Goal: Task Accomplishment & Management: Manage account settings

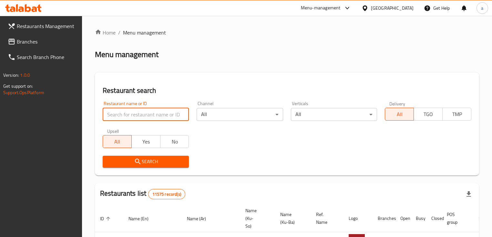
click at [171, 117] on input "search" at bounding box center [146, 114] width 86 height 13
type input "mi9"
click button "Search" at bounding box center [146, 162] width 86 height 12
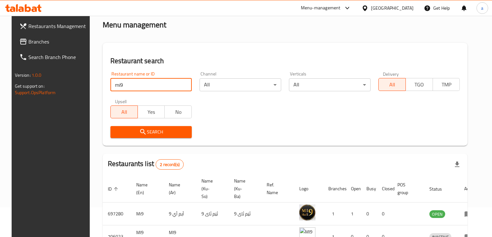
scroll to position [75, 0]
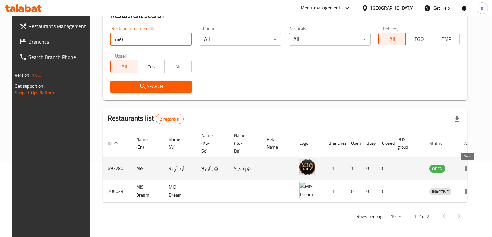
click at [464, 166] on icon "enhanced table" at bounding box center [468, 169] width 8 height 8
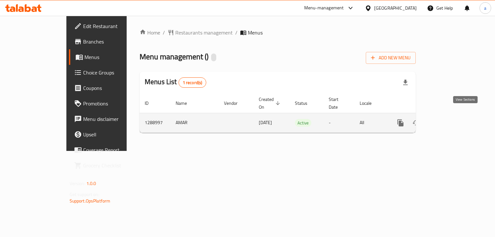
click at [450, 120] on icon "enhanced table" at bounding box center [447, 123] width 6 height 6
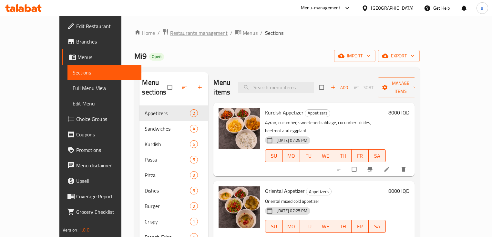
click at [170, 32] on span "Restaurants management" at bounding box center [198, 33] width 57 height 8
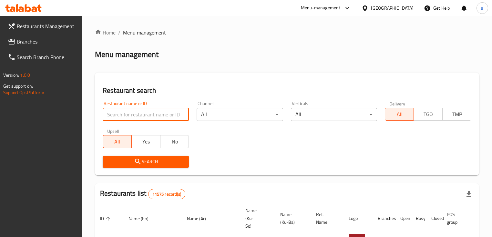
click at [131, 117] on input "search" at bounding box center [146, 114] width 86 height 13
type input "mi9"
click button "Search" at bounding box center [146, 162] width 86 height 12
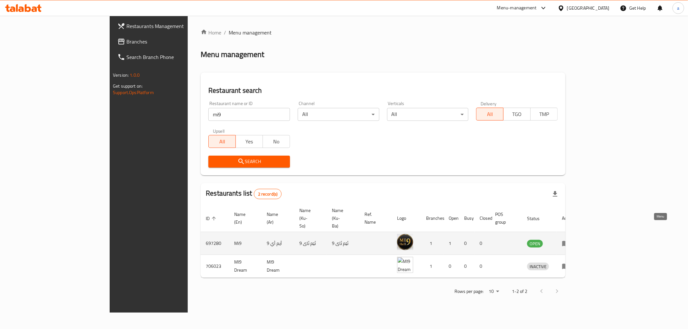
click at [495, 237] on icon "enhanced table" at bounding box center [566, 244] width 8 height 8
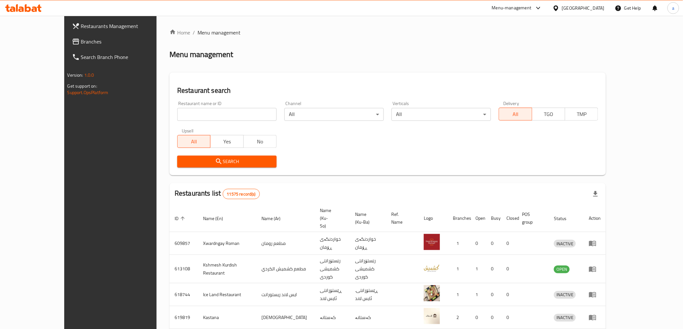
click at [177, 106] on div "Restaurant name or ID Restaurant name or ID" at bounding box center [226, 111] width 99 height 20
click at [177, 115] on input "search" at bounding box center [226, 114] width 99 height 13
type input "mi9"
click at [205, 169] on div "Search" at bounding box center [226, 162] width 107 height 20
click at [205, 162] on span "Search" at bounding box center [226, 162] width 89 height 8
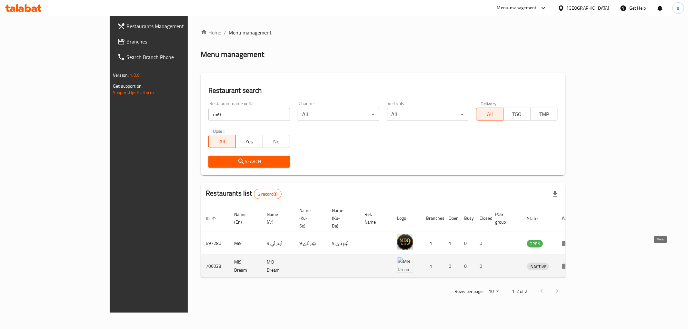
click at [570, 263] on icon "enhanced table" at bounding box center [566, 267] width 8 height 8
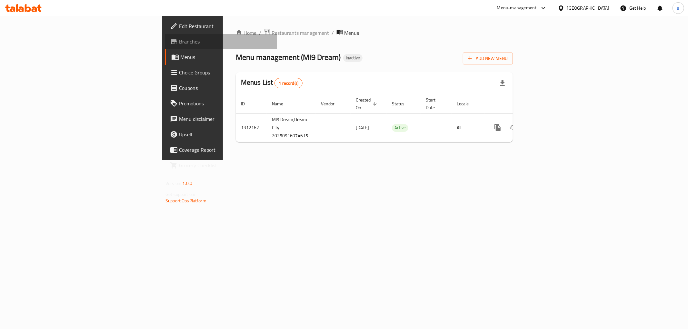
click at [179, 41] on span "Branches" at bounding box center [225, 42] width 93 height 8
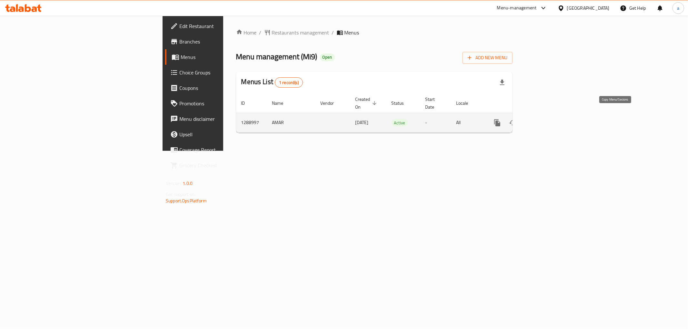
click at [500, 119] on icon "more" at bounding box center [497, 122] width 6 height 7
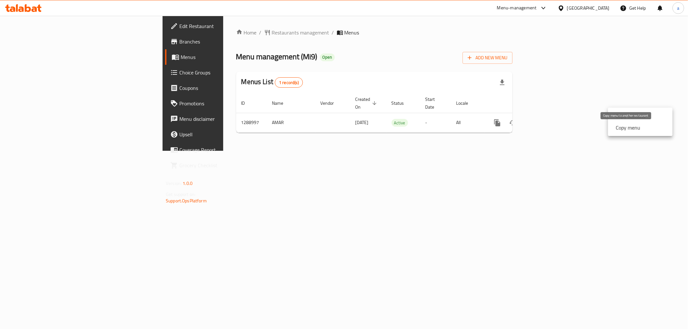
click at [624, 125] on strong "Copy menu" at bounding box center [628, 128] width 25 height 8
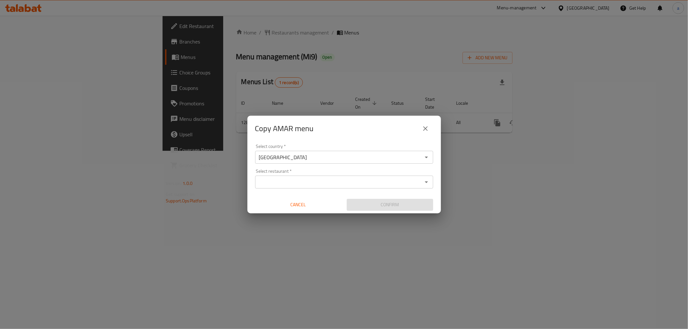
click at [324, 185] on input "Select restaurant   *" at bounding box center [339, 182] width 164 height 9
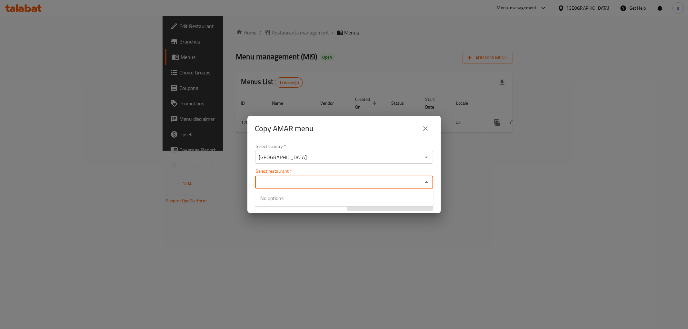
paste input "777623"
click at [323, 179] on input "777623" at bounding box center [339, 182] width 164 height 9
paste input "060"
click at [292, 181] on input "706023" at bounding box center [339, 182] width 164 height 9
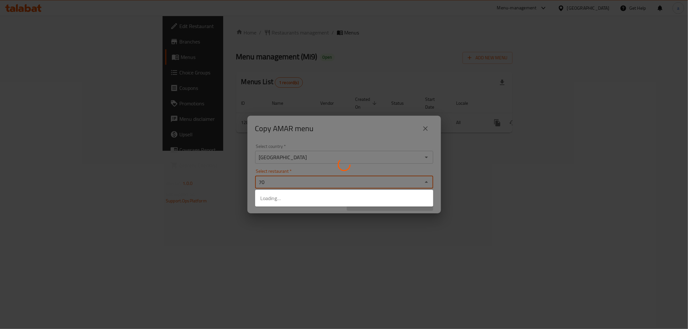
type input "7"
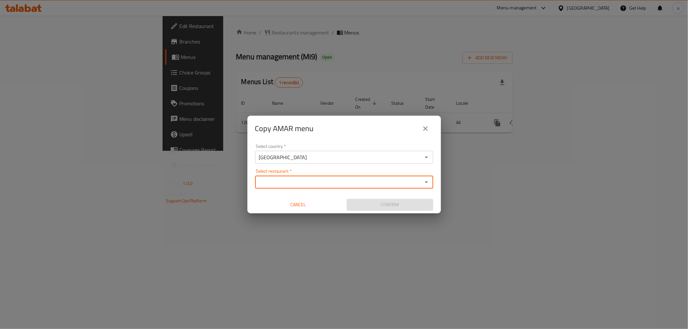
click at [216, 148] on div "Copy AMAR menu Select country   * Iraq Select country * Select restaurant   * S…" at bounding box center [344, 164] width 688 height 329
click at [427, 127] on icon "close" at bounding box center [426, 129] width 8 height 8
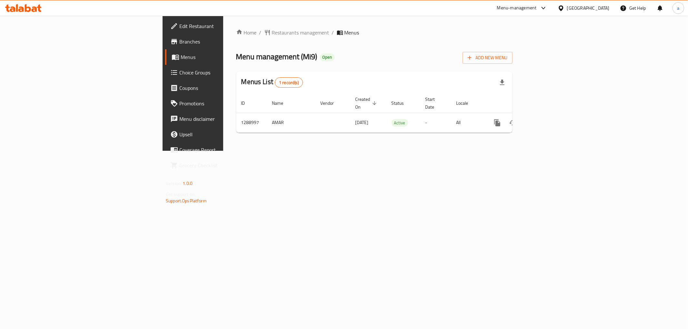
click at [179, 41] on span "Branches" at bounding box center [225, 42] width 93 height 8
click at [179, 29] on span "Edit Restaurant" at bounding box center [225, 26] width 93 height 8
click at [21, 8] on icon at bounding box center [23, 8] width 36 height 8
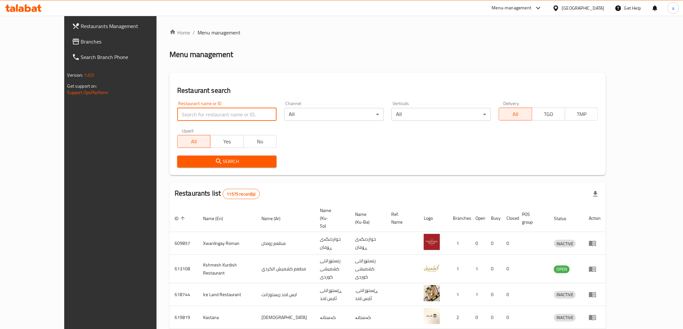
click at [215, 115] on input "search" at bounding box center [226, 114] width 99 height 13
type input ","
type input "mi9"
click button "Search" at bounding box center [226, 162] width 99 height 12
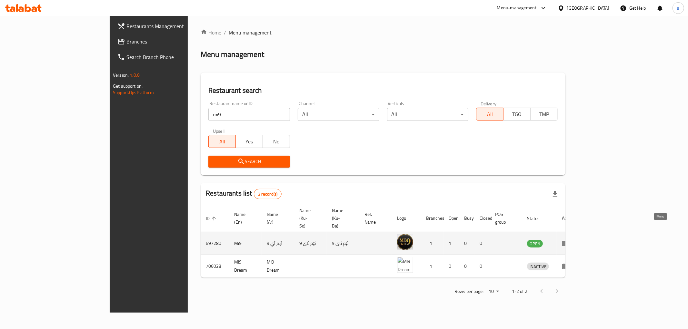
click at [569, 241] on icon "enhanced table" at bounding box center [565, 243] width 7 height 5
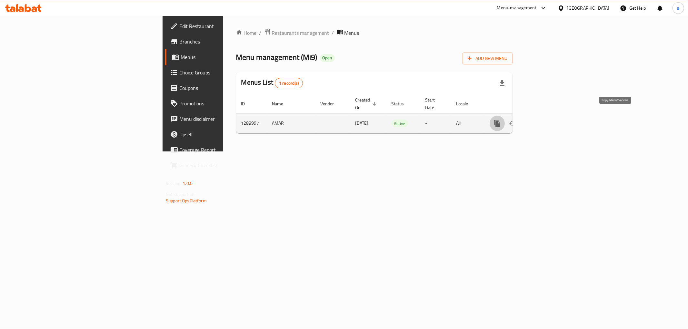
click at [501, 120] on icon "more" at bounding box center [498, 124] width 8 height 8
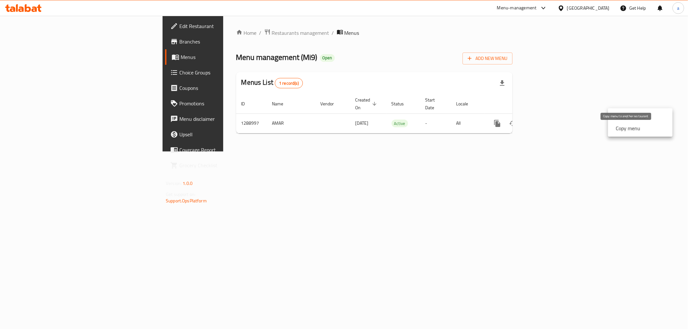
click at [620, 132] on strong "Copy menu" at bounding box center [628, 129] width 25 height 8
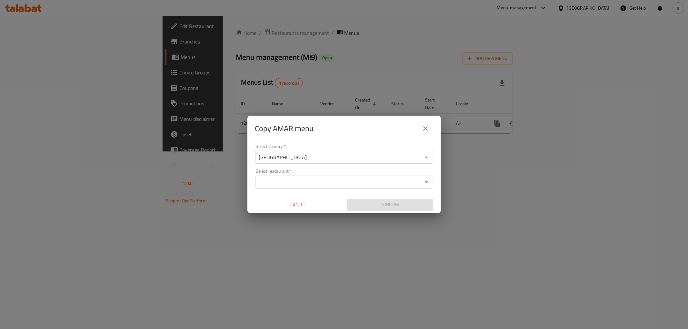
click at [376, 182] on input "Select restaurant   *" at bounding box center [339, 182] width 164 height 9
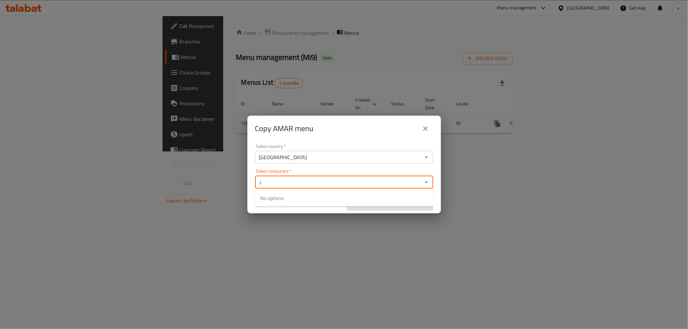
type input ","
type input "mi9"
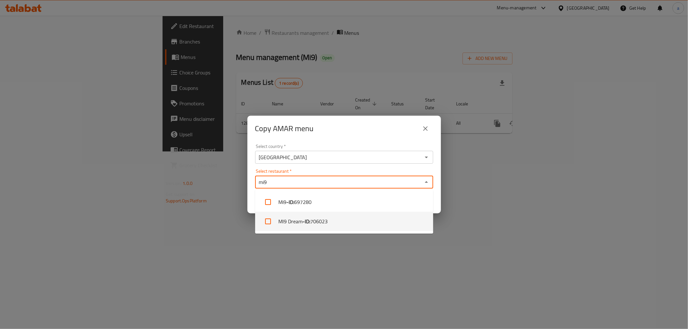
click at [287, 222] on li "MI9 Dream - ID: 706023" at bounding box center [344, 221] width 178 height 19
checkbox input "true"
click at [322, 257] on div "Copy AMAR menu Select country   * Iraq Select country * Select restaurant   * M…" at bounding box center [344, 164] width 688 height 329
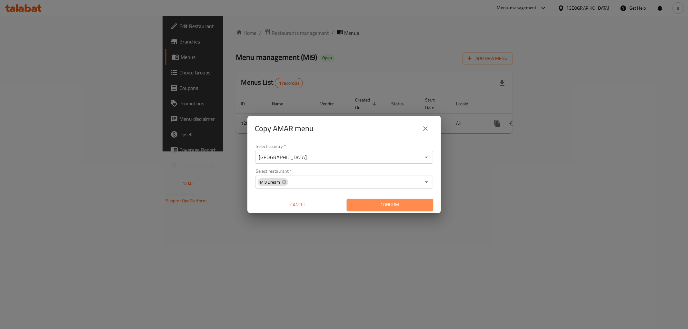
click at [382, 206] on span "Confirm" at bounding box center [390, 205] width 76 height 8
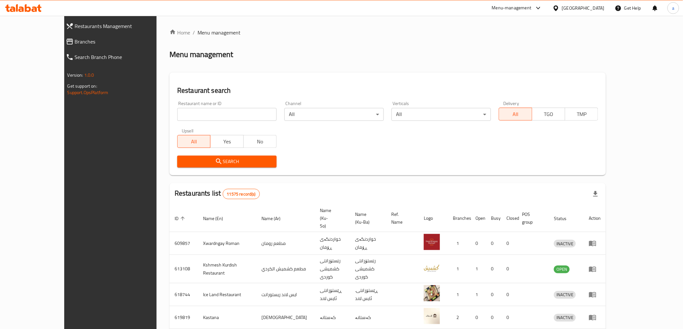
click at [195, 113] on input "search" at bounding box center [226, 114] width 99 height 13
type input ","
type input "mi9"
click at [229, 164] on span "Search" at bounding box center [226, 162] width 89 height 8
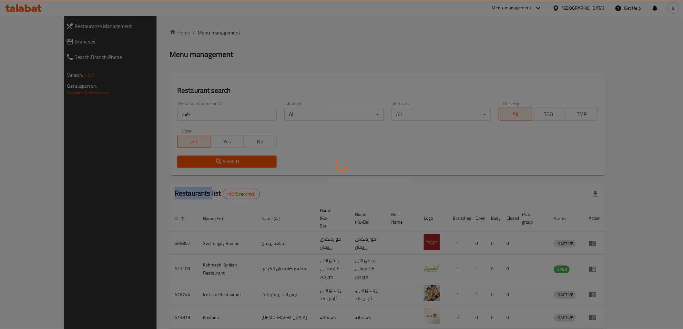
click at [229, 164] on div at bounding box center [341, 164] width 683 height 329
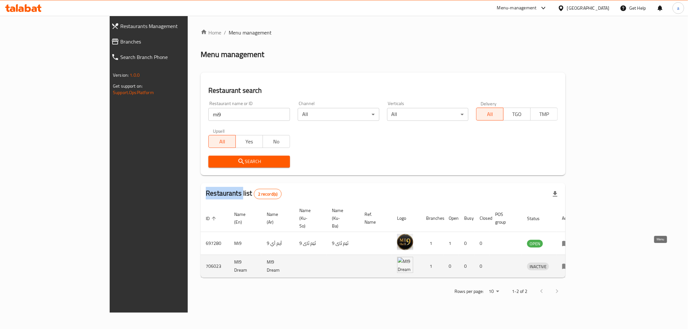
click at [570, 263] on icon "enhanced table" at bounding box center [566, 267] width 8 height 8
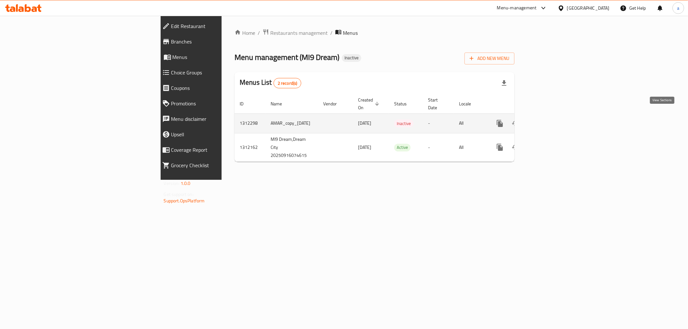
click at [550, 120] on icon "enhanced table" at bounding box center [547, 124] width 8 height 8
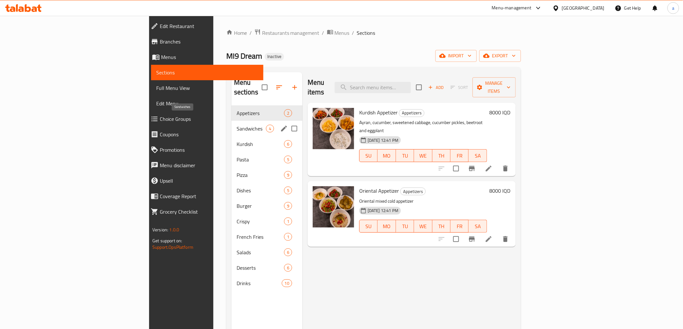
click at [236, 125] on span "Sandwiches" at bounding box center [250, 129] width 29 height 8
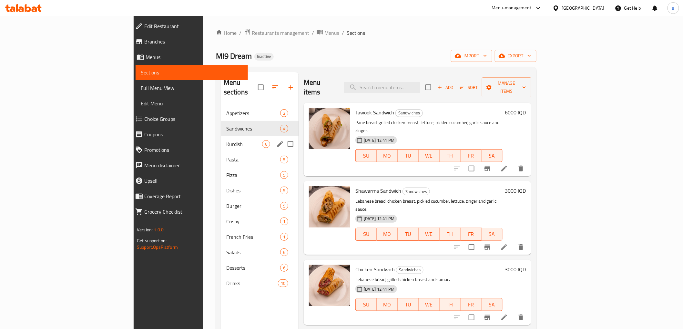
click at [221, 136] on div "Kurdish 6" at bounding box center [259, 143] width 77 height 15
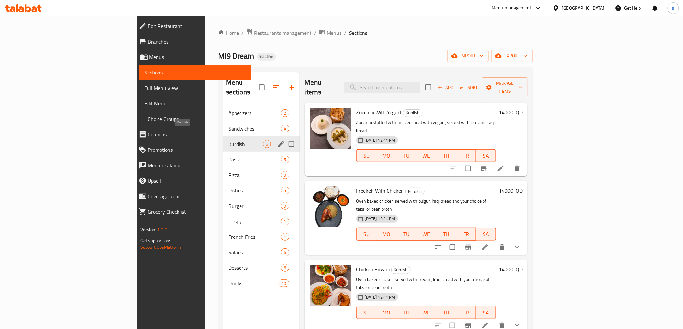
click at [228, 140] on span "Kurdish" at bounding box center [245, 144] width 35 height 8
click at [228, 156] on span "Pasta" at bounding box center [245, 160] width 35 height 8
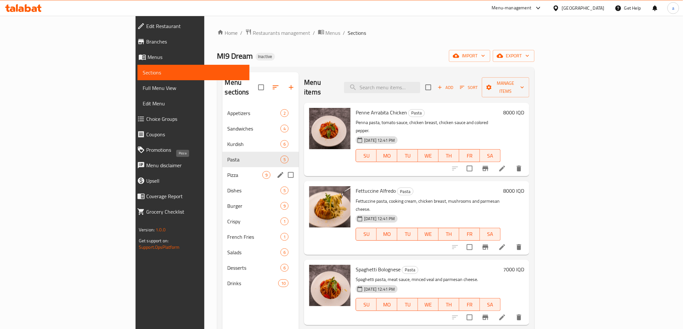
click at [227, 171] on span "Pizza" at bounding box center [244, 175] width 35 height 8
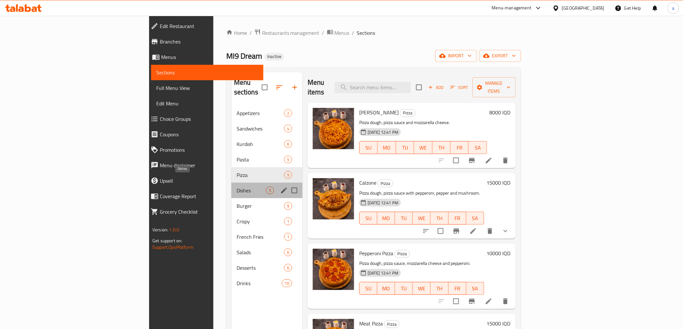
click at [236, 187] on span "Dishes" at bounding box center [250, 191] width 29 height 8
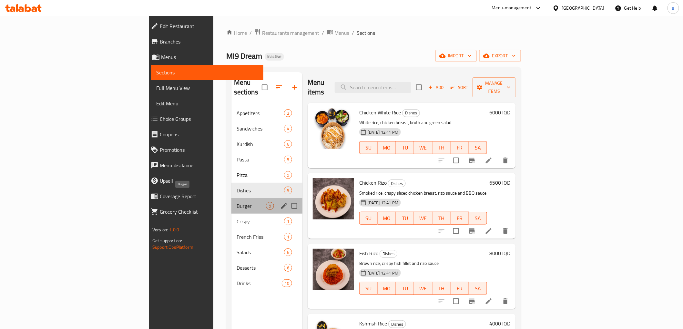
click at [236, 202] on span "Burger" at bounding box center [250, 206] width 29 height 8
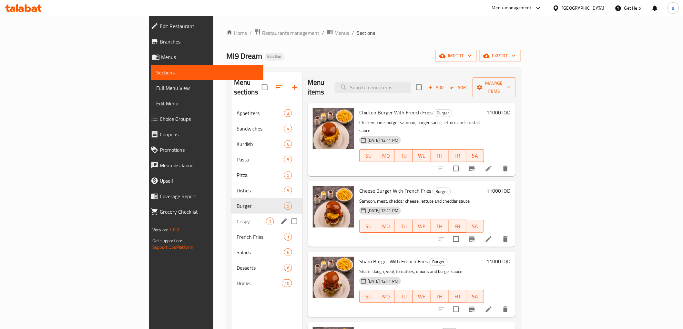
click at [231, 214] on div "Crispy 1" at bounding box center [266, 221] width 71 height 15
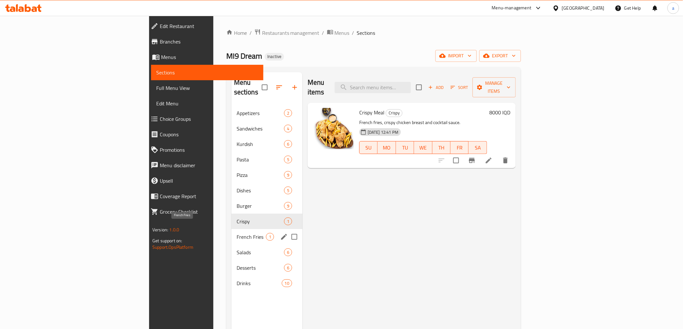
click at [236, 233] on span "French Fries" at bounding box center [250, 237] width 29 height 8
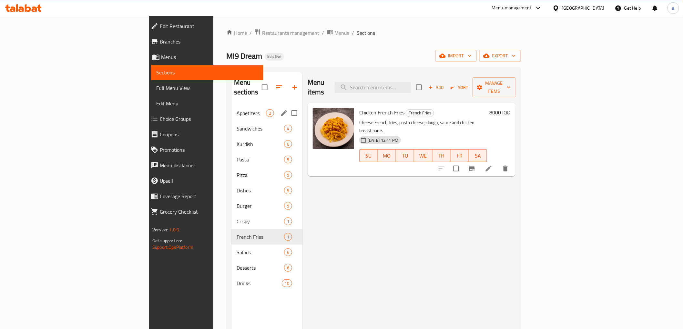
click at [231, 105] on div "Appetizers 2" at bounding box center [266, 112] width 71 height 15
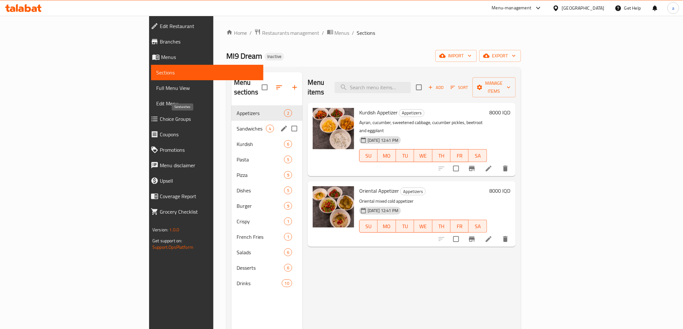
click at [236, 125] on span "Sandwiches" at bounding box center [250, 129] width 29 height 8
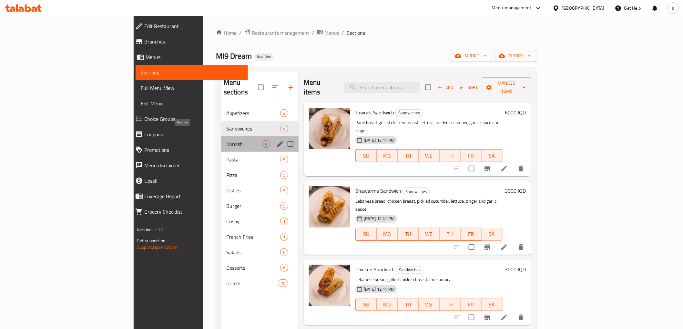
click at [226, 140] on span "Kurdish" at bounding box center [244, 144] width 36 height 8
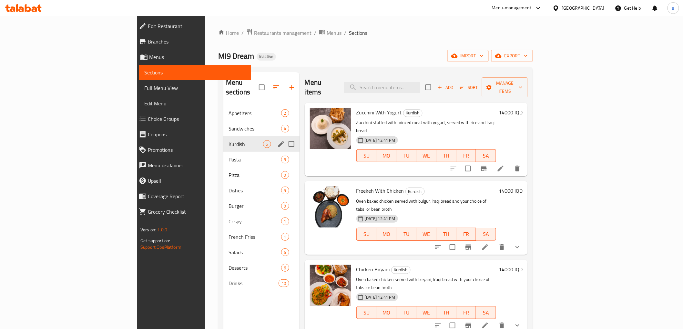
click at [223, 141] on div "Kurdish 6" at bounding box center [261, 143] width 76 height 15
click at [223, 157] on div "Pasta 5" at bounding box center [261, 159] width 76 height 15
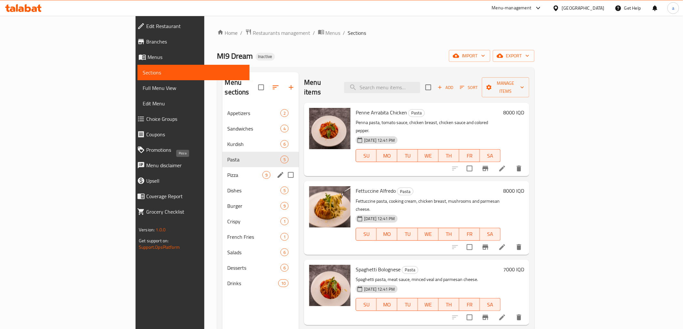
click at [222, 169] on div "Pizza 9" at bounding box center [260, 174] width 77 height 15
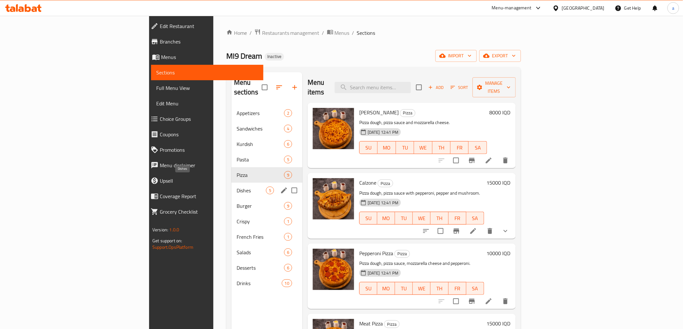
click at [231, 185] on div "Dishes 5" at bounding box center [266, 190] width 71 height 15
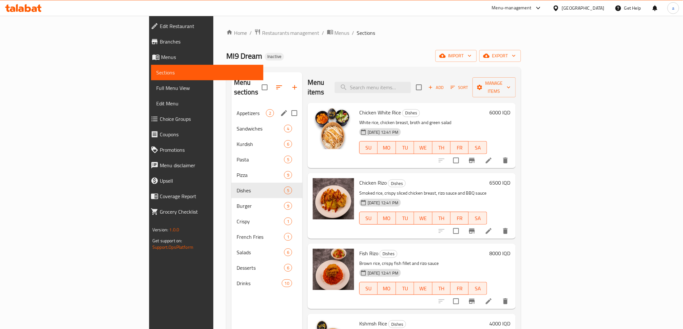
click at [231, 107] on div "Appetizers 2" at bounding box center [266, 112] width 71 height 15
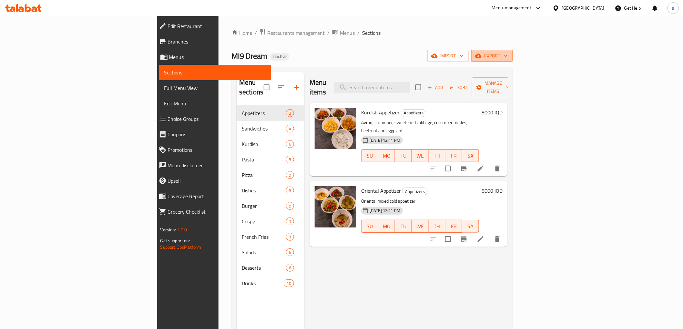
click at [507, 57] on span "export" at bounding box center [491, 56] width 31 height 8
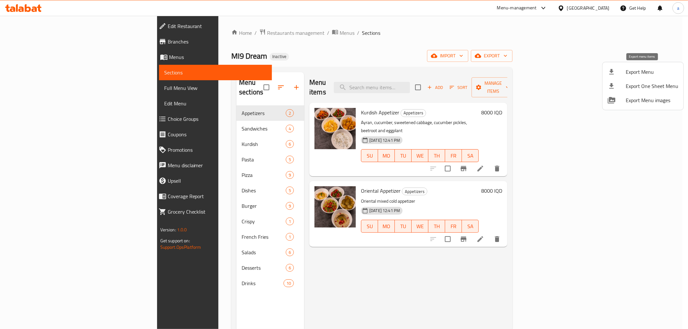
click at [652, 75] on span "Export Menu" at bounding box center [652, 72] width 53 height 8
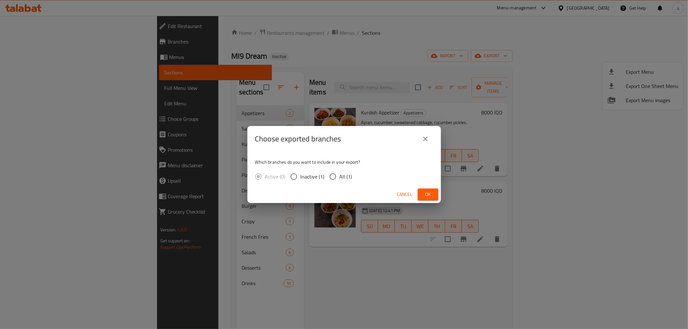
click at [332, 176] on input "All (1)" at bounding box center [333, 177] width 14 height 14
radio input "true"
click at [427, 191] on span "Ok" at bounding box center [428, 195] width 10 height 8
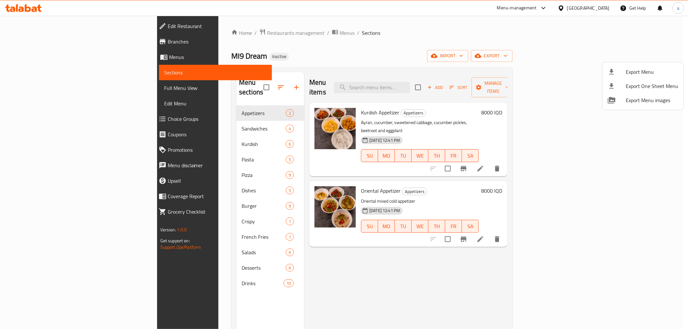
click at [224, 79] on div at bounding box center [344, 164] width 688 height 329
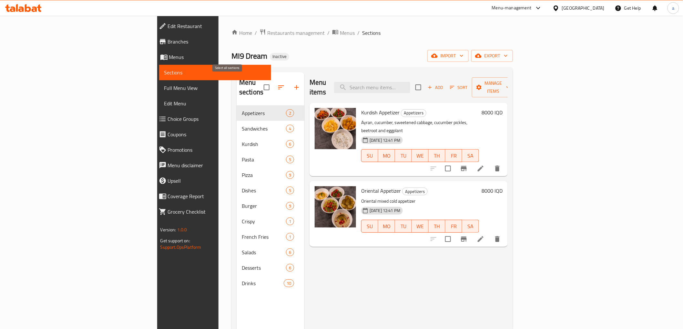
click at [260, 82] on input "checkbox" at bounding box center [267, 88] width 14 height 14
checkbox input "true"
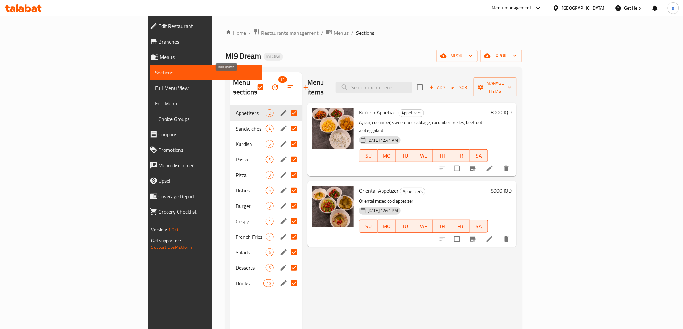
click at [271, 84] on icon "button" at bounding box center [275, 88] width 8 height 8
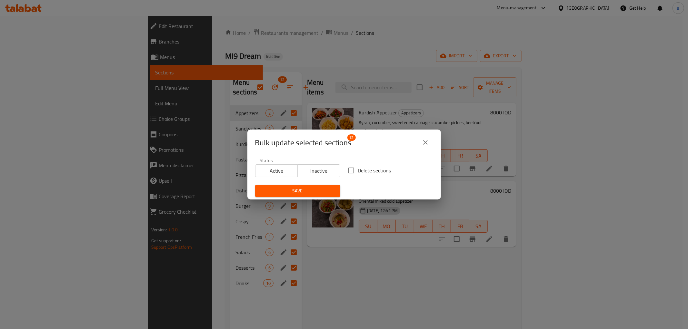
click at [361, 169] on span "Delete sections" at bounding box center [374, 171] width 33 height 8
click at [358, 169] on input "Delete sections" at bounding box center [351, 171] width 14 height 14
checkbox input "true"
click at [328, 186] on button "Save" at bounding box center [297, 191] width 85 height 12
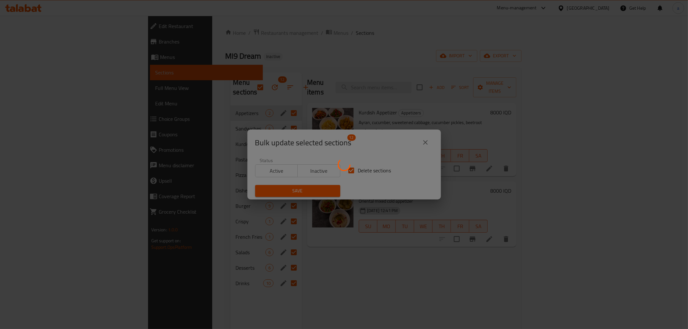
checkbox input "false"
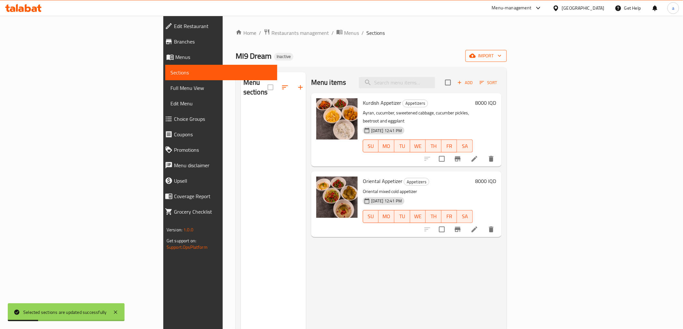
click at [501, 52] on span "import" at bounding box center [485, 56] width 31 height 8
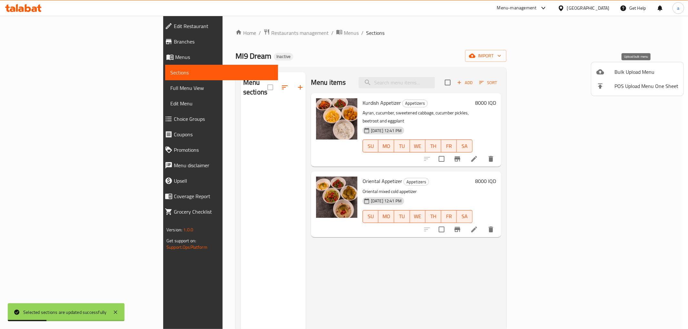
click at [633, 69] on span "Bulk Upload Menu" at bounding box center [646, 72] width 64 height 8
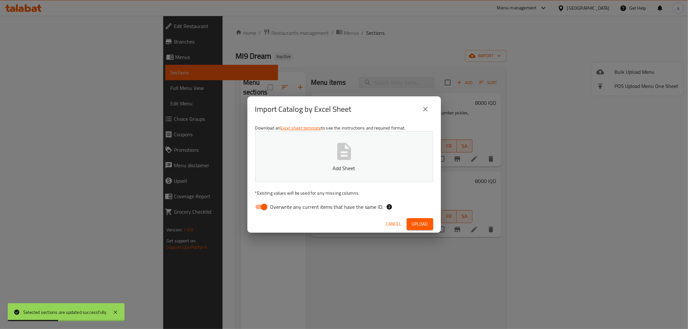
click at [268, 208] on input "Overwrite any current items that have the same ID." at bounding box center [264, 207] width 37 height 12
checkbox input "false"
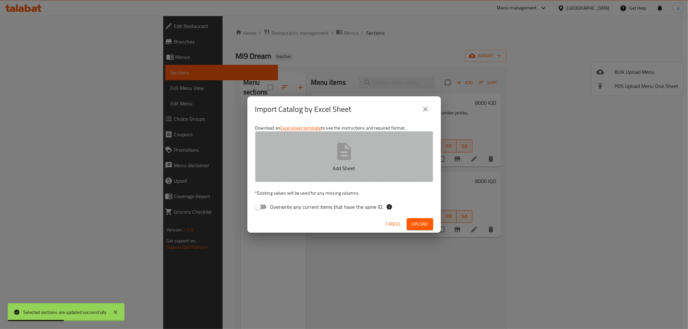
click at [300, 179] on button "Add Sheet" at bounding box center [344, 156] width 178 height 51
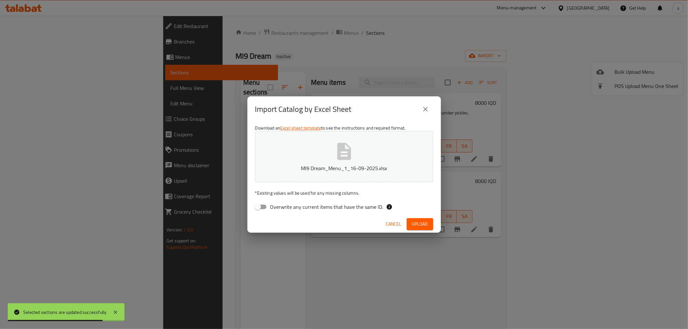
click at [428, 224] on button "Upload" at bounding box center [420, 224] width 26 height 12
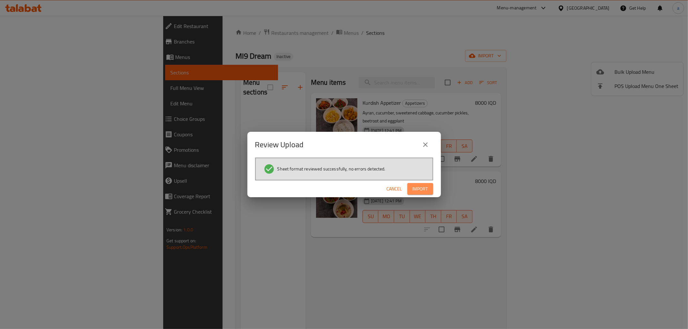
click at [413, 187] on span "Import" at bounding box center [420, 189] width 15 height 8
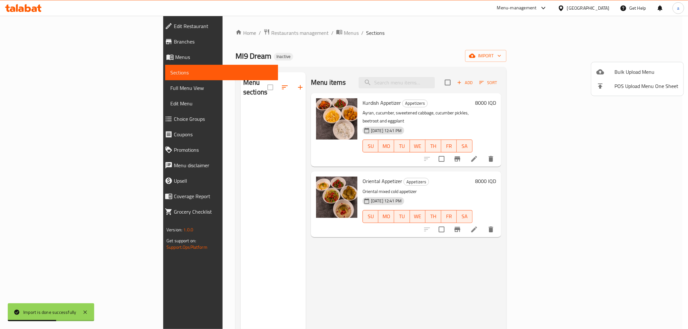
click at [72, 96] on div at bounding box center [344, 164] width 688 height 329
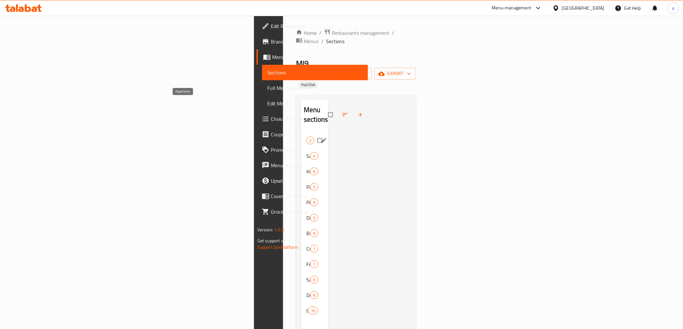
click at [306, 137] on span "Appetizers" at bounding box center [306, 141] width 0 height 8
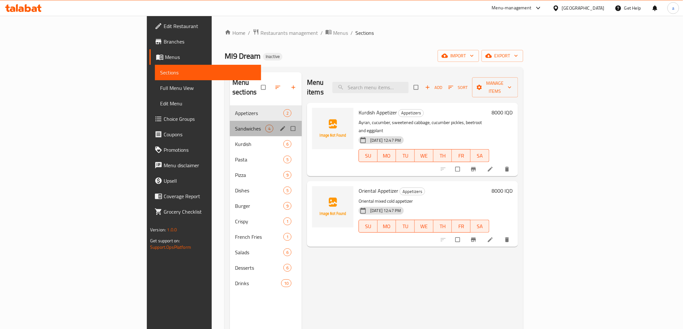
click at [230, 126] on div "Sandwiches 4" at bounding box center [266, 128] width 72 height 15
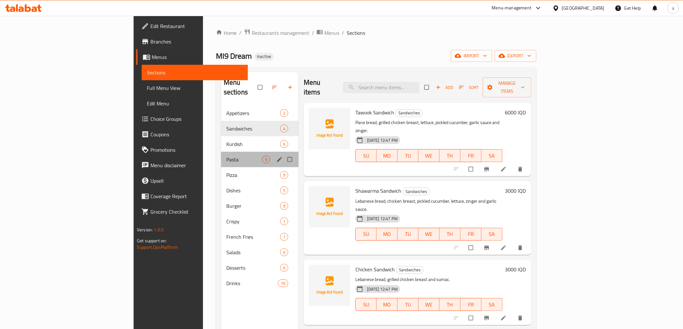
click at [221, 152] on div "Pasta 5" at bounding box center [259, 159] width 77 height 15
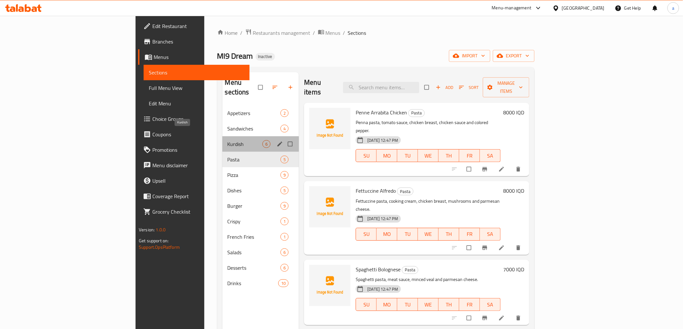
drag, startPoint x: 201, startPoint y: 134, endPoint x: 199, endPoint y: 140, distance: 6.7
click at [227, 140] on span "Kurdish" at bounding box center [244, 144] width 35 height 8
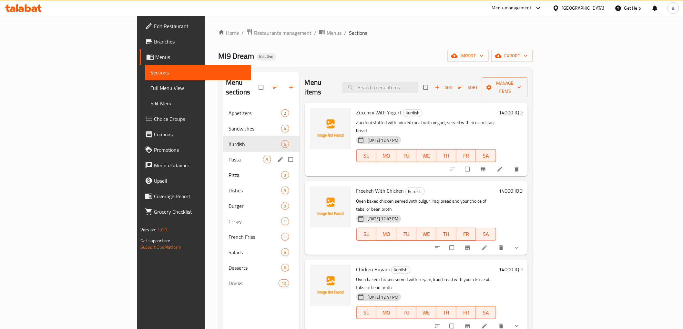
click at [223, 152] on div "Pasta 5" at bounding box center [261, 159] width 76 height 15
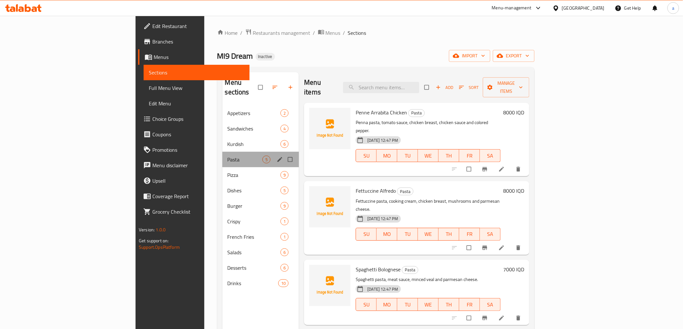
click at [222, 156] on div "Pasta 5" at bounding box center [260, 159] width 77 height 15
click at [222, 172] on div "Pizza 9" at bounding box center [260, 174] width 77 height 15
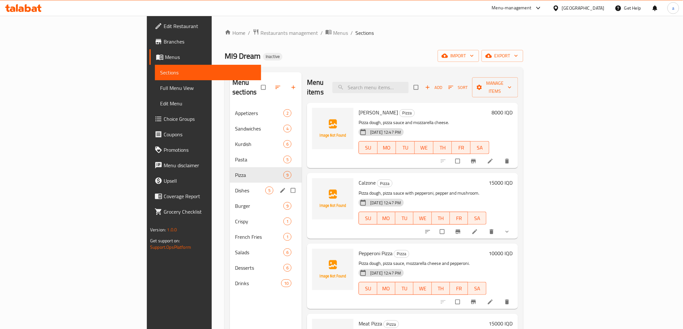
click at [235, 202] on span "Burger" at bounding box center [259, 206] width 48 height 8
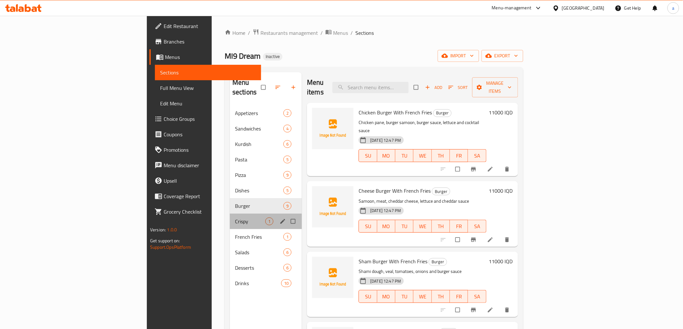
click at [230, 214] on div "Crispy 1" at bounding box center [266, 221] width 72 height 15
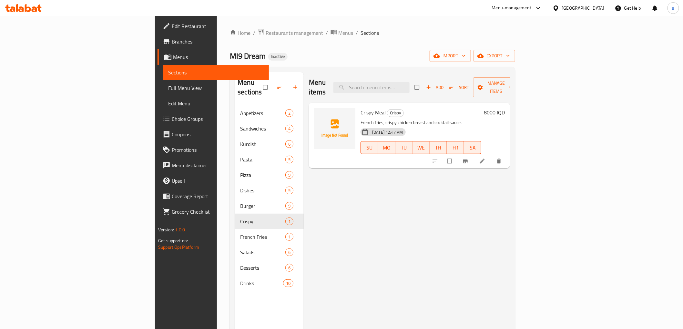
click at [168, 100] on span "Edit Menu" at bounding box center [215, 104] width 95 height 8
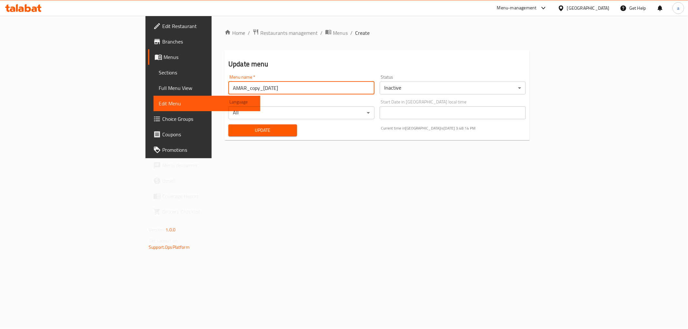
drag, startPoint x: 218, startPoint y: 91, endPoint x: 135, endPoint y: 92, distance: 83.2
click at [228, 92] on input "AMAR_copy_16/09/2025" at bounding box center [301, 88] width 146 height 13
type input "[PERSON_NAME]"
click at [481, 88] on body "​ Menu-management Iraq Get Help a Edit Restaurant Branches Menus Sections Full …" at bounding box center [344, 173] width 688 height 314
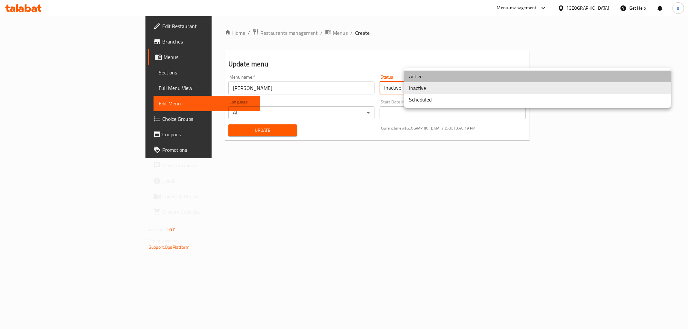
click at [462, 81] on li "Active" at bounding box center [537, 77] width 267 height 12
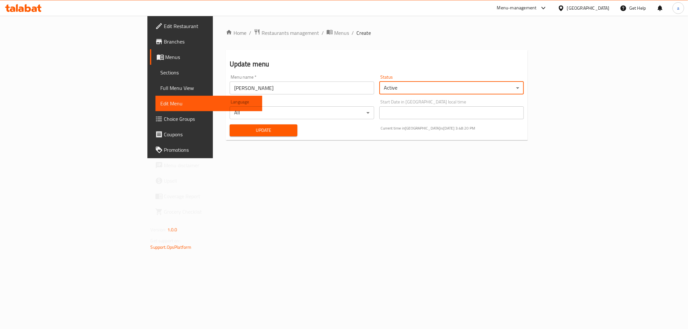
click at [235, 129] on span "Update" at bounding box center [263, 130] width 57 height 8
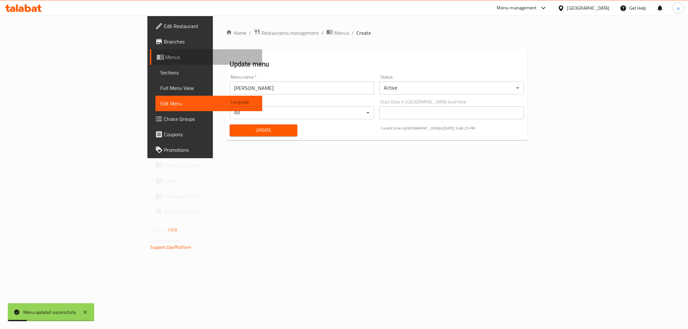
click at [165, 60] on span "Menus" at bounding box center [211, 57] width 92 height 8
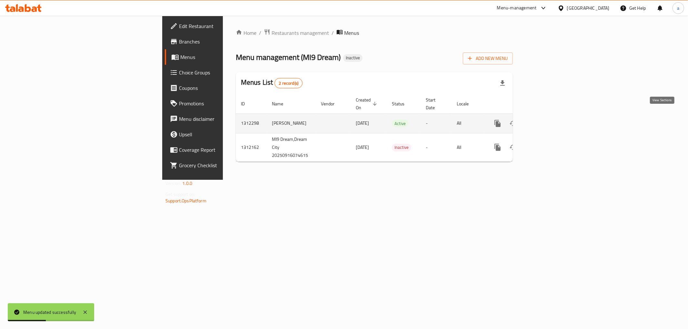
click at [548, 120] on icon "enhanced table" at bounding box center [544, 124] width 8 height 8
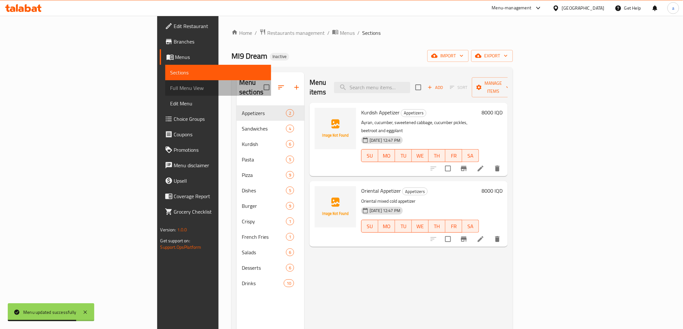
click at [170, 84] on span "Full Menu View" at bounding box center [217, 88] width 95 height 8
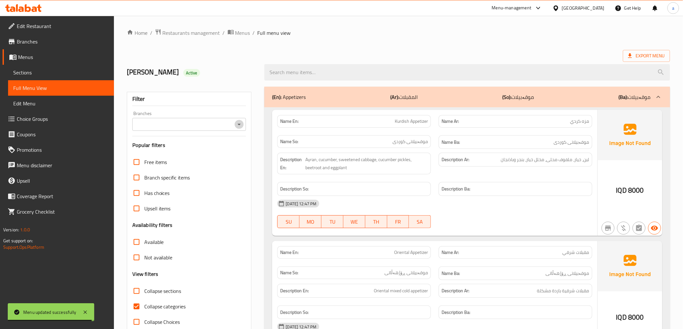
click at [239, 122] on icon "Open" at bounding box center [239, 125] width 8 height 8
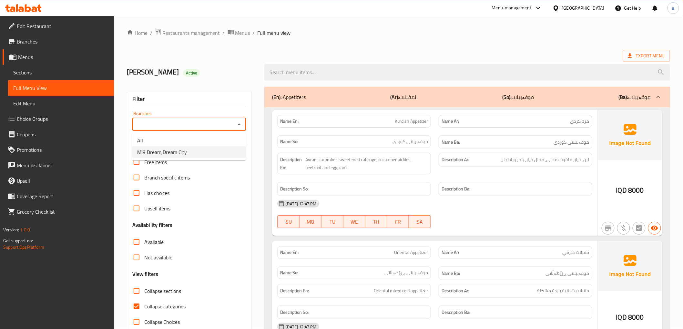
click at [217, 155] on li "MI9 Dream,Dream City" at bounding box center [189, 152] width 114 height 12
type input "MI9 Dream,Dream City"
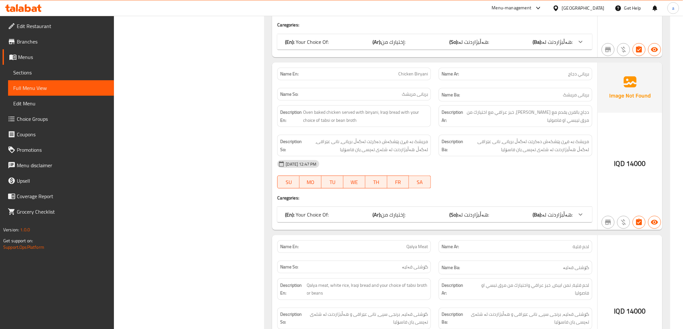
scroll to position [1290, 0]
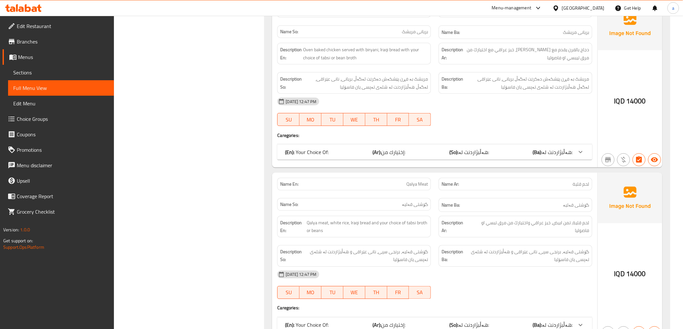
click at [474, 153] on span "هەڵبژاردنت لە:" at bounding box center [473, 152] width 31 height 10
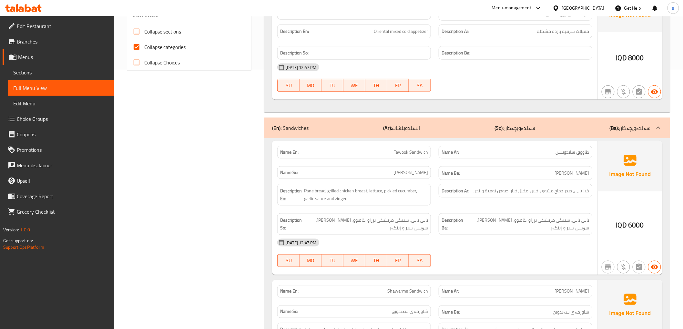
scroll to position [0, 0]
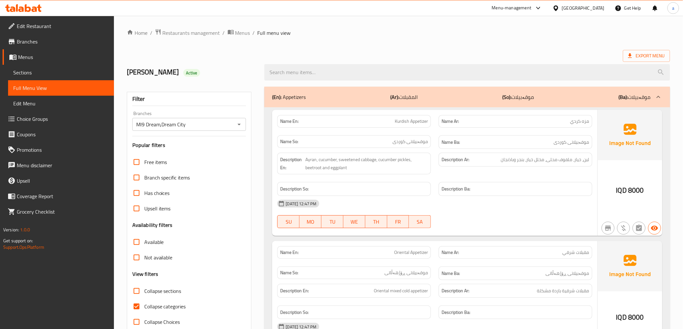
click at [158, 305] on span "Collapse categories" at bounding box center [165, 307] width 42 height 8
click at [144, 305] on input "Collapse categories" at bounding box center [136, 306] width 15 height 15
checkbox input "false"
click at [87, 77] on link "Sections" at bounding box center [61, 72] width 106 height 15
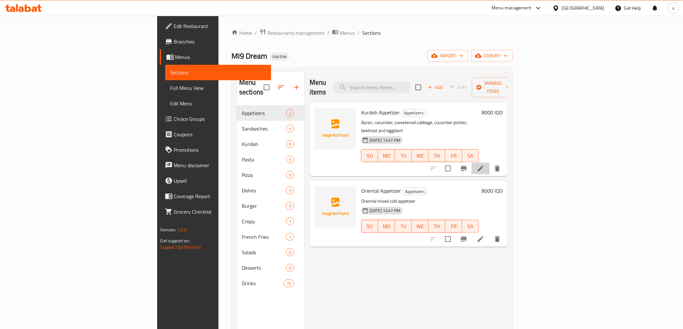
click at [489, 163] on li at bounding box center [480, 169] width 18 height 12
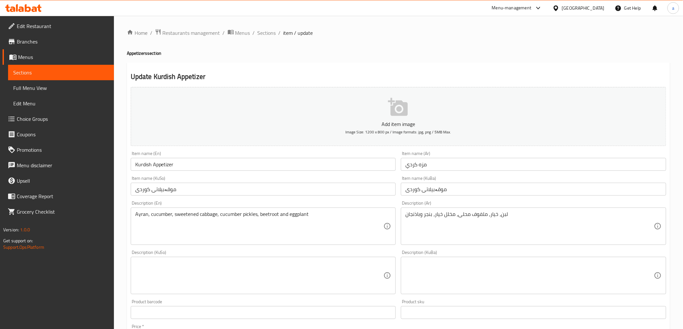
scroll to position [107, 0]
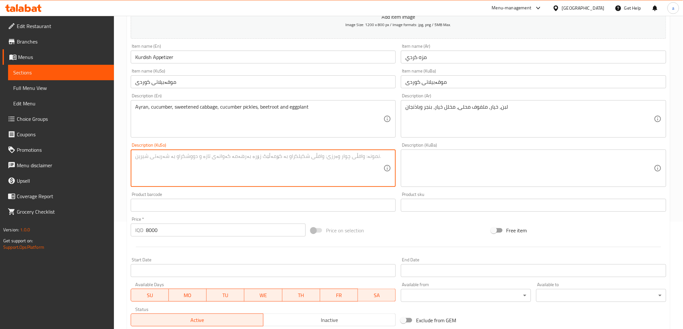
click at [297, 159] on textarea at bounding box center [259, 168] width 248 height 31
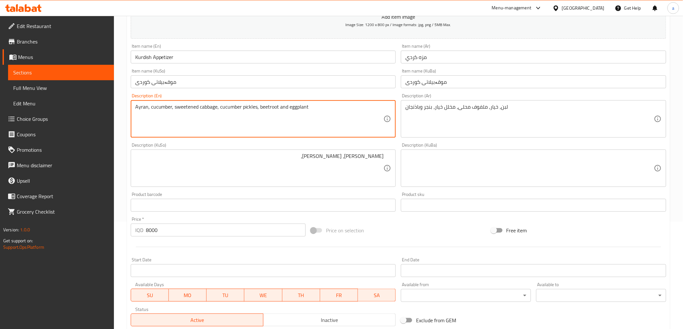
drag, startPoint x: 215, startPoint y: 106, endPoint x: 199, endPoint y: 107, distance: 16.9
drag, startPoint x: 219, startPoint y: 106, endPoint x: 212, endPoint y: 104, distance: 7.8
drag, startPoint x: 174, startPoint y: 106, endPoint x: 225, endPoint y: 112, distance: 50.7
click at [217, 108] on textarea "Ayran, cucumber, sweetened cabbage, cucumber pickles, beetroot and eggplant" at bounding box center [259, 119] width 248 height 31
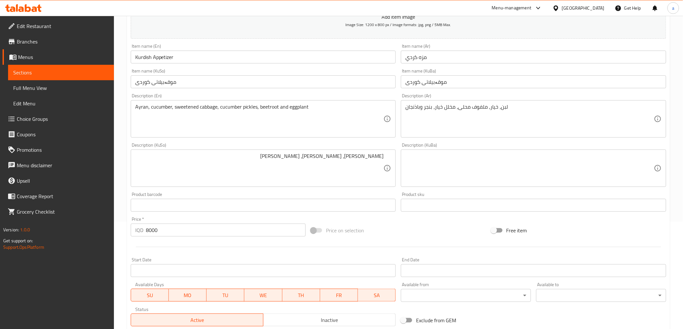
click at [270, 150] on div "ماستاو، خەیار، لەهانای شیرینکراو Description (KuSo)" at bounding box center [263, 168] width 265 height 37
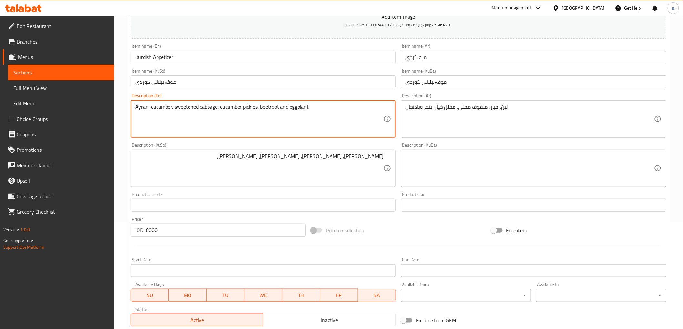
click at [270, 106] on textarea "Ayran, cucumber, sweetened cabbage, cucumber pickles, beetroot and eggplant" at bounding box center [259, 119] width 248 height 31
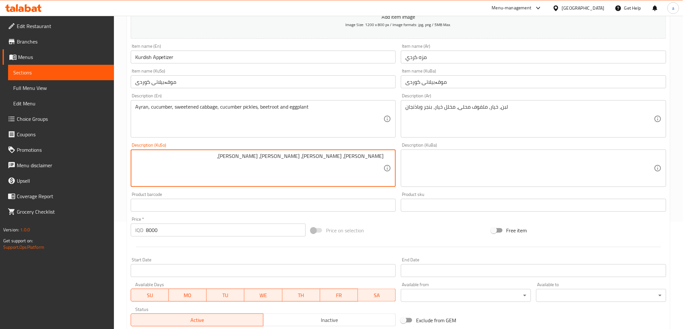
paste textarea "چەوەندەر"
type textarea "ماستاو، خەیار، لەهانای شیرینکراو، تورشی خەیار، چەوەندەر و باینجان"
click at [420, 153] on div "Description (KuBa)" at bounding box center [533, 168] width 265 height 37
paste textarea "ماستاو، خەیار، لەهانای شیرینکراو، تورشی خەیار، چەوەندەر و باینجان"
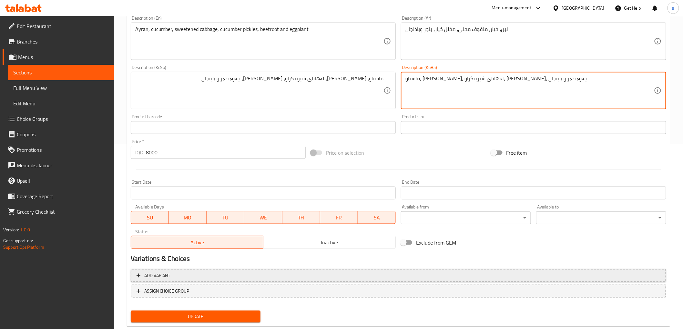
scroll to position [199, 0]
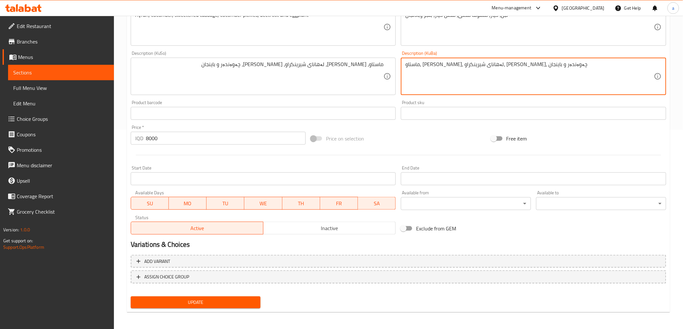
type textarea "ماستاو، خەیار، لەهانای شیرینکراو، تورشی خەیار، چەوەندەر و باینجان"
click at [227, 302] on span "Update" at bounding box center [196, 303] width 120 height 8
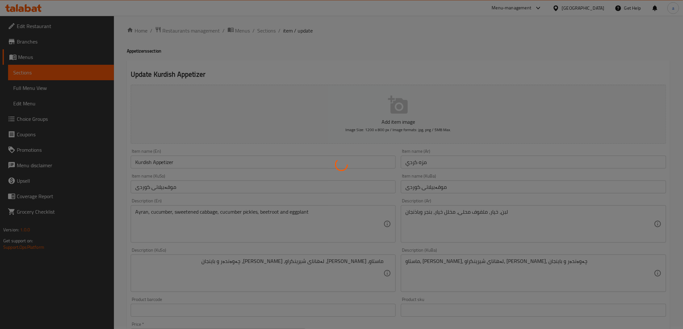
scroll to position [0, 0]
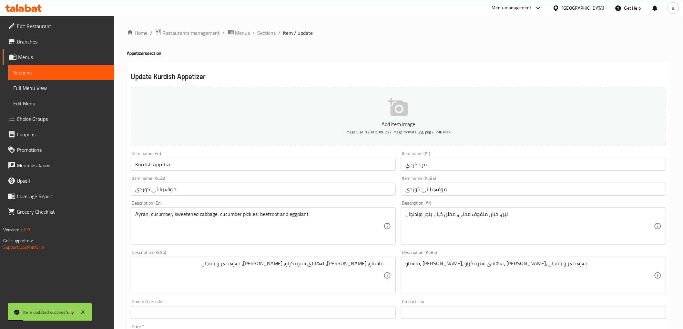
click at [83, 68] on link "Sections" at bounding box center [61, 72] width 106 height 15
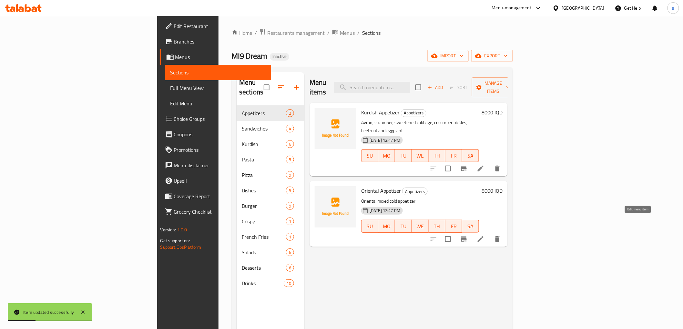
click at [484, 235] on icon at bounding box center [480, 239] width 8 height 8
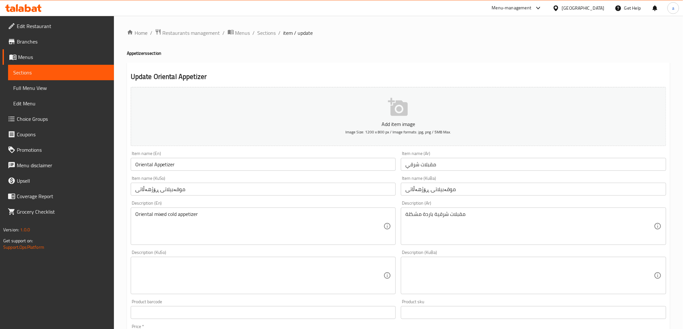
click at [235, 266] on textarea at bounding box center [259, 276] width 248 height 31
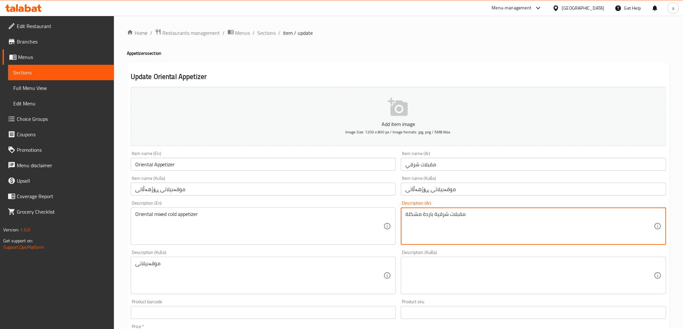
click at [447, 216] on textarea "مقبلات شرقية باردة مشكلة" at bounding box center [529, 226] width 248 height 31
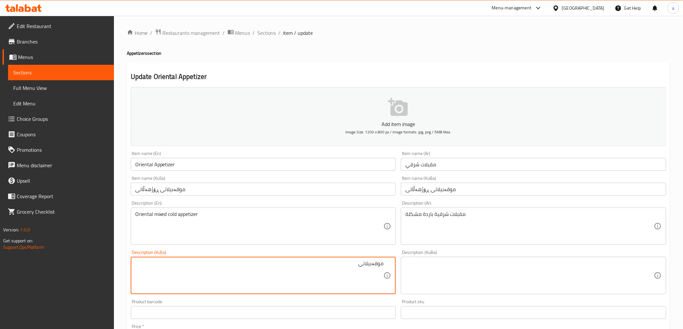
paste textarea "ڕۆژهەڵاتی"
type textarea "موقەبیلاتی ڕۆژهەڵاتی ساردی موشەکەل"
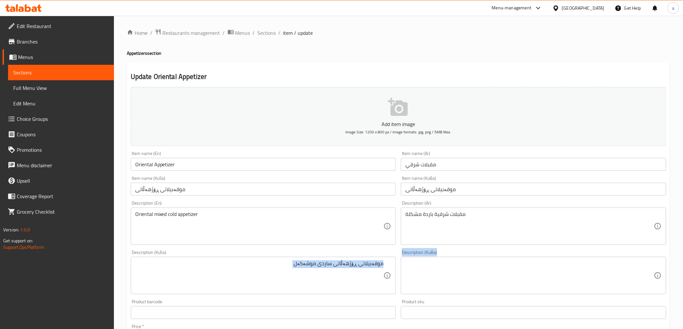
drag, startPoint x: 283, startPoint y: 255, endPoint x: 416, endPoint y: 266, distance: 133.7
click at [416, 266] on div "Add item image Image Size: 1200 x 800 px / Image formats: jpg, png / 5MB Max. I…" at bounding box center [398, 261] width 540 height 352
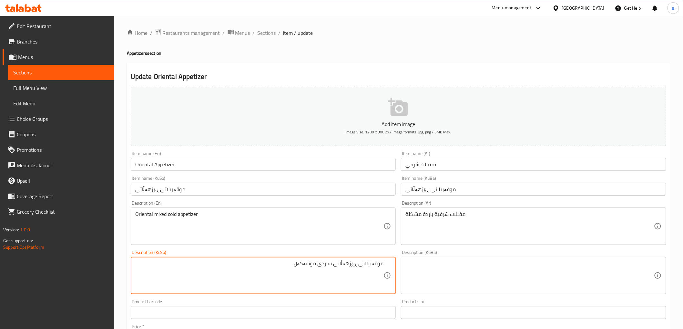
click at [349, 270] on textarea "موقەبیلاتی ڕۆژهەڵاتی ساردی موشەکەل" at bounding box center [259, 276] width 248 height 31
click at [460, 261] on textarea at bounding box center [529, 276] width 248 height 31
paste textarea "موقەبیلاتی ڕۆژهەڵاتی ساردی موشەکەل"
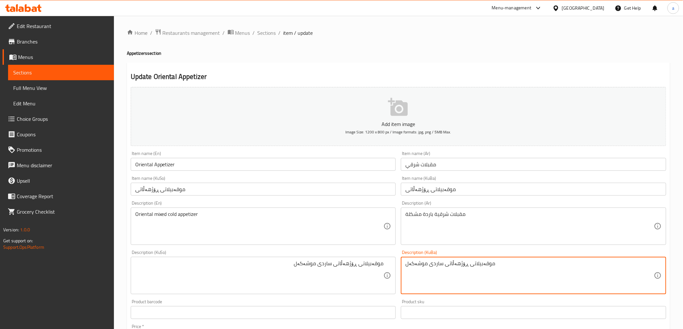
scroll to position [199, 0]
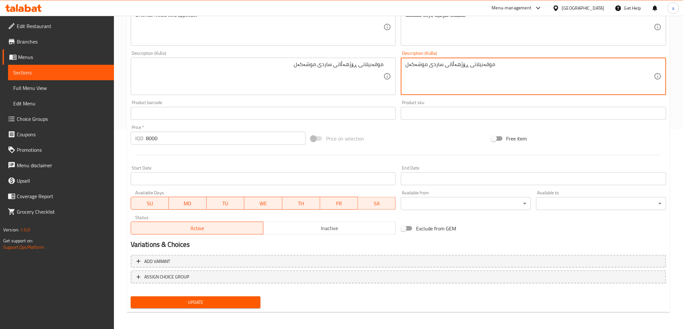
type textarea "موقەبیلاتی ڕۆژهەڵاتی ساردی موشەکەل"
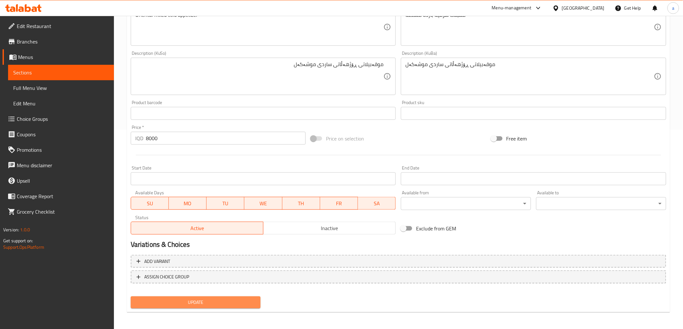
click at [244, 301] on span "Update" at bounding box center [196, 303] width 120 height 8
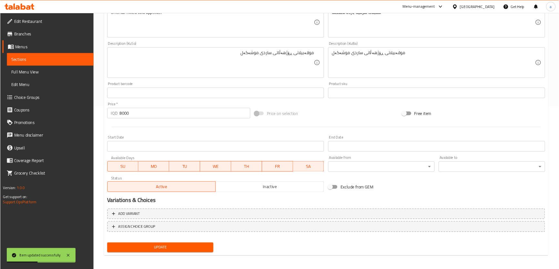
scroll to position [200, 0]
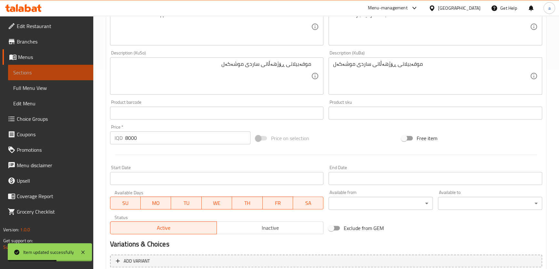
click at [79, 77] on link "Sections" at bounding box center [50, 72] width 85 height 15
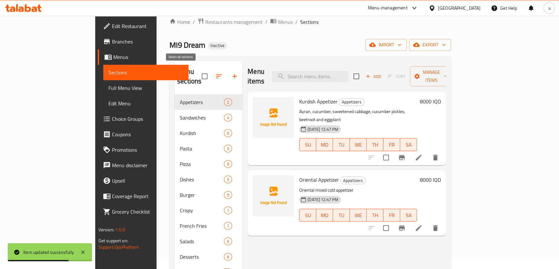
scroll to position [3, 0]
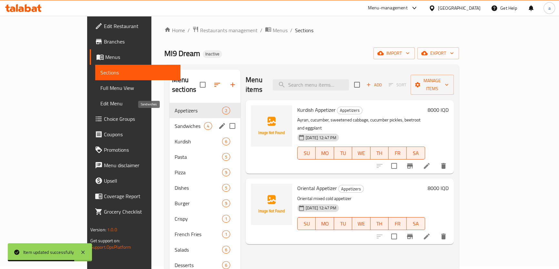
click at [175, 122] on span "Sandwiches" at bounding box center [189, 126] width 29 height 8
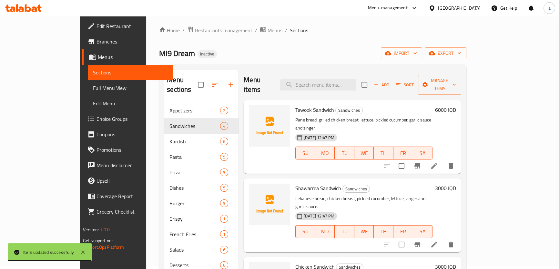
click at [437, 163] on icon at bounding box center [434, 166] width 6 height 6
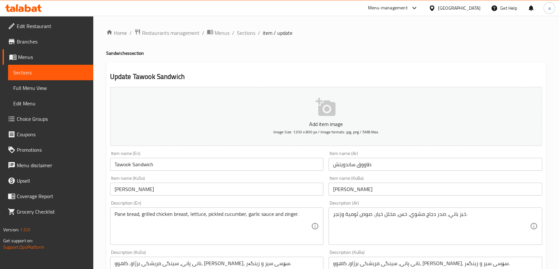
click at [153, 189] on input "تاووقی سەندویچ" at bounding box center [217, 189] width 214 height 13
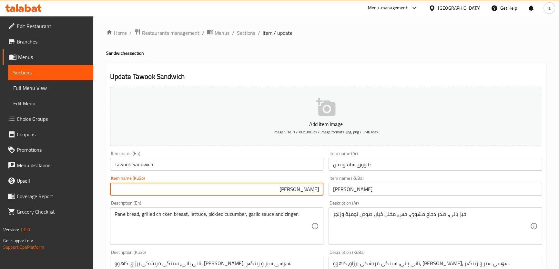
drag, startPoint x: 280, startPoint y: 194, endPoint x: 302, endPoint y: 193, distance: 21.9
click at [302, 193] on input "تاووقی سەندویچ" at bounding box center [217, 189] width 214 height 13
click at [318, 190] on input "تاووقی" at bounding box center [217, 189] width 214 height 13
paste input "سەندویچ"
click at [277, 190] on input "سەندویچی تاووقی" at bounding box center [217, 189] width 214 height 13
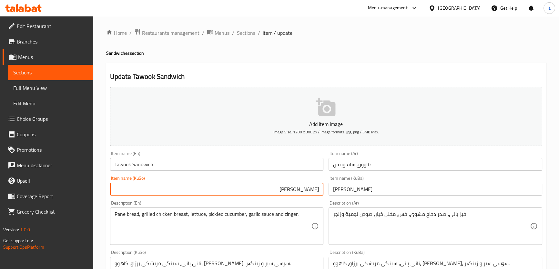
type input "سەندویچی تاووق"
click at [365, 189] on input "تاووقی سەندویچ" at bounding box center [435, 189] width 214 height 13
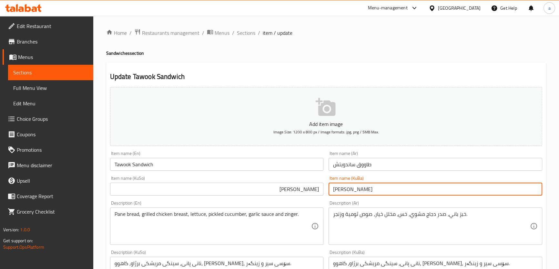
click at [365, 189] on input "تاووقی سەندویچ" at bounding box center [435, 189] width 214 height 13
paste input "ەندویچی تاووق"
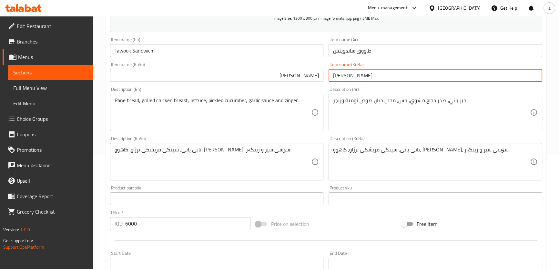
scroll to position [260, 0]
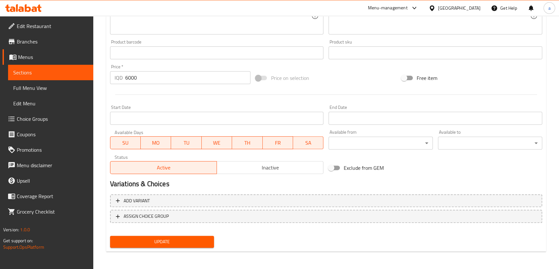
type input "سەندویچی تاووق"
click at [152, 239] on span "Update" at bounding box center [162, 242] width 94 height 8
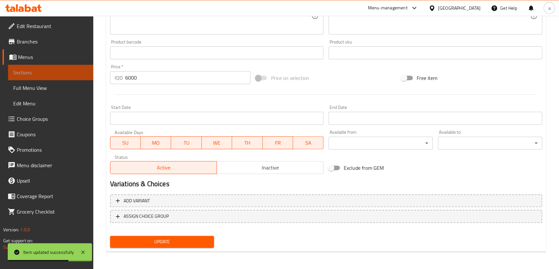
click at [49, 67] on link "Sections" at bounding box center [50, 72] width 85 height 15
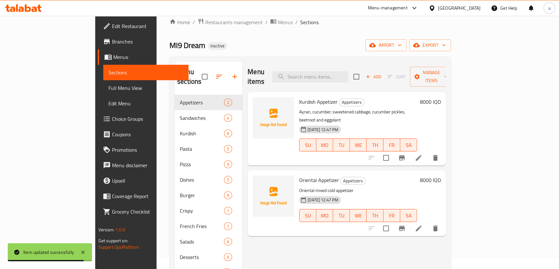
scroll to position [3, 0]
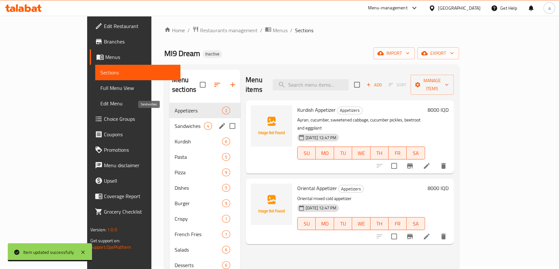
click at [175, 122] on span "Sandwiches" at bounding box center [189, 126] width 29 height 8
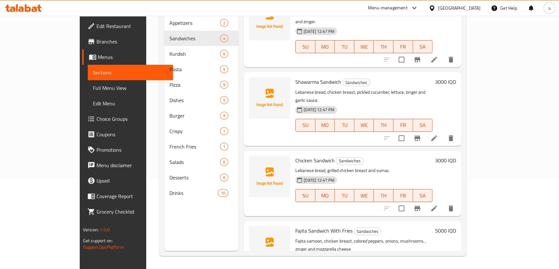
scroll to position [28, 0]
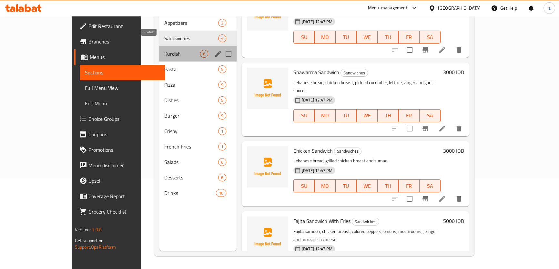
click at [172, 50] on span "Kurdish" at bounding box center [182, 54] width 36 height 8
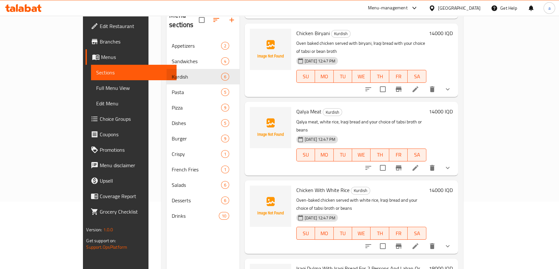
scroll to position [90, 0]
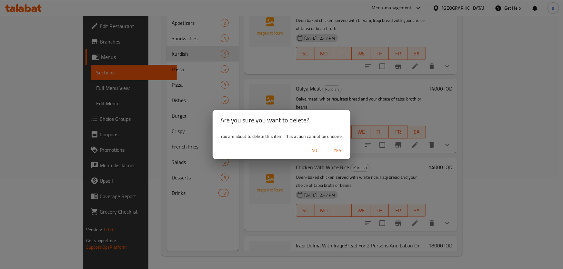
click at [336, 148] on span "Yes" at bounding box center [337, 151] width 15 height 8
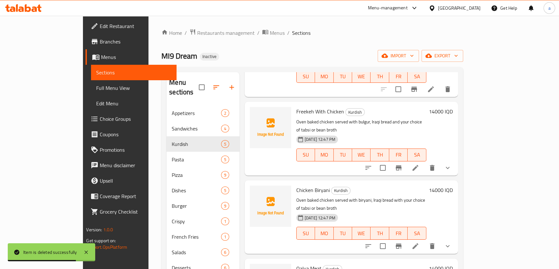
scroll to position [88, 0]
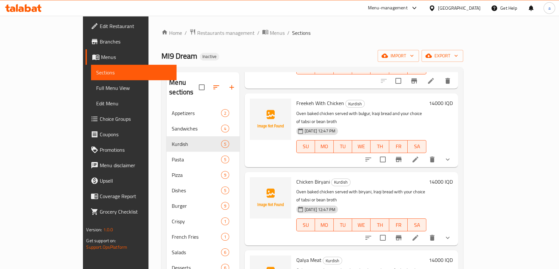
click at [424, 232] on li at bounding box center [415, 238] width 18 height 12
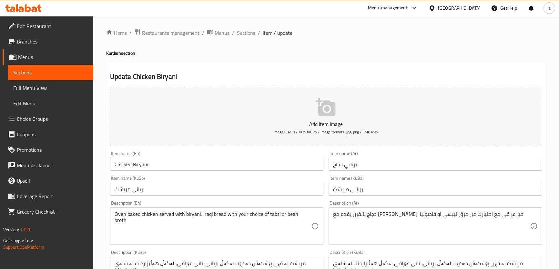
scroll to position [88, 0]
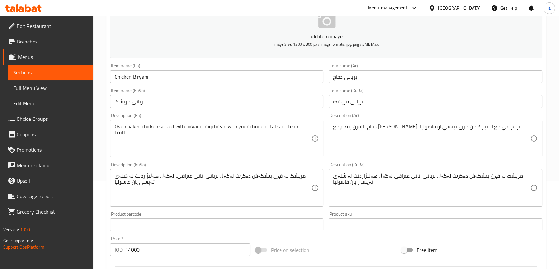
click at [37, 73] on span "Sections" at bounding box center [50, 73] width 75 height 8
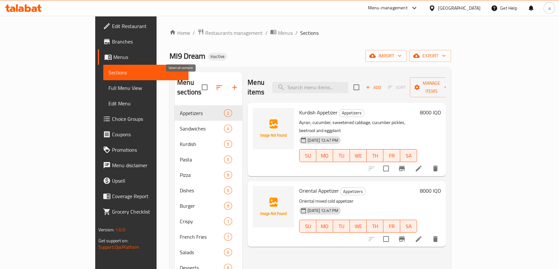
click at [198, 84] on input "checkbox" at bounding box center [205, 88] width 14 height 14
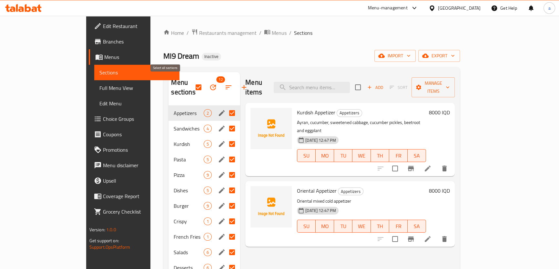
click at [192, 83] on input "checkbox" at bounding box center [199, 88] width 14 height 14
checkbox input "false"
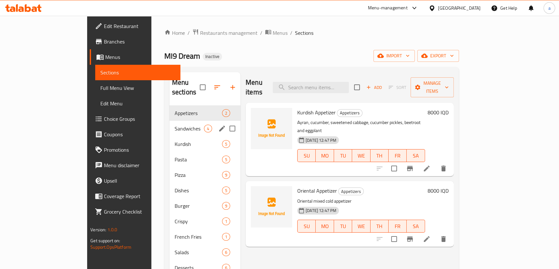
click at [225, 122] on input "Menu sections" at bounding box center [232, 129] width 14 height 14
checkbox input "true"
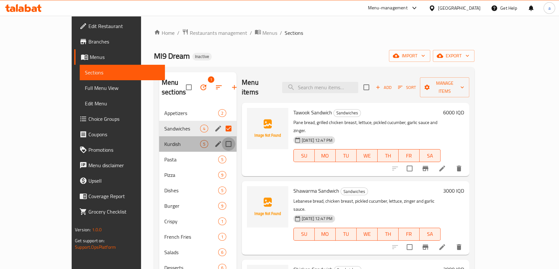
click at [222, 137] on input "Menu sections" at bounding box center [229, 144] width 14 height 14
checkbox input "true"
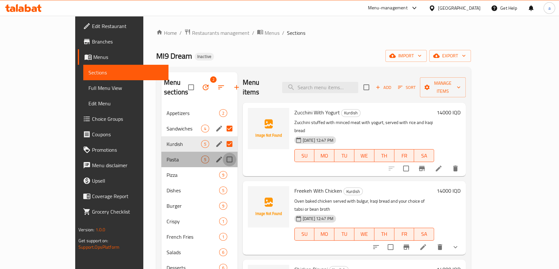
click at [223, 153] on input "Menu sections" at bounding box center [230, 160] width 14 height 14
checkbox input "true"
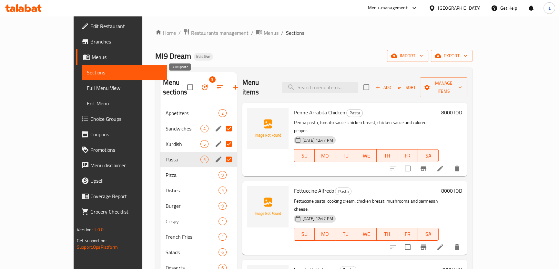
click at [201, 86] on icon "button" at bounding box center [205, 88] width 8 height 8
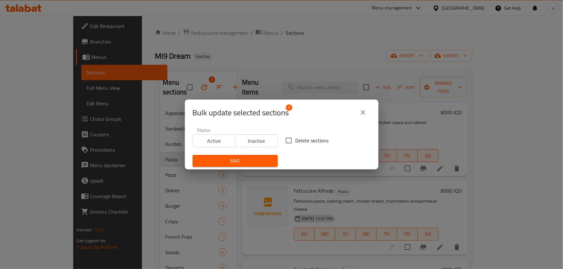
click at [286, 142] on input "Delete sections" at bounding box center [289, 141] width 14 height 14
checkbox input "true"
click at [230, 156] on button "Save" at bounding box center [235, 161] width 85 height 12
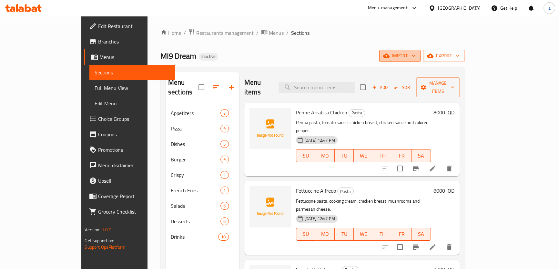
click at [415, 56] on span "import" at bounding box center [399, 56] width 31 height 8
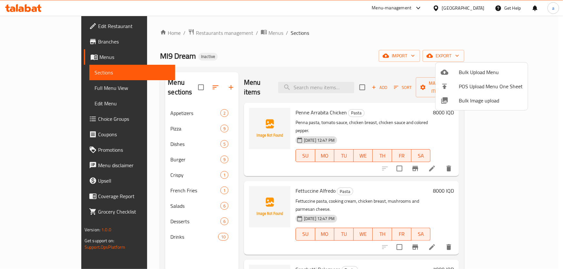
click at [469, 71] on span "Bulk Upload Menu" at bounding box center [491, 72] width 64 height 8
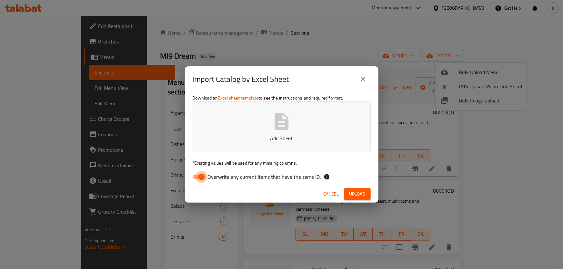
click at [202, 182] on input "Overwrite any current items that have the same ID." at bounding box center [201, 177] width 37 height 12
checkbox input "false"
click at [267, 128] on button "Add Sheet" at bounding box center [282, 126] width 178 height 51
click at [363, 197] on span "Upload" at bounding box center [357, 194] width 16 height 8
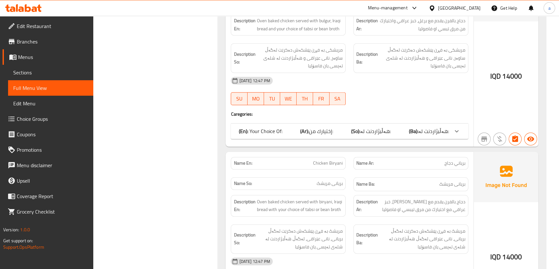
scroll to position [1202, 0]
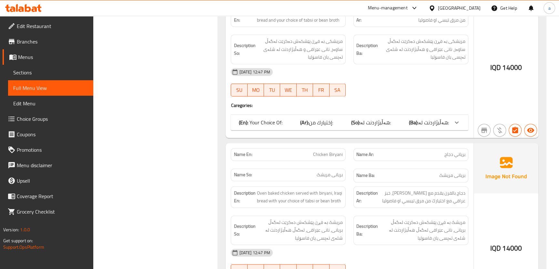
click at [435, 118] on span "هەڵبژاردنت لە:" at bounding box center [433, 123] width 31 height 10
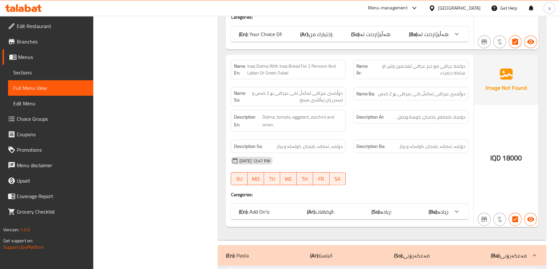
scroll to position [2082, 0]
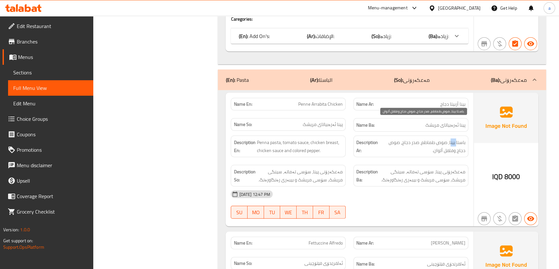
drag, startPoint x: 451, startPoint y: 123, endPoint x: 456, endPoint y: 125, distance: 5.0
click at [456, 139] on span "باستا بينا، صوص طماطم، صدر دجاج، صوص دجاج وفلفل ألوان." at bounding box center [422, 147] width 86 height 16
click at [443, 139] on span "باستا بينا، صوص طماطم، صدر دجاج، صوص دجاج وفلفل ألوان." at bounding box center [422, 147] width 86 height 16
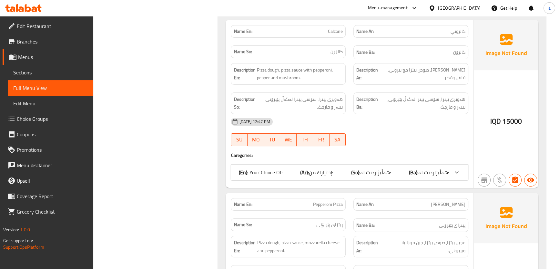
scroll to position [3138, 0]
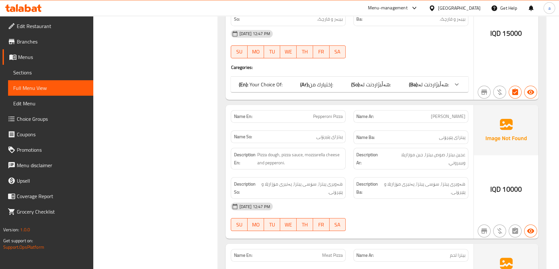
click at [372, 80] on span "هەڵبژاردنت لە:" at bounding box center [375, 85] width 31 height 10
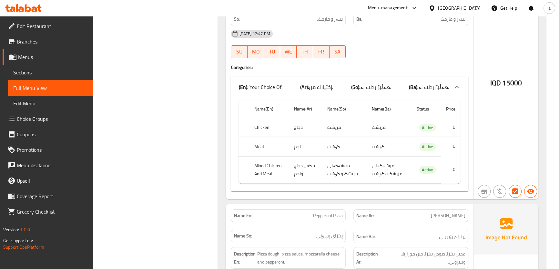
click at [372, 82] on span "هەڵبژاردنت لە:" at bounding box center [375, 87] width 31 height 10
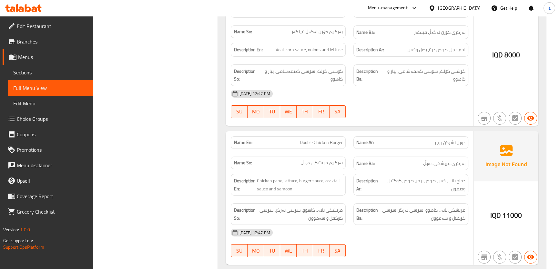
scroll to position [5953, 0]
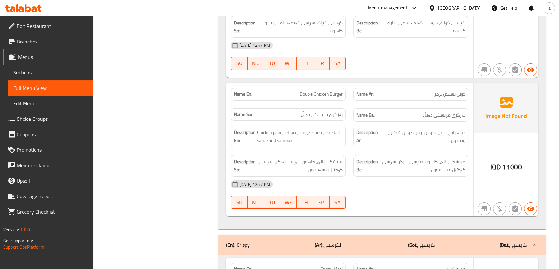
click at [529, 237] on div at bounding box center [533, 244] width 15 height 15
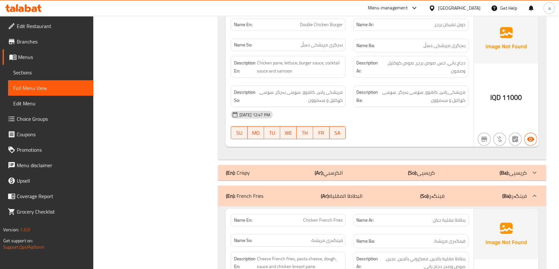
scroll to position [6041, 0]
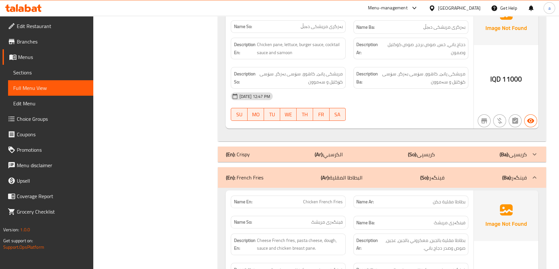
click at [523, 167] on div "(En): French Fries (Ar): البطاطا المقلية (So): فینگەر (Ba): فینگەر" at bounding box center [382, 177] width 328 height 21
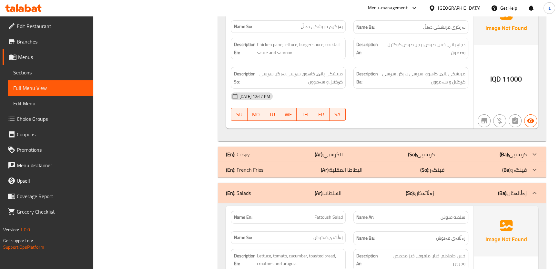
click at [524, 183] on div "(En): Salads (Ar): السلطات (So): زەڵاتەکان (Ba): زەڵاتەکان" at bounding box center [382, 193] width 328 height 21
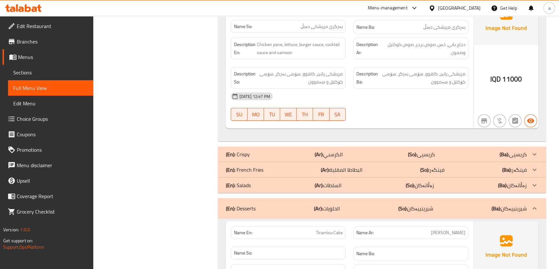
click at [523, 205] on p "(Ba): شیرینییەکان" at bounding box center [508, 209] width 35 height 8
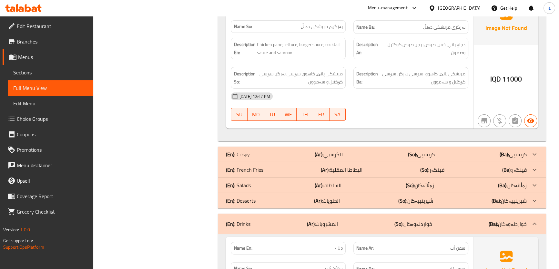
click at [527, 216] on div at bounding box center [533, 223] width 15 height 15
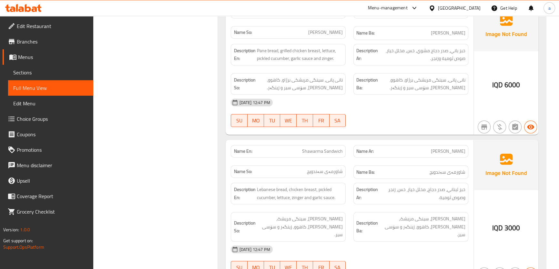
scroll to position [0, 0]
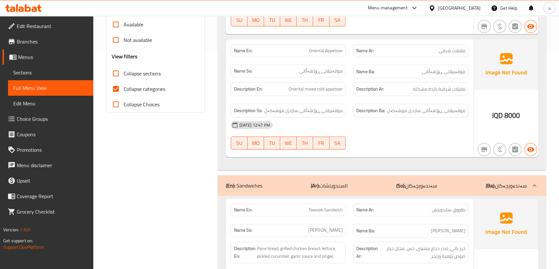
scroll to position [88, 0]
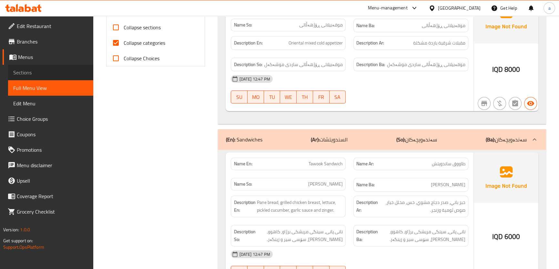
click at [42, 70] on span "Sections" at bounding box center [50, 73] width 75 height 8
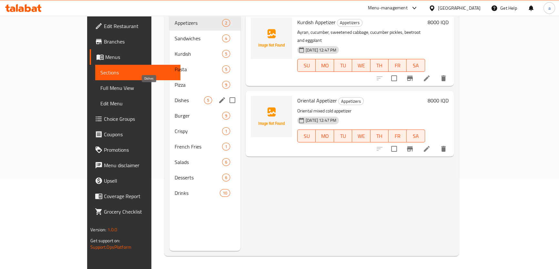
click at [175, 96] on span "Dishes" at bounding box center [189, 100] width 29 height 8
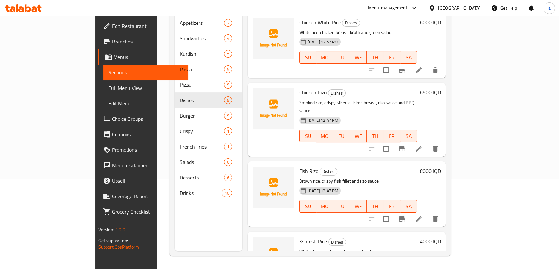
click at [427, 143] on li at bounding box center [418, 149] width 18 height 12
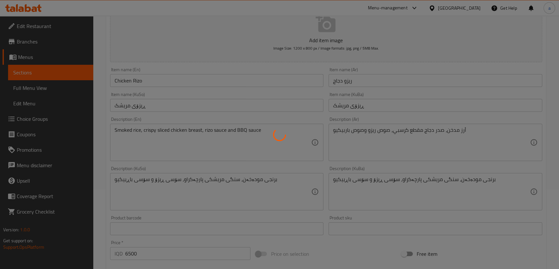
scroll to position [88, 0]
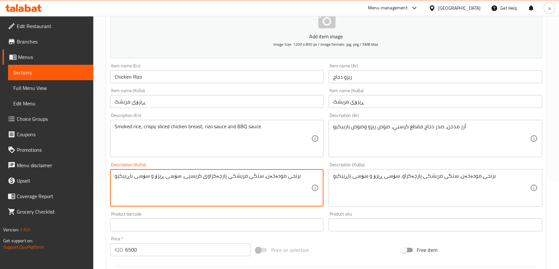
type textarea "برنجی مودەخەن، سنگی مریشکی پارچەکراوی کریسپی، سۆسی ڕیزۆ و سۆسی باڕبیکیو"
click at [377, 175] on textarea "برنجی مودەخەن، سنگی مریشکی پارچەکراو، سۆسی ڕیزۆ و سۆسی باڕبیکیو" at bounding box center [431, 188] width 197 height 31
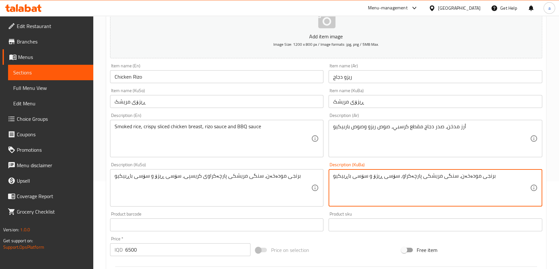
click at [377, 175] on textarea "برنجی مودەخەن، سنگی مریشکی پارچەکراو، سۆسی ڕیزۆ و سۆسی باڕبیکیو" at bounding box center [431, 188] width 197 height 31
paste textarea "ی کریسپی"
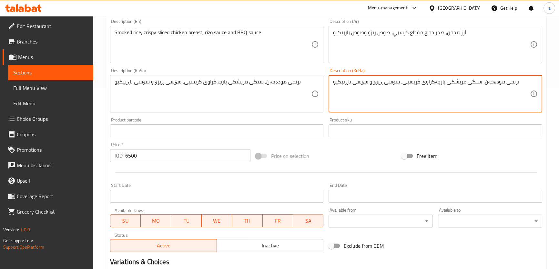
scroll to position [260, 0]
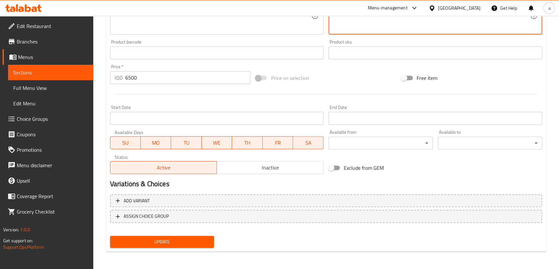
type textarea "برنجی مودەخەن، سنگی مریشکی پارچەکراوی کریسپی، سۆسی ڕیزۆ و سۆسی باڕبیکیو"
click at [201, 234] on div "Update" at bounding box center [161, 242] width 109 height 17
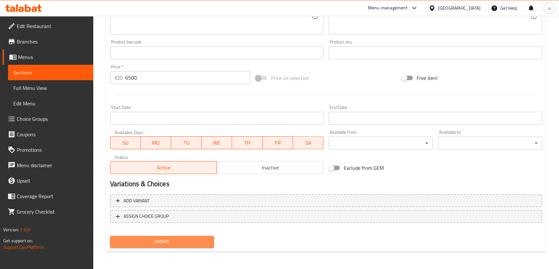
click at [198, 237] on button "Update" at bounding box center [162, 242] width 104 height 12
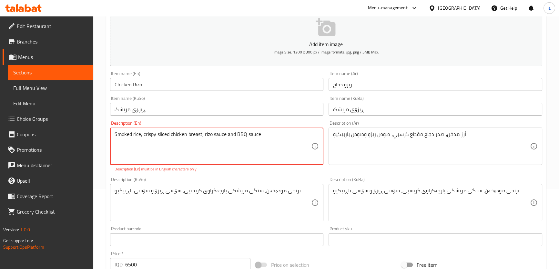
click at [272, 135] on textarea "Smoked rice, crispy sliced ​​chicken breast, rizo sauce and BBQ sauce" at bounding box center [213, 146] width 197 height 31
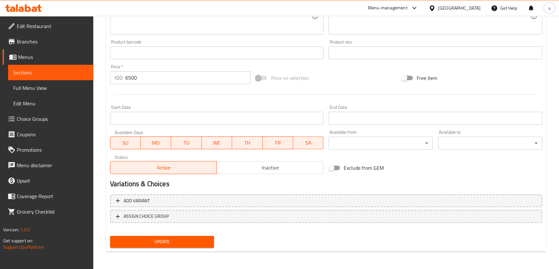
click at [165, 240] on span "Update" at bounding box center [162, 242] width 94 height 8
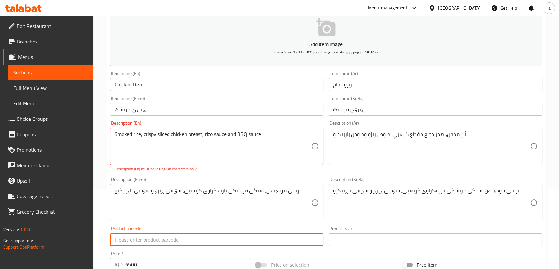
click at [165, 240] on input "text" at bounding box center [217, 240] width 214 height 13
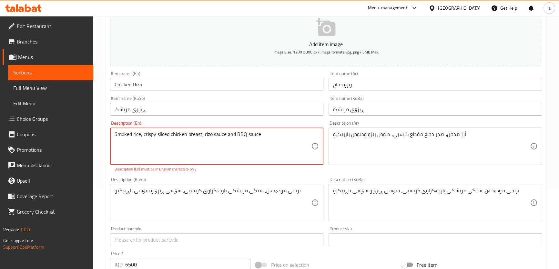
drag, startPoint x: 263, startPoint y: 134, endPoint x: 112, endPoint y: 132, distance: 150.6
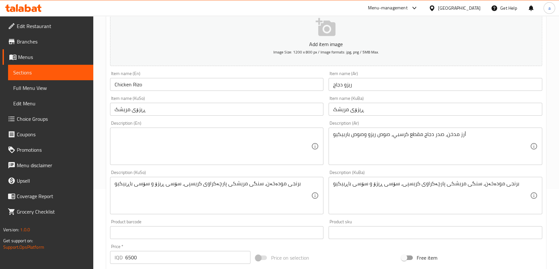
click at [225, 225] on div "Product barcode Product barcode" at bounding box center [217, 230] width 214 height 20
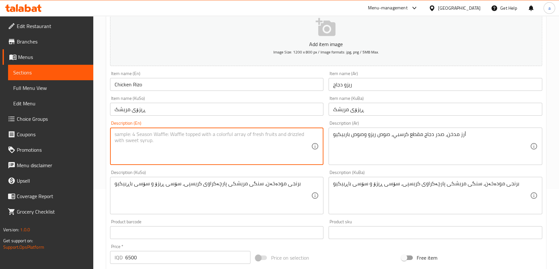
click at [204, 141] on textarea at bounding box center [213, 146] width 197 height 31
paste textarea "Smoked rice, crispy sliced ​​chicken breast, rizo sauce and BBQ sauce"
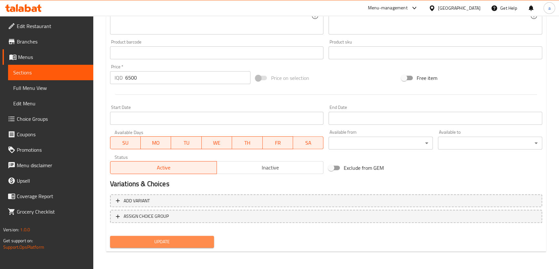
click at [171, 243] on span "Update" at bounding box center [162, 242] width 94 height 8
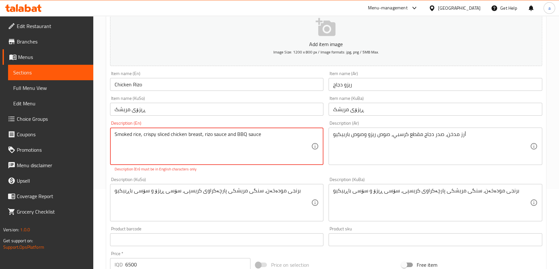
drag, startPoint x: 145, startPoint y: 135, endPoint x: 106, endPoint y: 139, distance: 39.2
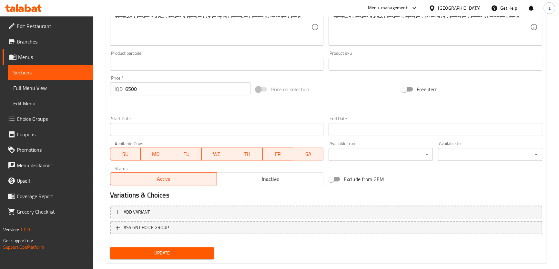
click at [148, 254] on span "Update" at bounding box center [162, 253] width 94 height 8
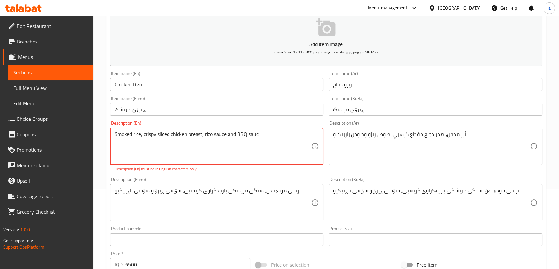
type textarea "Smoked rice, crispy sliced ​​chicken breast, rizo sauce and BBQ sauce"
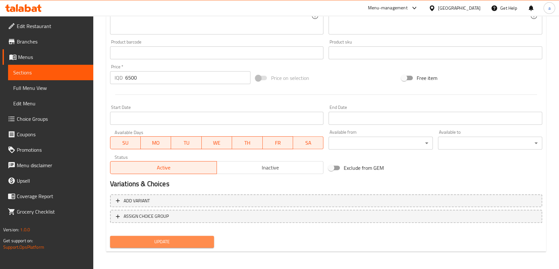
click at [182, 236] on button "Update" at bounding box center [162, 242] width 104 height 12
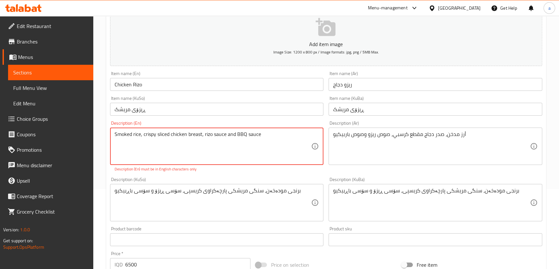
click at [116, 133] on textarea "Smoked rice, crispy sliced ​​chicken breast, rizo sauce and BBQ sauce" at bounding box center [213, 146] width 197 height 31
click at [142, 137] on textarea "Smoked rice, crispy sliced ​​chicken breast, rizo sauce and BBQ sauce" at bounding box center [213, 146] width 197 height 31
click at [40, 69] on span "Sections" at bounding box center [50, 73] width 75 height 8
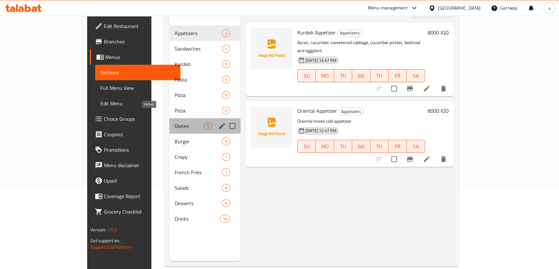
click at [175, 122] on span "Dishes" at bounding box center [189, 126] width 29 height 8
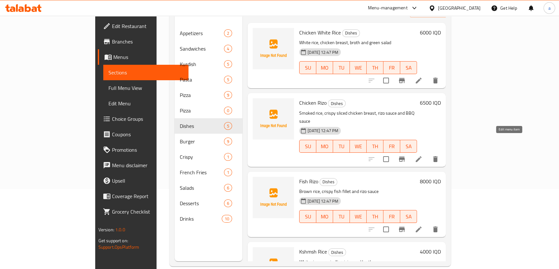
click at [422, 155] on icon at bounding box center [418, 159] width 8 height 8
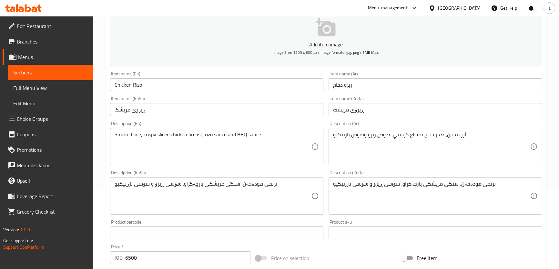
scroll to position [176, 0]
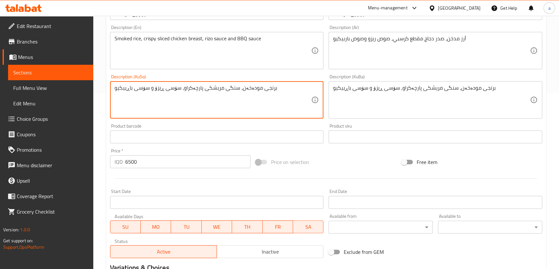
click at [179, 90] on textarea "برنجی مودەخەن، سنگی مریشکی پارچەکراو، سۆسی ڕیزۆ و سۆسی باڕبیکیو" at bounding box center [213, 100] width 197 height 31
type textarea "برنجی مودەخەن، سنگی مریشکی پارچەکراوی کریسپی، سۆسی ڕیزۆ و سۆسی باڕبیکیو"
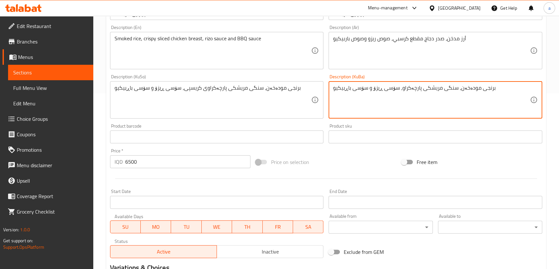
click at [360, 86] on textarea "برنجی مودەخەن، سنگی مریشکی پارچەکراو، سۆسی ڕیزۆ و سۆسی باڕبیکیو" at bounding box center [431, 100] width 197 height 31
paste textarea "ی کریسپی"
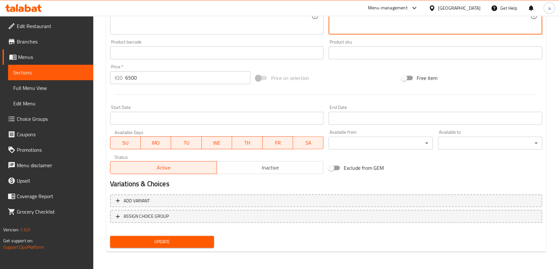
type textarea "برنجی مودەخەن، سنگی مریشکی پارچەکراوی کریسپی، سۆسی ڕیزۆ و سۆسی باڕبیکیو"
click at [176, 239] on span "Update" at bounding box center [162, 242] width 94 height 8
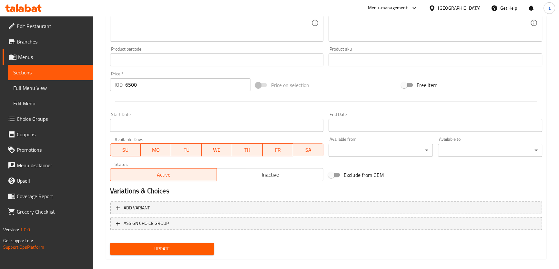
scroll to position [80, 0]
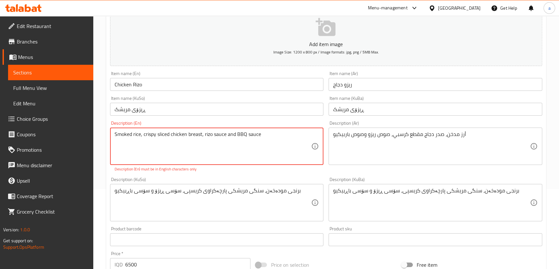
click at [142, 135] on textarea "Smoked rice, crispy sliced ​​chicken breast, rizo sauce and BBQ sauce" at bounding box center [213, 146] width 197 height 31
type textarea "Smoked rice, crispy sliced ​​chicken breast, rizo sauce and BBQ sauce"
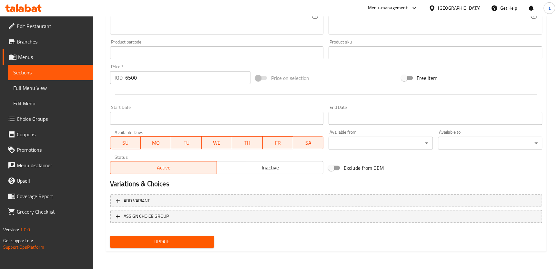
click at [151, 245] on span "Update" at bounding box center [162, 242] width 94 height 8
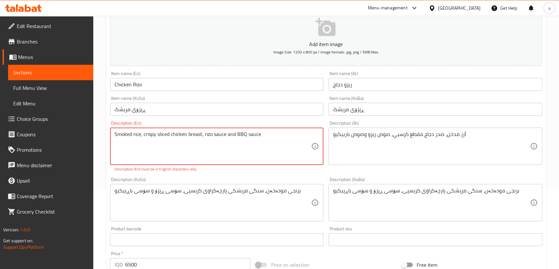
drag, startPoint x: 265, startPoint y: 135, endPoint x: 114, endPoint y: 137, distance: 150.7
click at [115, 137] on textarea "Smoked rice, crispy sliced ​​chicken breast, rizo sauce and BBQ sauce" at bounding box center [213, 146] width 197 height 31
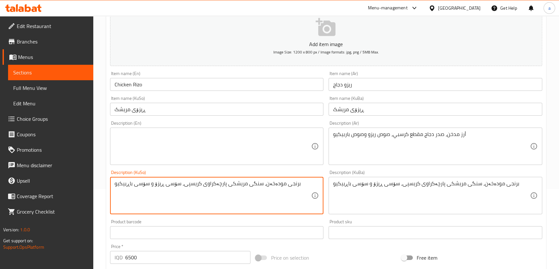
click at [192, 149] on textarea at bounding box center [213, 146] width 197 height 31
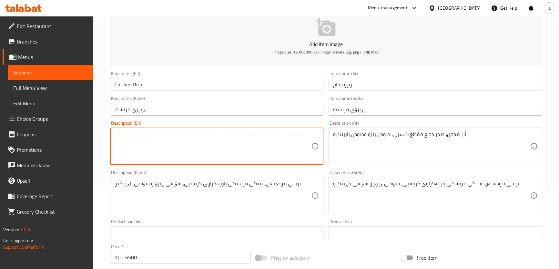
paste textarea "Smoked rice, crispy sliced ​​chicken breast, curry sauce and BBQ sauce"
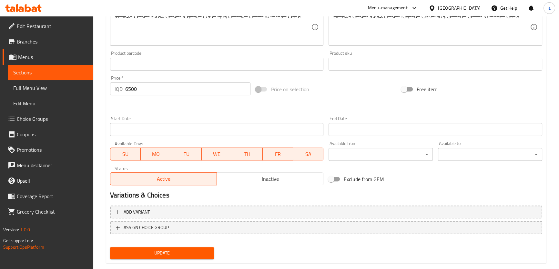
click at [162, 259] on div "Update" at bounding box center [161, 253] width 109 height 17
click at [166, 251] on span "Update" at bounding box center [162, 253] width 94 height 8
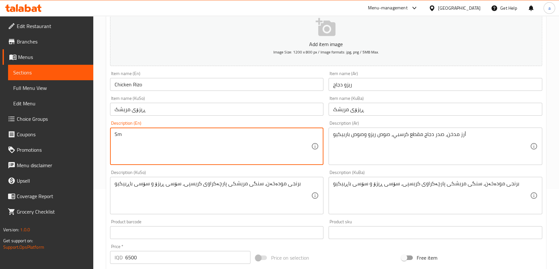
type textarea "S"
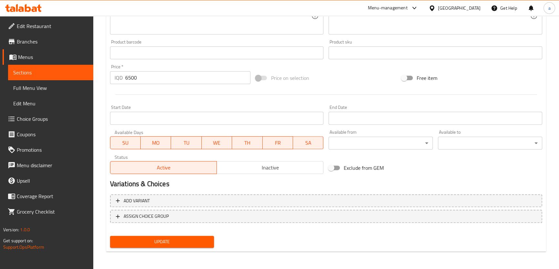
type textarea "Smoked rice, crispy sliced chicken breast, rizo sauce and BBQ sauce"
click at [185, 236] on button "Update" at bounding box center [162, 242] width 104 height 12
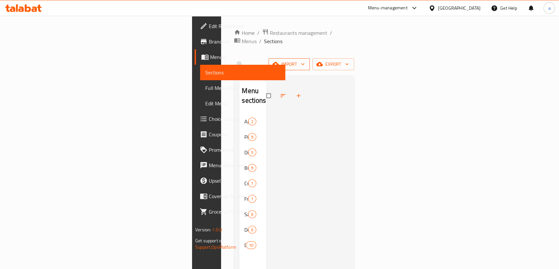
click at [304, 60] on span "import" at bounding box center [289, 64] width 31 height 8
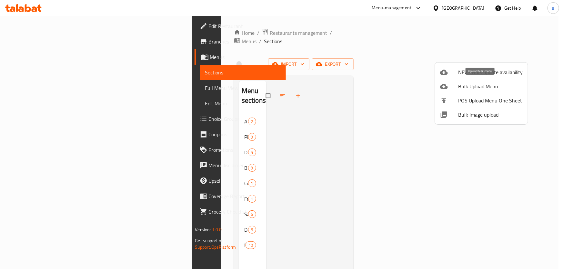
click at [470, 90] on span "Bulk Upload Menu" at bounding box center [490, 87] width 65 height 8
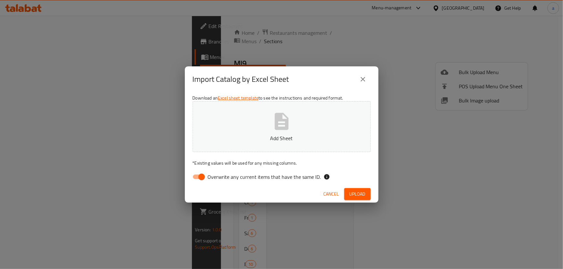
click at [195, 176] on input "Overwrite any current items that have the same ID." at bounding box center [201, 177] width 37 height 12
checkbox input "false"
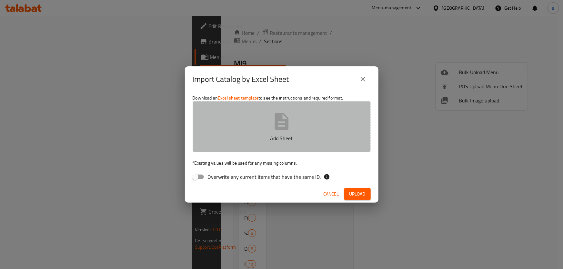
click at [264, 133] on button "Add Sheet" at bounding box center [282, 126] width 178 height 51
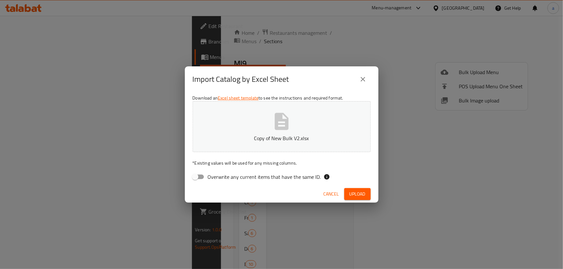
click at [345, 191] on button "Upload" at bounding box center [357, 194] width 26 height 12
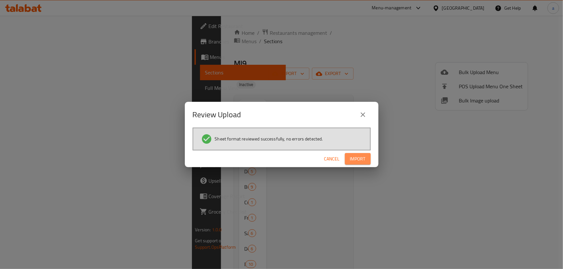
click at [353, 162] on span "Import" at bounding box center [357, 159] width 15 height 8
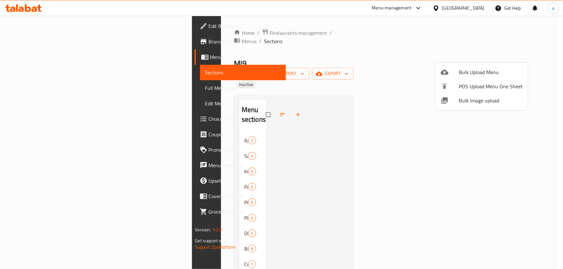
click at [151, 108] on div at bounding box center [281, 134] width 563 height 269
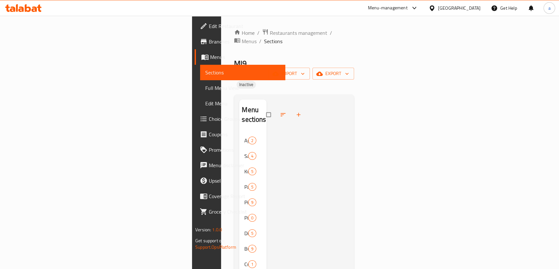
click at [239, 133] on div "Appetizers 2" at bounding box center [252, 140] width 27 height 15
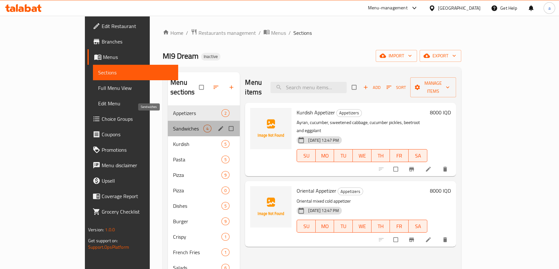
click at [173, 125] on span "Sandwiches" at bounding box center [188, 129] width 30 height 8
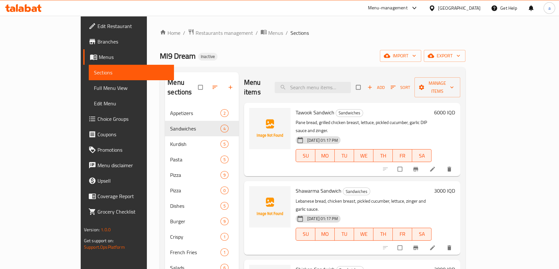
click at [94, 87] on span "Full Menu View" at bounding box center [131, 88] width 75 height 8
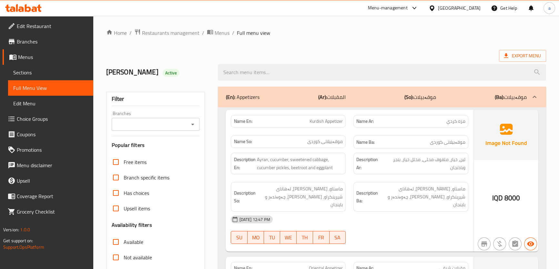
click at [190, 123] on icon "Open" at bounding box center [193, 125] width 8 height 8
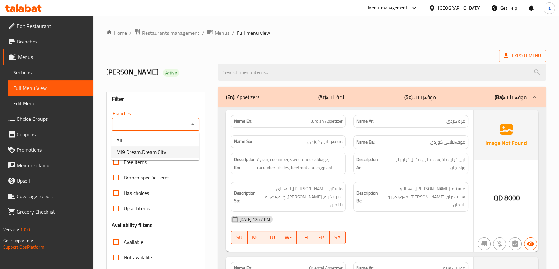
click at [185, 152] on li "MI9 Dream,Dream City" at bounding box center [155, 152] width 88 height 12
type input "MI9 Dream,Dream City"
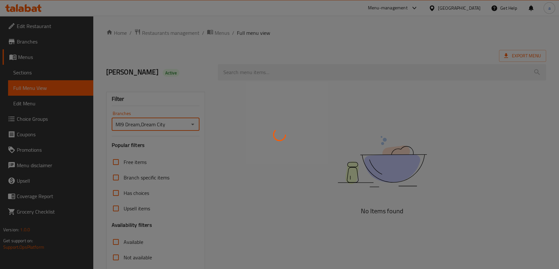
scroll to position [74, 0]
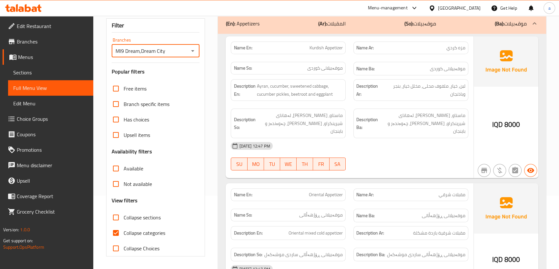
click at [144, 230] on span "Collapse categories" at bounding box center [145, 233] width 42 height 8
click at [124, 230] on input "Collapse categories" at bounding box center [115, 232] width 15 height 15
checkbox input "false"
click at [146, 217] on span "Collapse sections" at bounding box center [142, 218] width 37 height 8
click at [124, 217] on input "Collapse sections" at bounding box center [115, 217] width 15 height 15
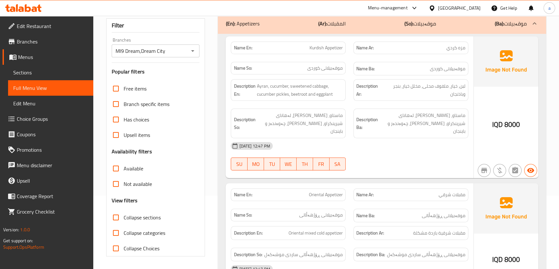
checkbox input "true"
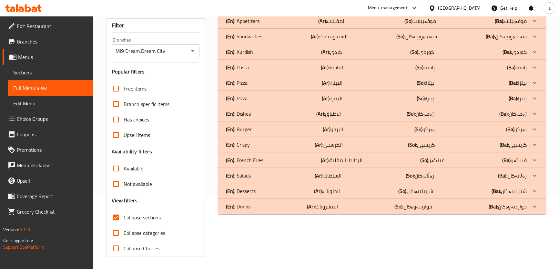
click at [530, 126] on icon at bounding box center [534, 129] width 8 height 8
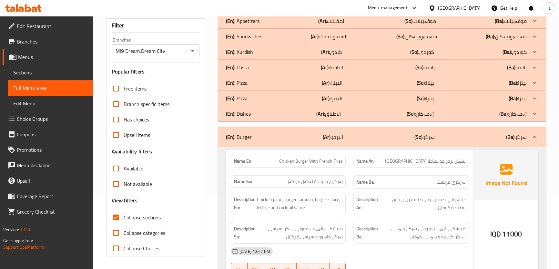
click at [532, 111] on icon at bounding box center [534, 114] width 8 height 8
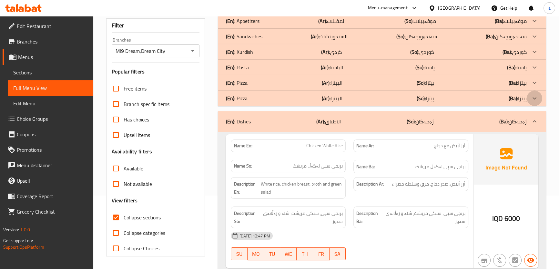
click at [531, 99] on icon at bounding box center [534, 99] width 8 height 8
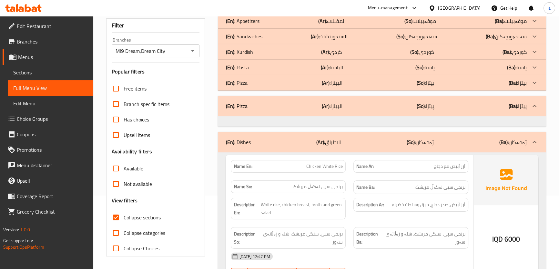
click at [529, 80] on div at bounding box center [533, 82] width 15 height 15
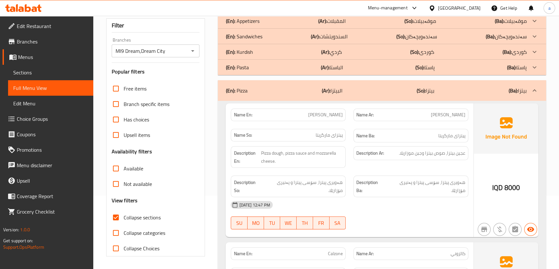
click at [531, 85] on div at bounding box center [533, 90] width 15 height 15
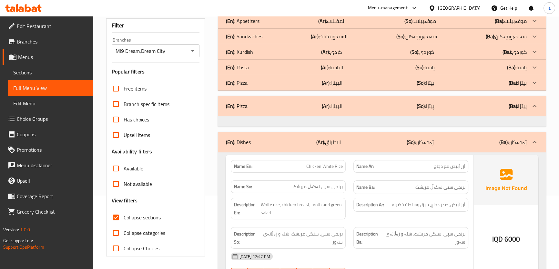
click at [532, 102] on div at bounding box center [533, 105] width 15 height 15
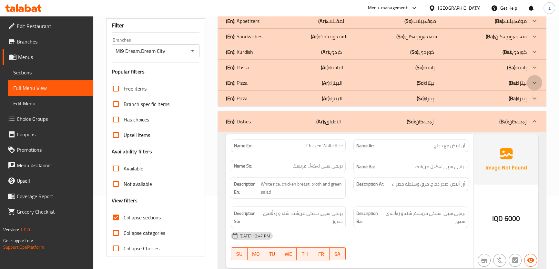
click at [534, 85] on icon at bounding box center [534, 83] width 8 height 8
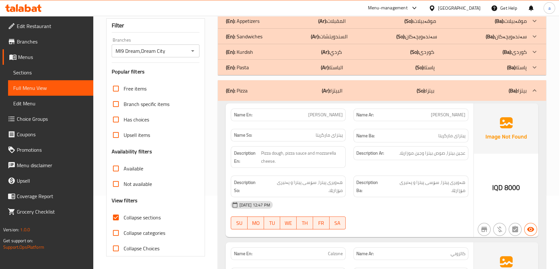
click at [530, 66] on div at bounding box center [533, 67] width 15 height 15
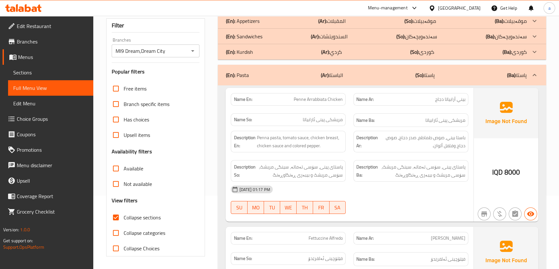
click at [531, 53] on icon at bounding box center [534, 52] width 8 height 8
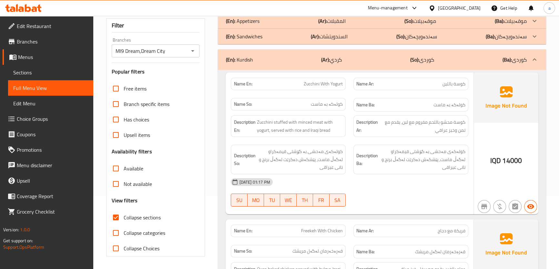
scroll to position [0, 0]
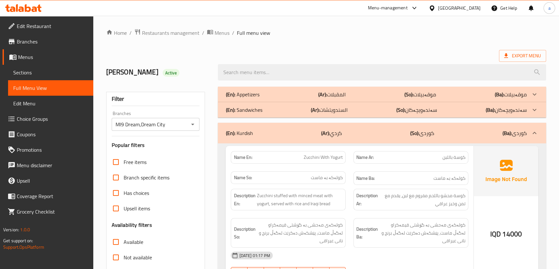
click at [536, 105] on div at bounding box center [533, 109] width 15 height 15
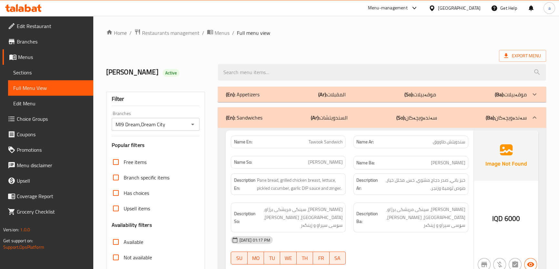
click at [534, 116] on icon at bounding box center [534, 118] width 8 height 8
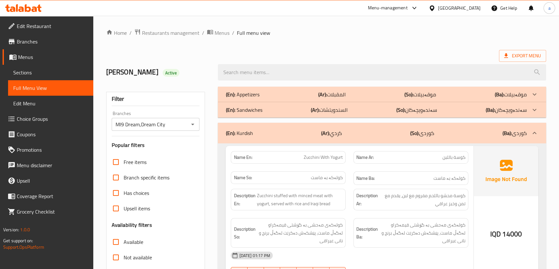
click at [530, 132] on icon at bounding box center [534, 133] width 8 height 8
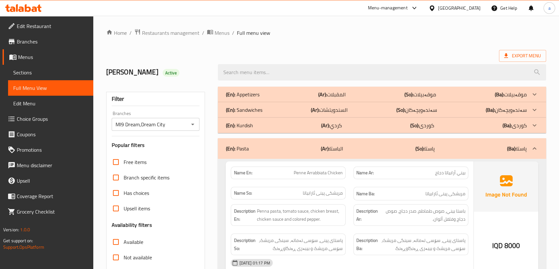
scroll to position [88, 0]
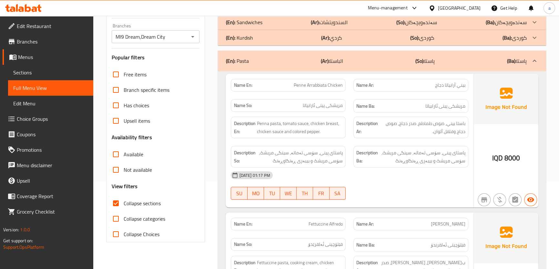
click at [533, 70] on div "(En): Pasta (Ar): الباستا (So): پاستا (Ba): پاستا" at bounding box center [382, 61] width 328 height 21
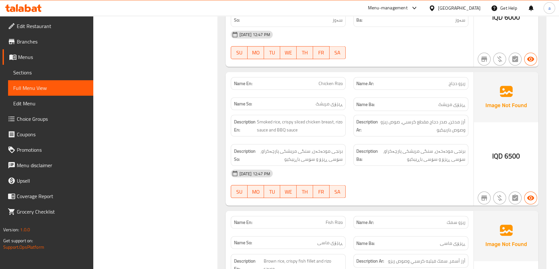
scroll to position [1671, 0]
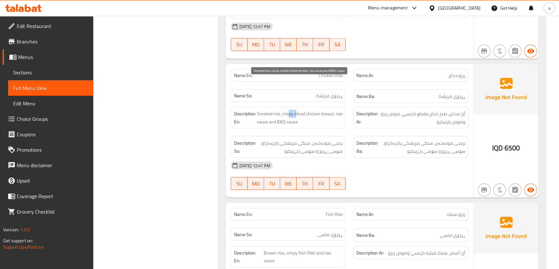
drag, startPoint x: 287, startPoint y: 87, endPoint x: 295, endPoint y: 89, distance: 7.8
click at [295, 110] on span "Smoked rice, crispy sliced ​​chicken breast, rizo sauce and BBQ sauce" at bounding box center [299, 118] width 86 height 16
click at [338, 110] on span "Smoked rice, crispy sliced ​​chicken breast, rizo sauce and BBQ sauce" at bounding box center [299, 118] width 86 height 16
drag, startPoint x: 319, startPoint y: 88, endPoint x: 282, endPoint y: 87, distance: 37.4
click at [282, 110] on span "Smoked rice, crispy sliced ​​chicken breast, rizo sauce and BBQ sauce" at bounding box center [299, 118] width 86 height 16
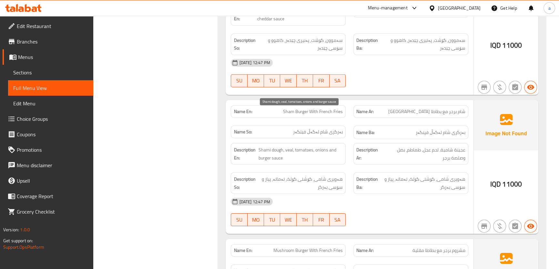
scroll to position [2463, 0]
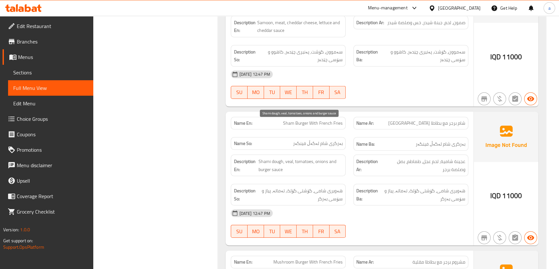
click at [286, 158] on span "Shami dough, veal, tomatoes, onions and burger sauce" at bounding box center [300, 166] width 84 height 16
copy span "veal"
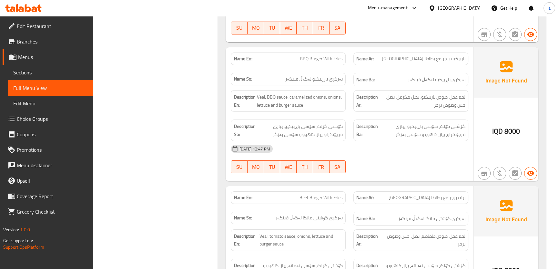
scroll to position [2662, 0]
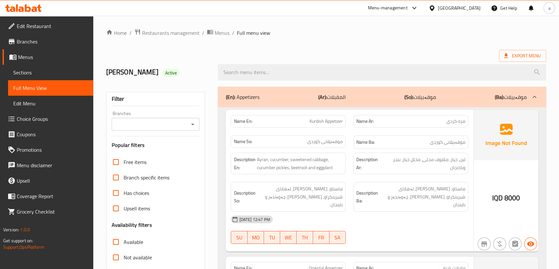
click at [192, 124] on icon "Open" at bounding box center [193, 125] width 8 height 8
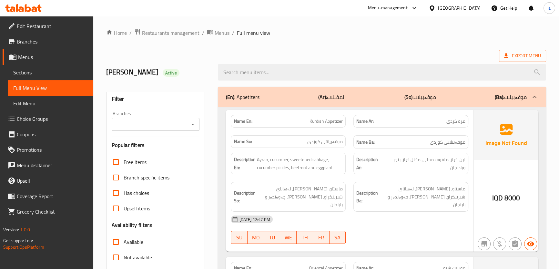
scroll to position [88, 0]
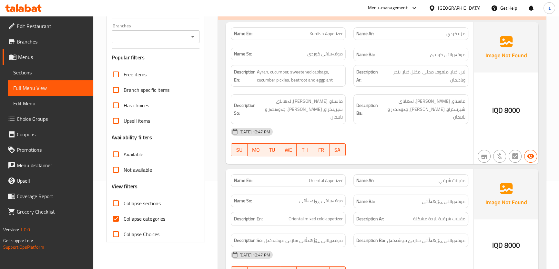
click at [132, 221] on span "Collapse categories" at bounding box center [145, 219] width 42 height 8
click at [124, 221] on input "Collapse categories" at bounding box center [115, 218] width 15 height 15
checkbox input "false"
click at [134, 203] on span "Collapse sections" at bounding box center [142, 204] width 37 height 8
click at [124, 203] on input "Collapse sections" at bounding box center [115, 203] width 15 height 15
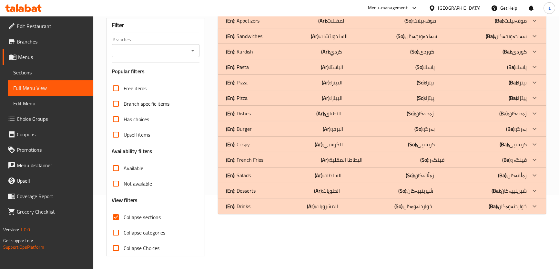
scroll to position [74, 0]
click at [524, 129] on p "(Ba): بەرگر" at bounding box center [516, 129] width 21 height 8
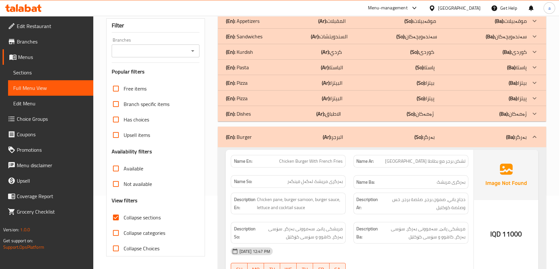
click at [528, 113] on div at bounding box center [533, 113] width 15 height 15
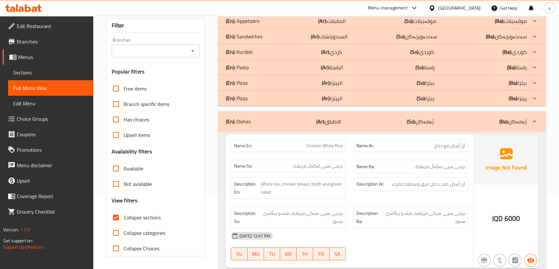
click at [529, 97] on div at bounding box center [533, 98] width 15 height 15
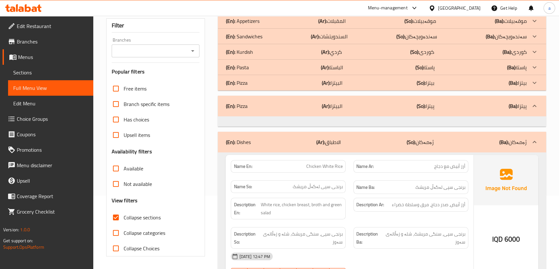
click at [525, 79] on p "(Ba): بیتزا" at bounding box center [517, 83] width 18 height 8
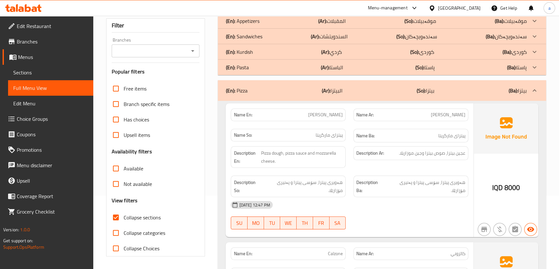
click at [530, 90] on icon at bounding box center [534, 91] width 8 height 8
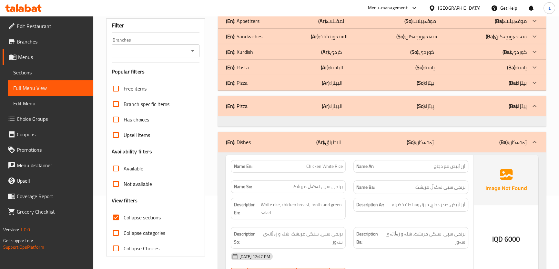
click at [530, 104] on icon at bounding box center [534, 106] width 8 height 8
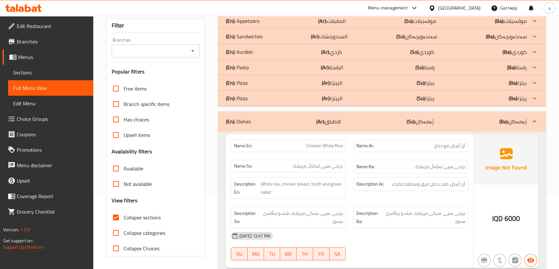
click at [532, 120] on icon at bounding box center [534, 122] width 8 height 8
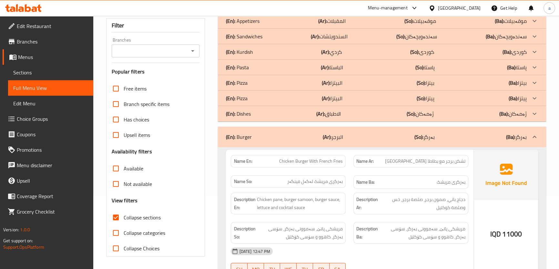
click at [525, 139] on p "(Ba): بەرگر" at bounding box center [516, 137] width 21 height 8
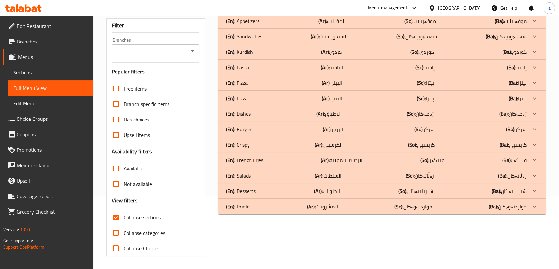
click at [526, 84] on div at bounding box center [533, 82] width 15 height 15
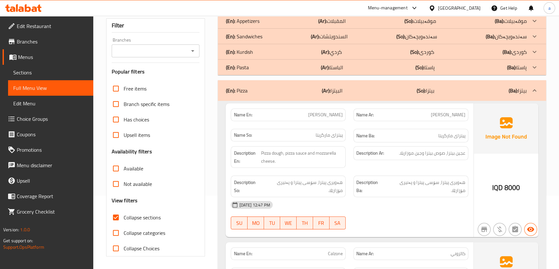
click at [534, 61] on div at bounding box center [533, 67] width 15 height 15
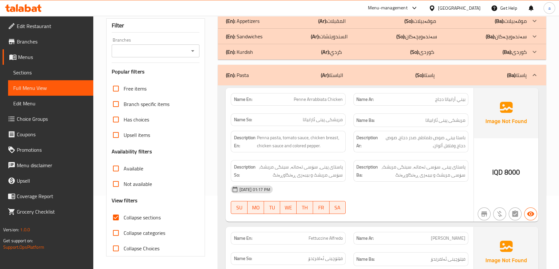
click at [534, 52] on icon at bounding box center [534, 52] width 8 height 8
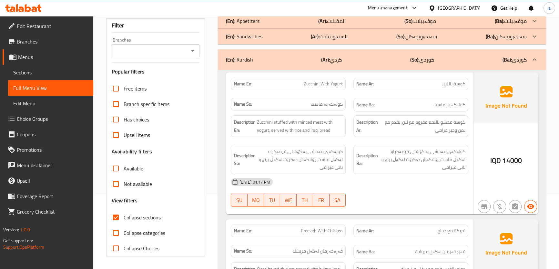
click at [532, 33] on icon at bounding box center [534, 37] width 8 height 8
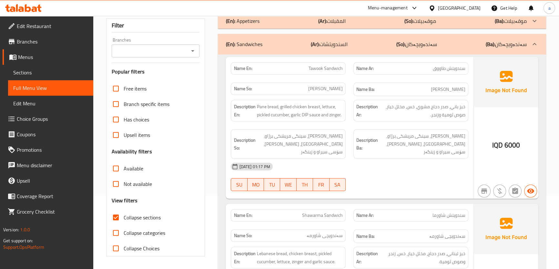
click at [533, 22] on icon at bounding box center [534, 21] width 8 height 8
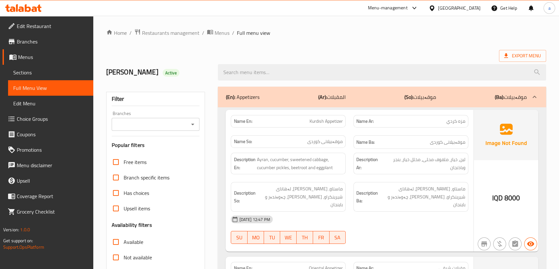
scroll to position [88, 0]
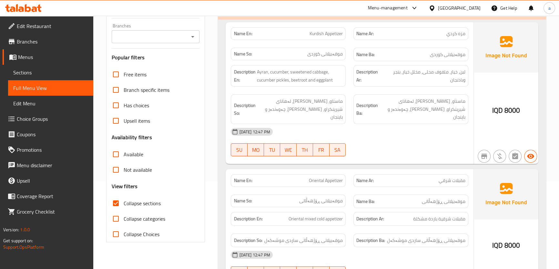
click at [145, 204] on span "Collapse sections" at bounding box center [142, 204] width 37 height 8
click at [124, 204] on input "Collapse sections" at bounding box center [115, 203] width 15 height 15
click at [141, 200] on span "Collapse sections" at bounding box center [142, 204] width 37 height 8
click at [124, 200] on input "Collapse sections" at bounding box center [115, 203] width 15 height 15
checkbox input "true"
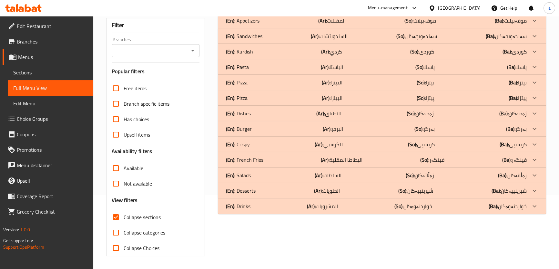
scroll to position [74, 0]
click at [526, 80] on div at bounding box center [533, 82] width 15 height 15
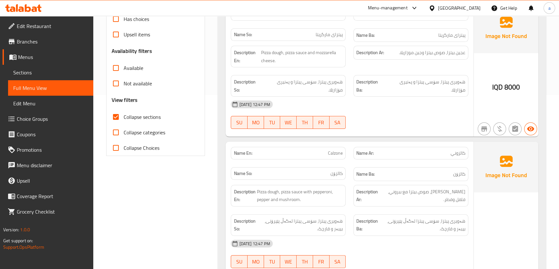
scroll to position [0, 0]
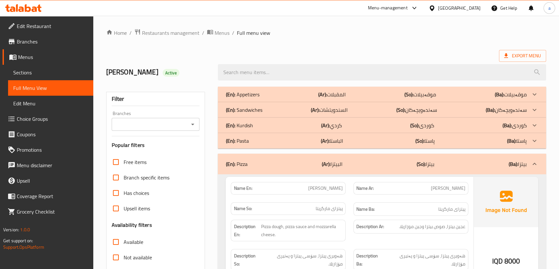
click at [532, 166] on icon at bounding box center [534, 164] width 8 height 8
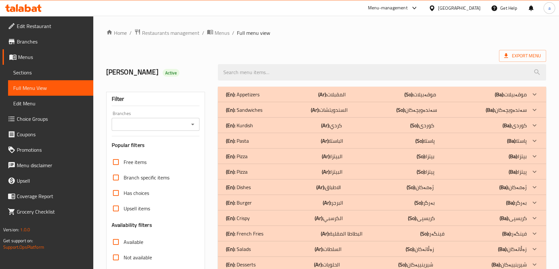
click at [535, 155] on icon at bounding box center [534, 157] width 8 height 8
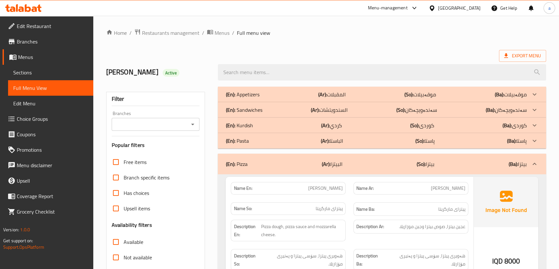
click at [533, 135] on div at bounding box center [533, 140] width 15 height 15
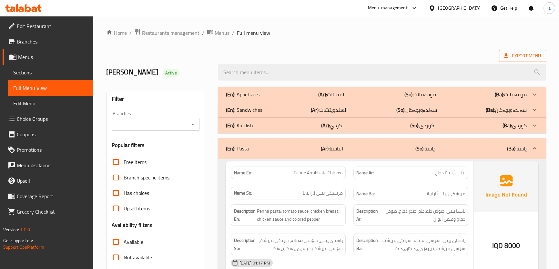
click at [530, 124] on div at bounding box center [533, 125] width 15 height 15
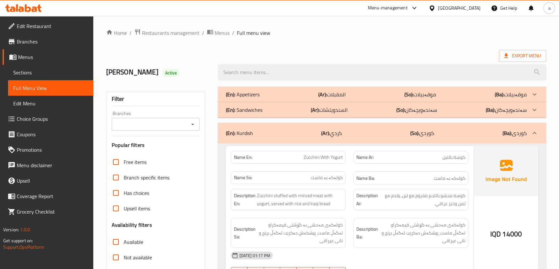
click at [528, 111] on div at bounding box center [533, 109] width 15 height 15
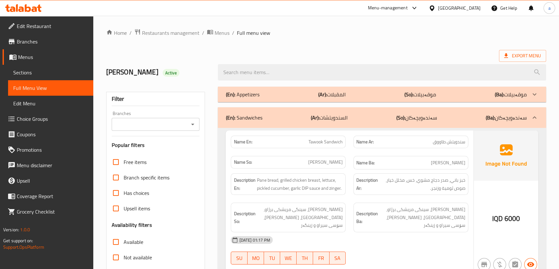
click at [528, 90] on div at bounding box center [533, 94] width 15 height 15
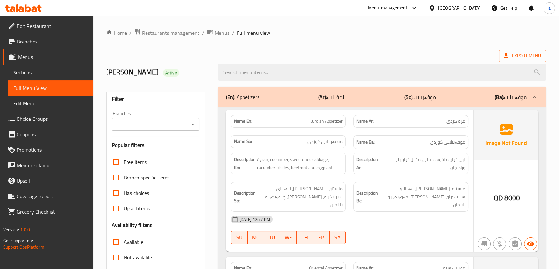
click at [528, 90] on div "(En): Appetizers (Ar): المقبلات (So): موقەبیلات (Ba): موقەبیلات" at bounding box center [382, 97] width 328 height 21
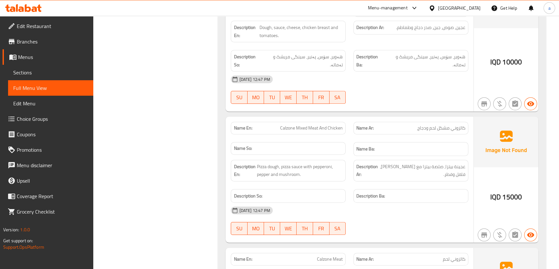
scroll to position [3688, 0]
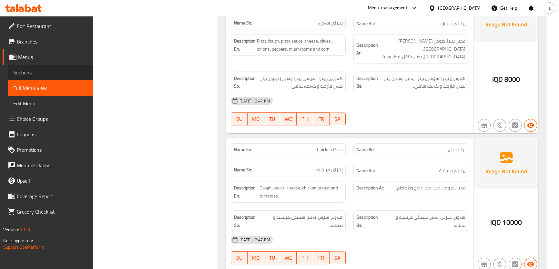
click at [74, 71] on span "Sections" at bounding box center [50, 73] width 75 height 8
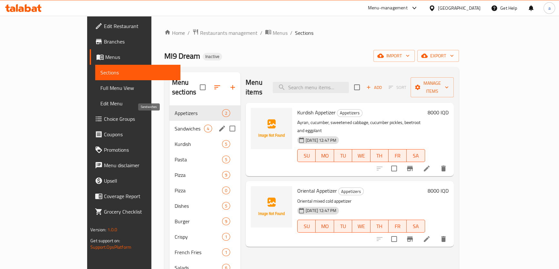
click at [175, 125] on span "Sandwiches" at bounding box center [189, 129] width 29 height 8
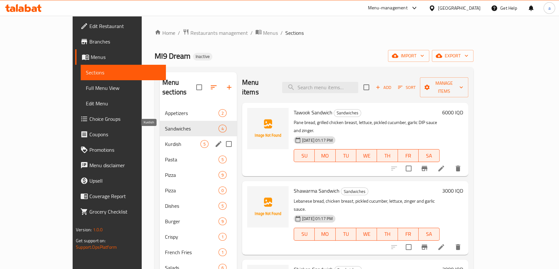
click at [165, 140] on span "Kurdish" at bounding box center [182, 144] width 35 height 8
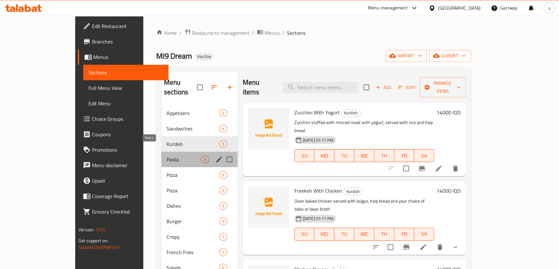
click at [166, 156] on span "Pasta" at bounding box center [183, 160] width 35 height 8
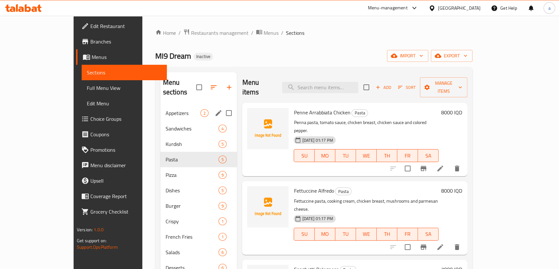
click at [168, 105] on div "Appetizers 2" at bounding box center [198, 112] width 77 height 15
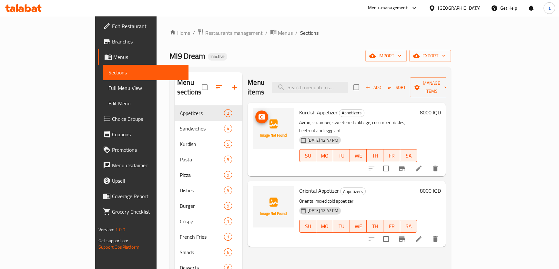
click at [258, 114] on icon "upload picture" at bounding box center [261, 117] width 6 height 6
click at [258, 113] on icon "upload picture" at bounding box center [262, 117] width 8 height 8
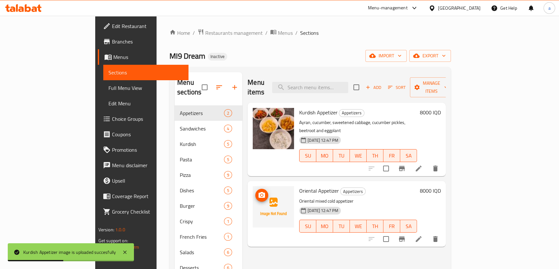
click at [258, 192] on icon "upload picture" at bounding box center [262, 196] width 8 height 8
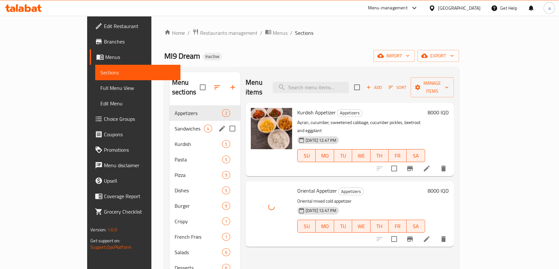
click at [169, 121] on div "Sandwiches 4" at bounding box center [204, 128] width 71 height 15
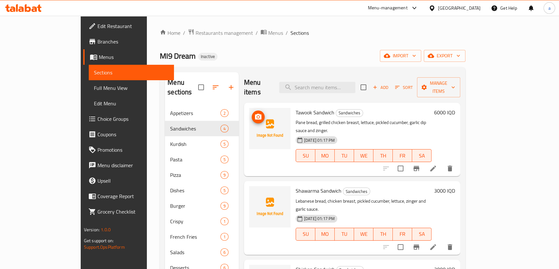
click at [255, 114] on icon "upload picture" at bounding box center [258, 117] width 6 height 6
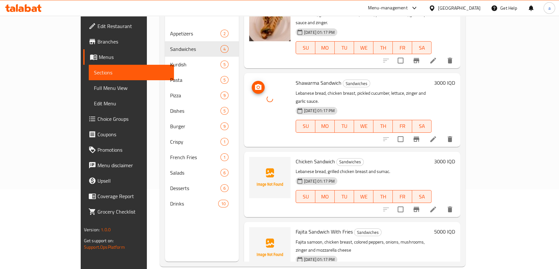
scroll to position [88, 0]
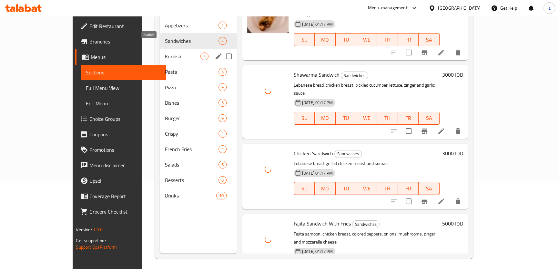
click at [165, 53] on span "Kurdish" at bounding box center [182, 57] width 35 height 8
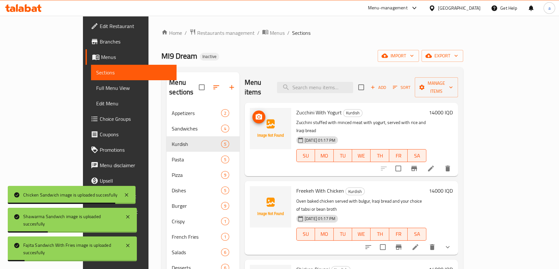
click at [250, 113] on img at bounding box center [270, 128] width 41 height 41
click at [255, 113] on icon "upload picture" at bounding box center [259, 117] width 8 height 8
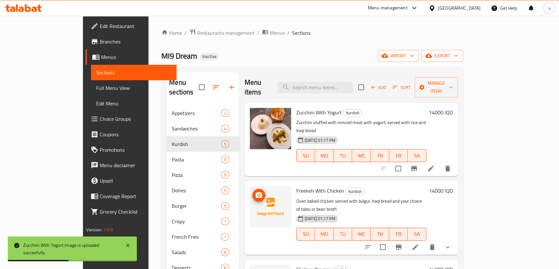
click at [255, 192] on icon "upload picture" at bounding box center [259, 196] width 8 height 8
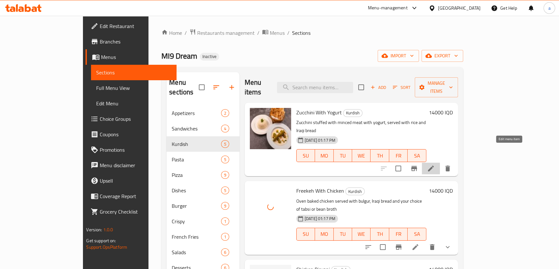
click at [434, 165] on icon at bounding box center [431, 169] width 8 height 8
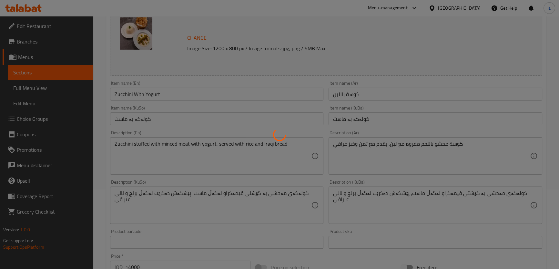
scroll to position [88, 0]
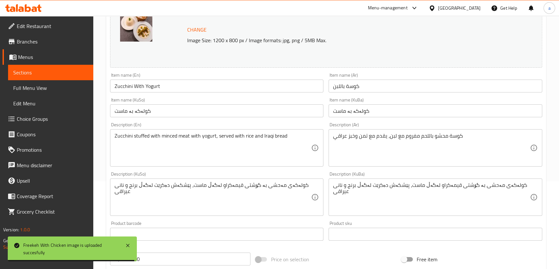
click at [43, 69] on span "Sections" at bounding box center [50, 73] width 75 height 8
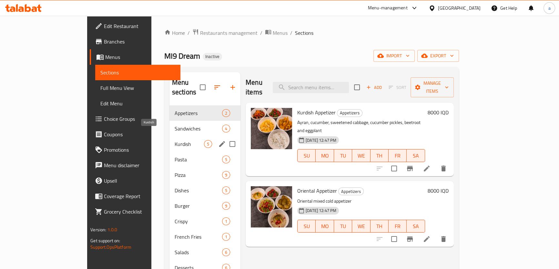
click at [175, 140] on span "Kurdish" at bounding box center [189, 144] width 29 height 8
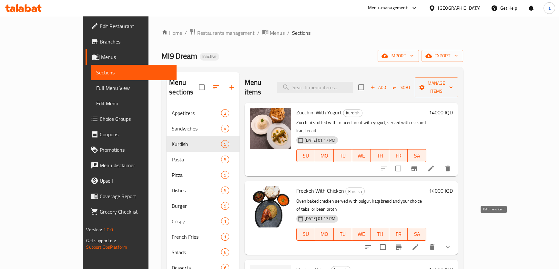
click at [419, 244] on icon at bounding box center [415, 248] width 8 height 8
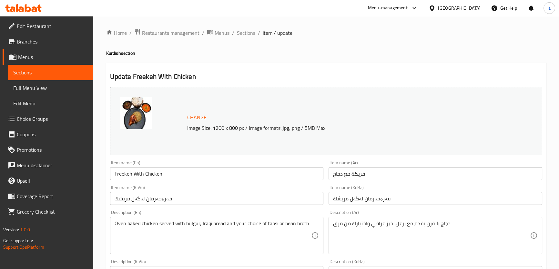
scroll to position [88, 0]
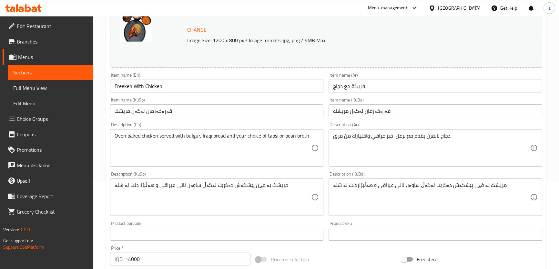
drag, startPoint x: 312, startPoint y: 135, endPoint x: 265, endPoint y: 136, distance: 46.4
click at [265, 136] on div "Oven baked chicken served with bulgur, Iraqi bread and your choice of tabsi or …" at bounding box center [217, 147] width 214 height 37
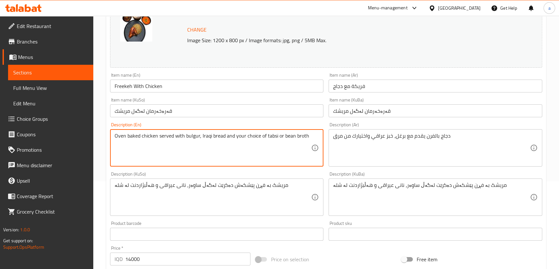
drag, startPoint x: 264, startPoint y: 134, endPoint x: 293, endPoint y: 145, distance: 31.3
click at [293, 145] on textarea "Oven baked chicken served with bulgur, Iraqi bread and your choice of tabsi or …" at bounding box center [213, 148] width 197 height 31
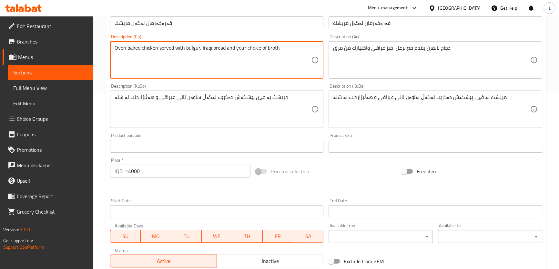
scroll to position [296, 0]
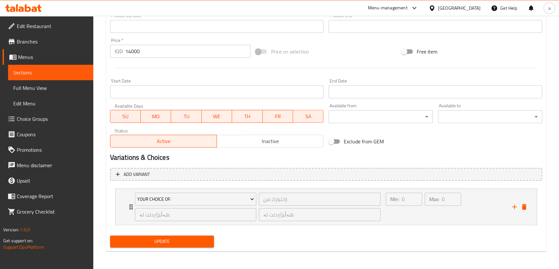
type textarea "Oven baked chicken served with bulgur, Iraqi bread and your choice of broth"
click at [149, 239] on span "Update" at bounding box center [162, 242] width 94 height 8
click at [184, 236] on button "Update" at bounding box center [162, 242] width 104 height 12
click at [62, 71] on span "Sections" at bounding box center [50, 73] width 75 height 8
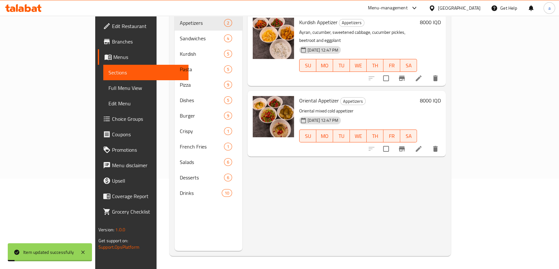
scroll to position [90, 0]
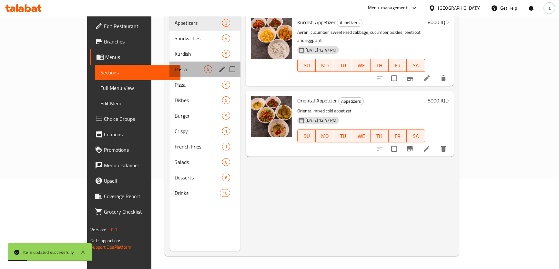
click at [169, 62] on div "Pasta 5" at bounding box center [204, 69] width 71 height 15
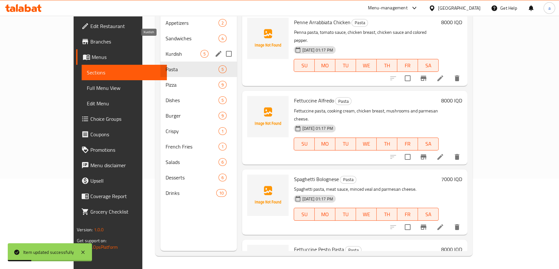
click at [165, 50] on span "Kurdish" at bounding box center [182, 54] width 35 height 8
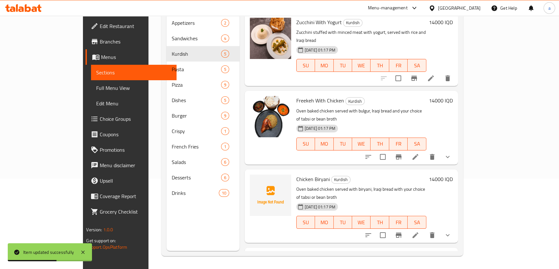
click at [96, 90] on span "Full Menu View" at bounding box center [133, 88] width 75 height 8
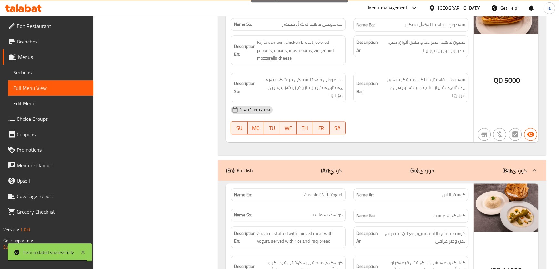
scroll to position [882, 0]
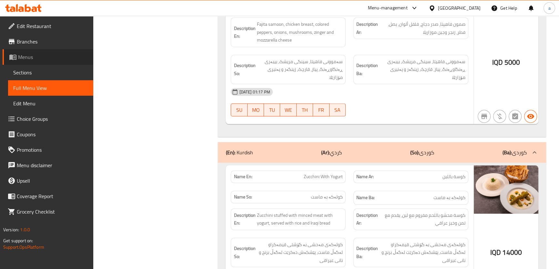
click at [73, 64] on link "Menus" at bounding box center [48, 56] width 91 height 15
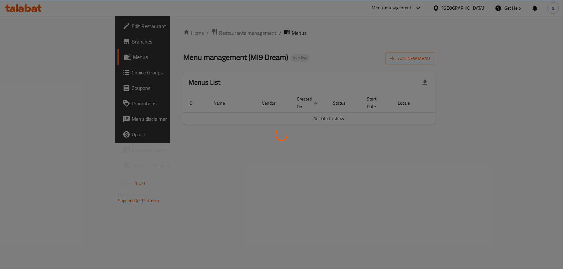
click at [72, 69] on div at bounding box center [281, 134] width 563 height 269
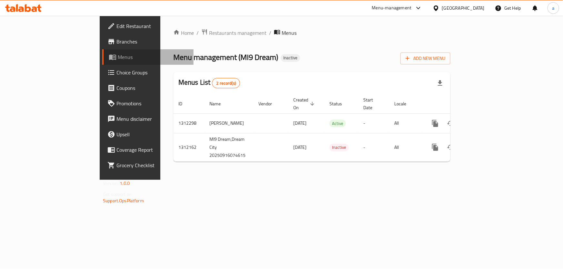
click at [118, 60] on span "Menus" at bounding box center [153, 57] width 71 height 8
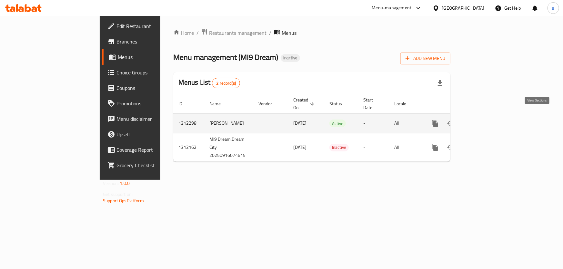
click at [485, 120] on icon "enhanced table" at bounding box center [482, 124] width 8 height 8
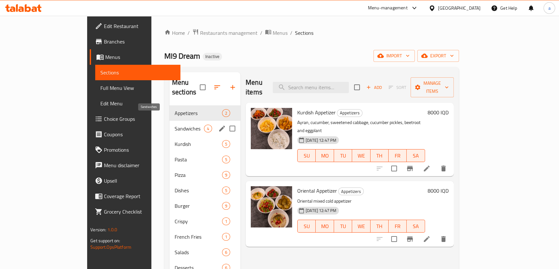
click at [175, 125] on span "Sandwiches" at bounding box center [189, 129] width 29 height 8
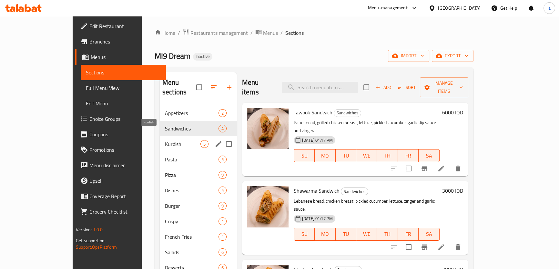
click at [165, 140] on span "Kurdish" at bounding box center [182, 144] width 35 height 8
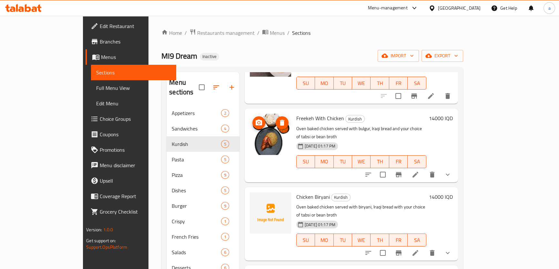
scroll to position [99, 0]
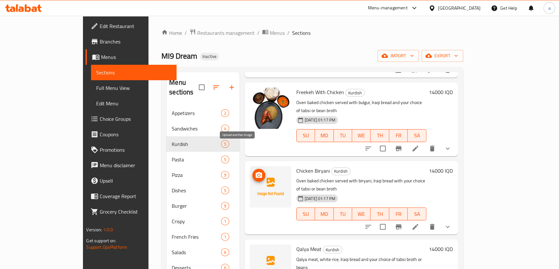
click at [252, 172] on span "upload picture" at bounding box center [258, 176] width 13 height 8
click at [255, 172] on icon "upload picture" at bounding box center [258, 175] width 6 height 6
click at [100, 39] on span "Branches" at bounding box center [135, 42] width 71 height 8
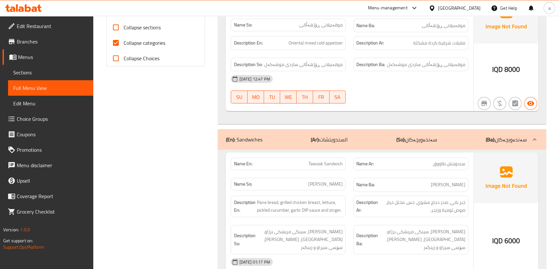
scroll to position [352, 0]
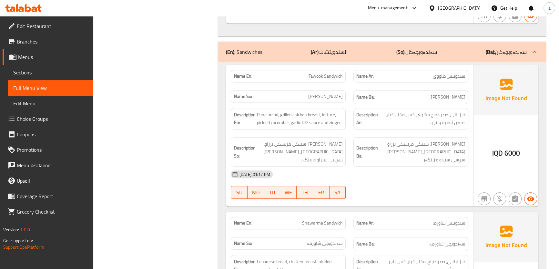
click at [71, 74] on span "Sections" at bounding box center [50, 73] width 75 height 8
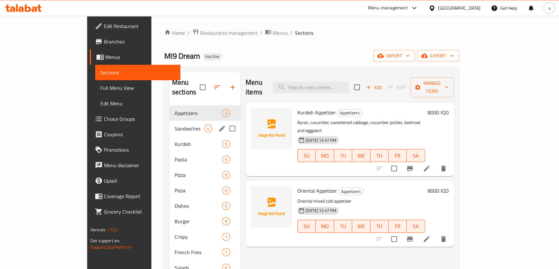
click at [175, 125] on span "Sandwiches" at bounding box center [189, 129] width 29 height 8
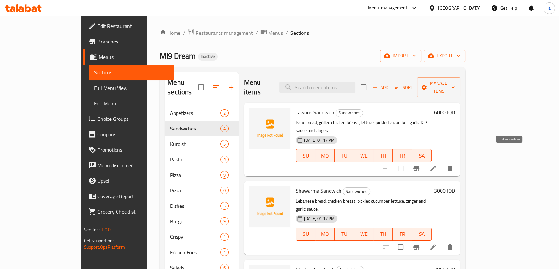
click at [437, 165] on icon at bounding box center [433, 169] width 8 height 8
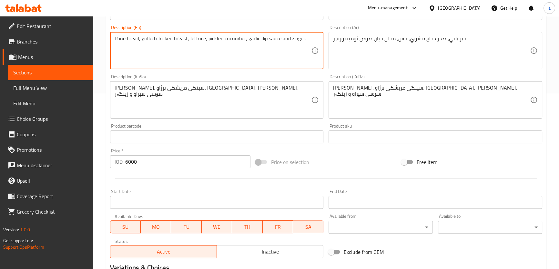
scroll to position [260, 0]
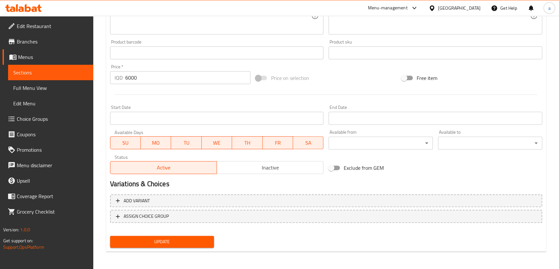
type textarea "Pane bread, grilled chicken breast, lettuce, pickled cucumber, garlic dip sauce…"
click at [206, 236] on button "Update" at bounding box center [162, 242] width 104 height 12
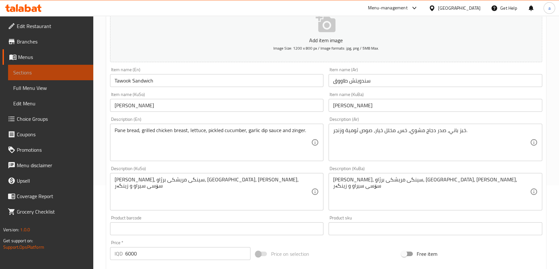
click at [70, 73] on span "Sections" at bounding box center [50, 73] width 75 height 8
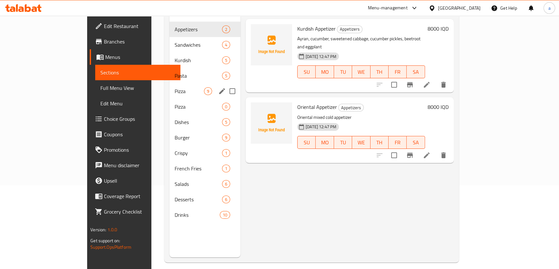
click at [169, 99] on div "Pizza 0" at bounding box center [204, 106] width 71 height 15
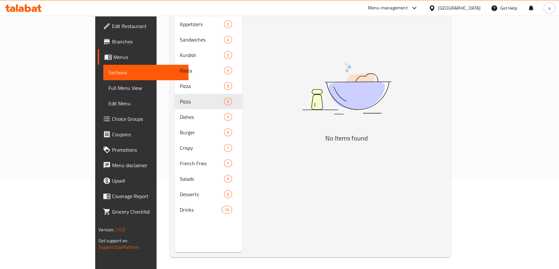
scroll to position [90, 0]
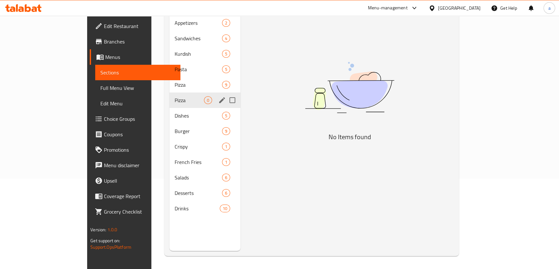
click at [225, 94] on input "Menu sections" at bounding box center [232, 101] width 14 height 14
checkbox input "true"
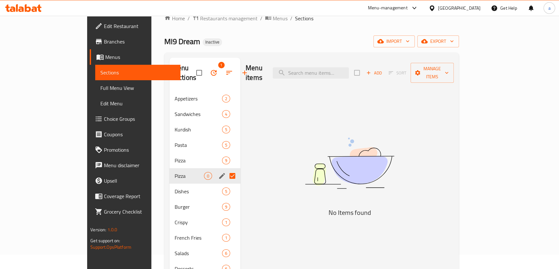
scroll to position [0, 0]
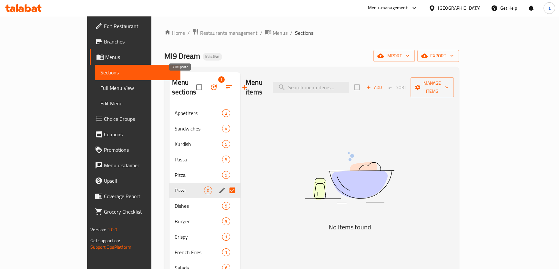
click at [211, 85] on icon "button" at bounding box center [214, 88] width 6 height 6
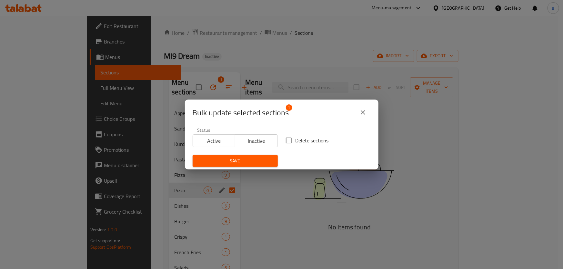
click at [290, 145] on input "Delete sections" at bounding box center [289, 141] width 14 height 14
checkbox input "true"
click at [254, 158] on span "Save" at bounding box center [235, 161] width 75 height 8
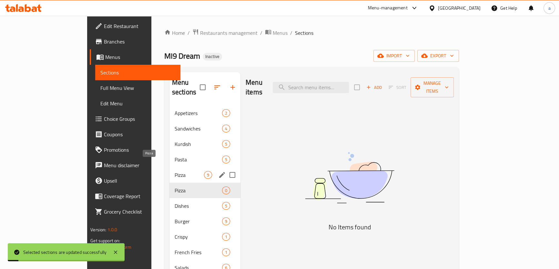
click at [175, 171] on span "Pizza" at bounding box center [189, 175] width 29 height 8
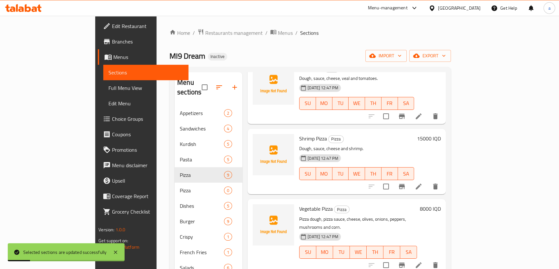
scroll to position [381, 0]
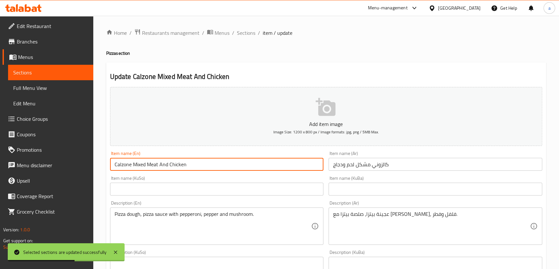
drag, startPoint x: 225, startPoint y: 165, endPoint x: 97, endPoint y: 169, distance: 127.5
click at [97, 169] on div "Home / Restaurants management / Menus / Sections / item / update Pizza section …" at bounding box center [325, 273] width 465 height 514
click at [177, 190] on input "text" at bounding box center [217, 189] width 214 height 13
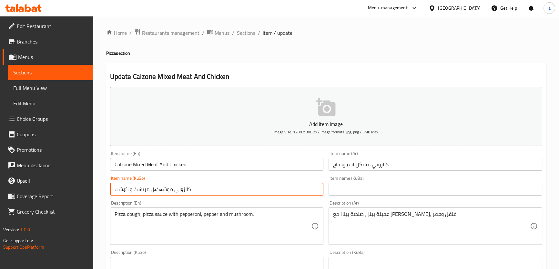
drag, startPoint x: 202, startPoint y: 194, endPoint x: 103, endPoint y: 202, distance: 99.7
click at [103, 202] on div "Home / Restaurants management / Menus / Sections / item / update Pizza section …" at bounding box center [325, 273] width 465 height 514
type input "کالزۆنی موشەکەل مریشک و گۆشت"
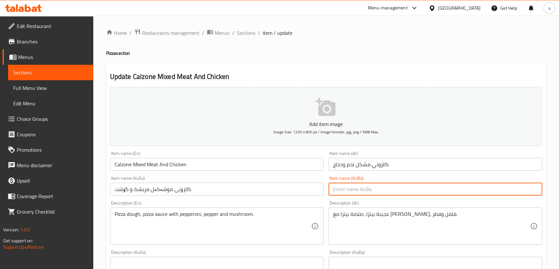
click at [346, 195] on input "text" at bounding box center [435, 189] width 214 height 13
paste input "کالزۆنی موشەکەل مریشک و گۆشت"
type input "کالزۆنی موشەکەل مریشک و گۆشت"
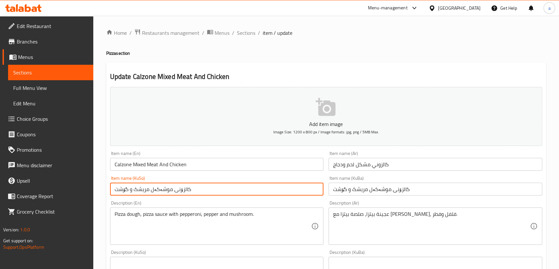
drag, startPoint x: 149, startPoint y: 190, endPoint x: 100, endPoint y: 194, distance: 49.2
click at [100, 194] on div "Home / Restaurants management / Menus / Sections / item / update Pizza section …" at bounding box center [325, 273] width 465 height 514
type input "کالزۆنی موشەکەل گۆشت و مریشک"
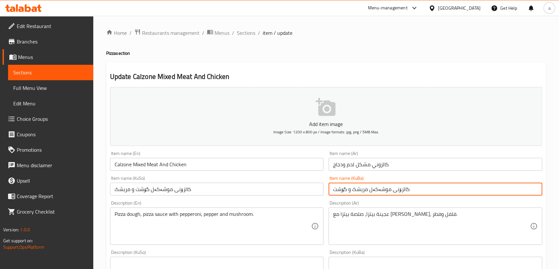
click at [373, 188] on input "کالزۆنی موشەکەل مریشک و گۆشت" at bounding box center [435, 189] width 214 height 13
paste input "گۆشت و مریشک"
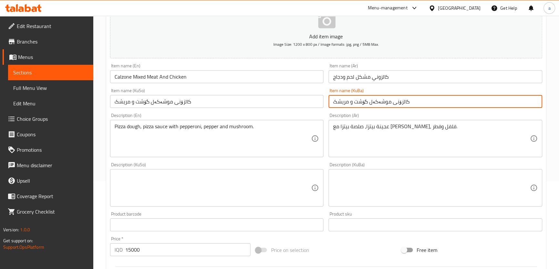
type input "کالزۆنی موشەکەل گۆشت و مریشک"
click at [216, 188] on textarea at bounding box center [213, 188] width 197 height 31
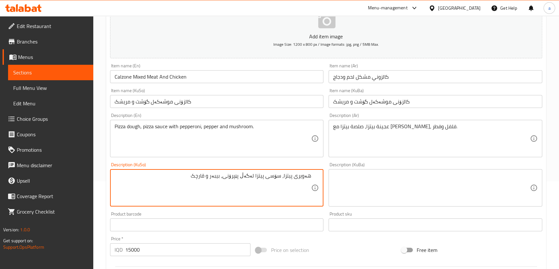
type textarea "هەویری پیتزا، سۆسی پیتزا لەگەڵ پێپرۆنی، بیبەر و قارچک"
click at [381, 173] on textarea at bounding box center [431, 188] width 197 height 31
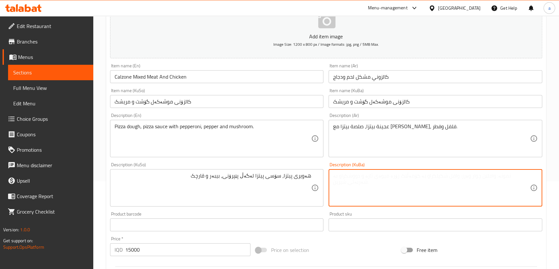
paste textarea "هەویری پیتزا، سۆسی پیتزا لەگەڵ پێپرۆنی، بیبەر و قارچک"
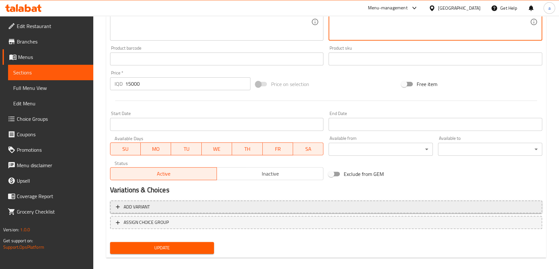
scroll to position [260, 0]
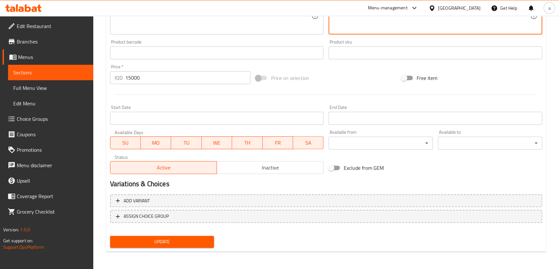
type textarea "هەویری پیتزا، سۆسی پیتزا لەگەڵ پێپرۆنی، بیبەر و قارچک"
click at [193, 235] on div "Update" at bounding box center [161, 242] width 109 height 17
click at [192, 238] on span "Update" at bounding box center [162, 242] width 94 height 8
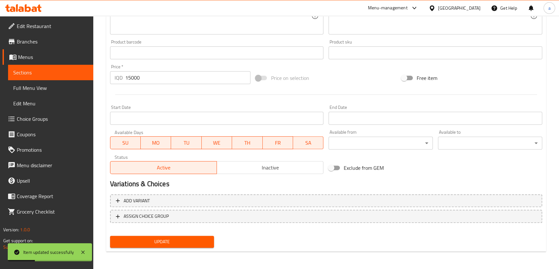
click at [82, 76] on span "Sections" at bounding box center [50, 73] width 75 height 8
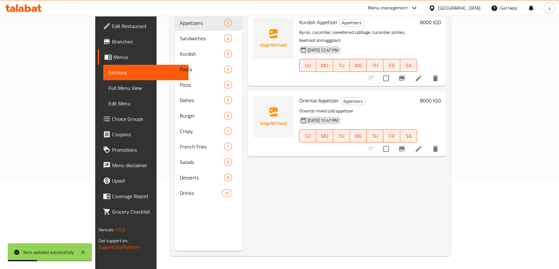
scroll to position [90, 0]
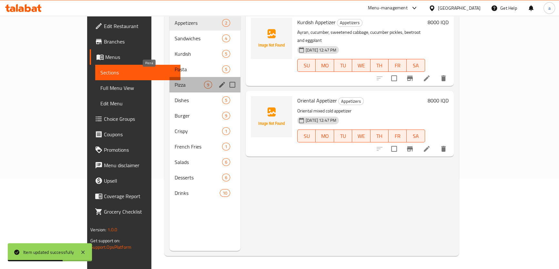
click at [175, 81] on span "Pizza" at bounding box center [189, 85] width 29 height 8
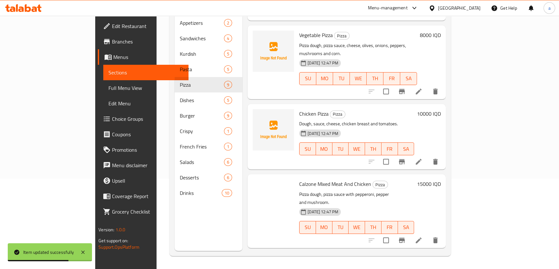
scroll to position [381, 0]
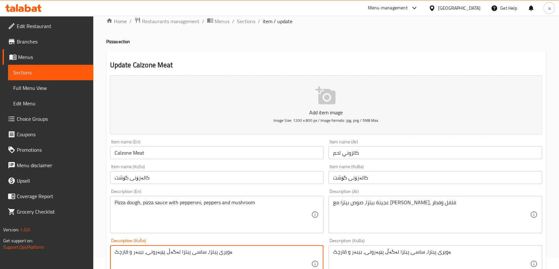
scroll to position [14, 0]
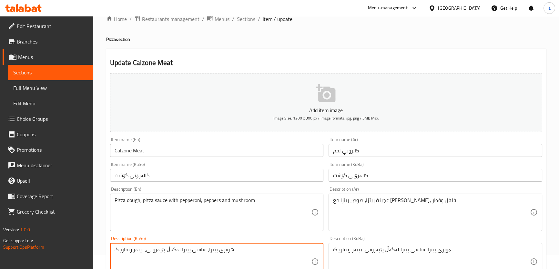
drag, startPoint x: 240, startPoint y: 254, endPoint x: 145, endPoint y: 254, distance: 95.2
click at [145, 254] on textarea "هویری پیتزا، ساسی پیتزا لەگەڵ پێپەرونی، بیبەر و قارچک" at bounding box center [213, 262] width 197 height 31
click at [222, 252] on textarea "هویری پیتزا، ساسی پیتزا لەگەڵ پێپەرونی، بیبەر و قارچک" at bounding box center [213, 262] width 197 height 31
drag, startPoint x: 269, startPoint y: 254, endPoint x: 111, endPoint y: 250, distance: 158.1
click at [111, 250] on div "هەویری پیتزا، ساسی پیتزا لەگەڵ پێپەرونی، بیبەر و قارچک Description (KuSo)" at bounding box center [217, 261] width 214 height 37
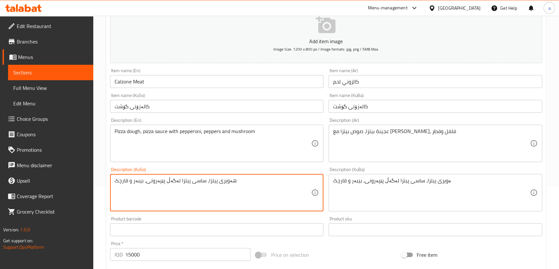
scroll to position [102, 0]
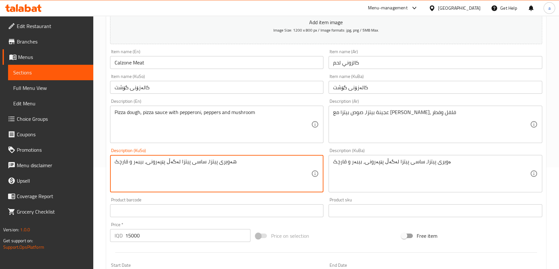
type textarea "هەویری پیتزا، ساسی پیتزا لەگەڵ پێپەرونی، بیبەر و قارچک"
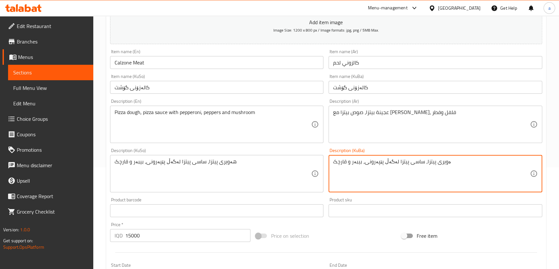
drag, startPoint x: 449, startPoint y: 158, endPoint x: 328, endPoint y: 161, distance: 120.7
paste textarea "ه"
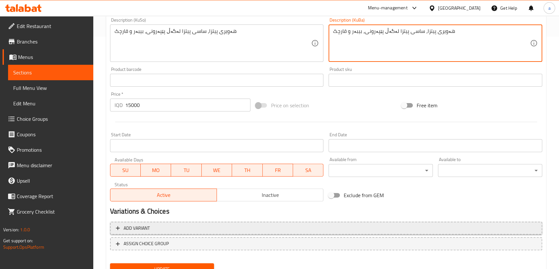
scroll to position [260, 0]
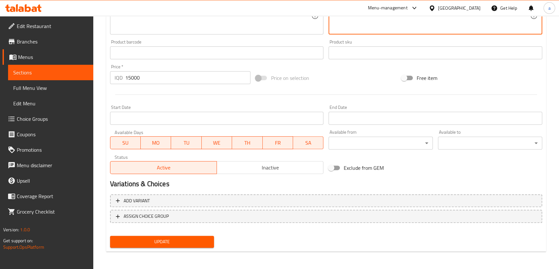
type textarea "هەویری پیتزا، ساسی پیتزا لەگەڵ پێپەرونی، بیبەر و قارچک"
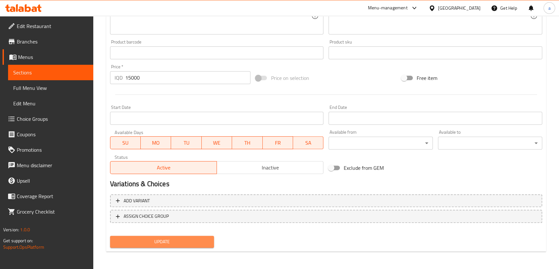
click at [193, 242] on span "Update" at bounding box center [162, 242] width 94 height 8
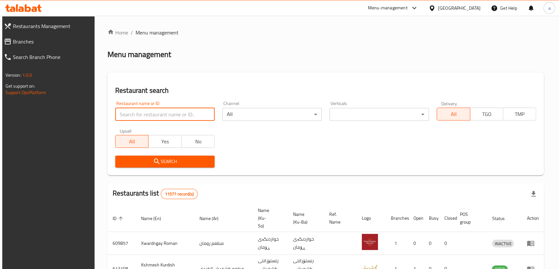
click at [185, 116] on input "search" at bounding box center [164, 114] width 99 height 13
type input ","
type input "mi9"
click button "Search" at bounding box center [164, 162] width 99 height 12
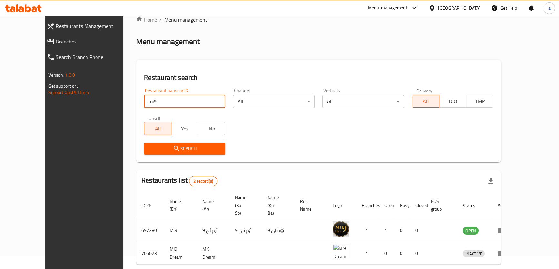
scroll to position [35, 0]
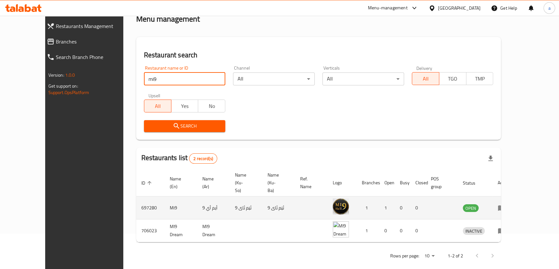
click at [505, 204] on icon "enhanced table" at bounding box center [501, 208] width 8 height 8
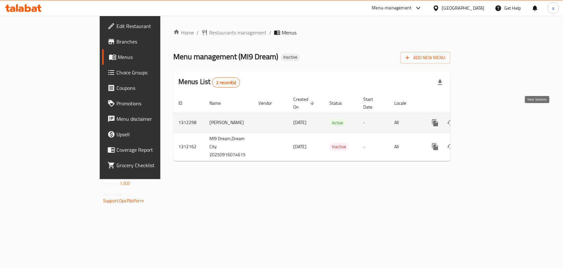
click at [485, 119] on icon "enhanced table" at bounding box center [482, 123] width 8 height 8
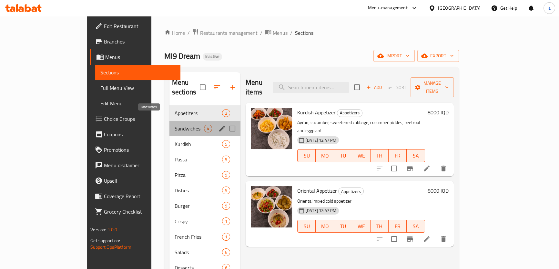
click at [175, 125] on span "Sandwiches" at bounding box center [189, 129] width 29 height 8
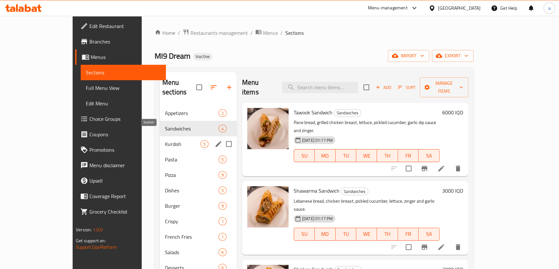
click at [165, 140] on span "Kurdish" at bounding box center [182, 144] width 35 height 8
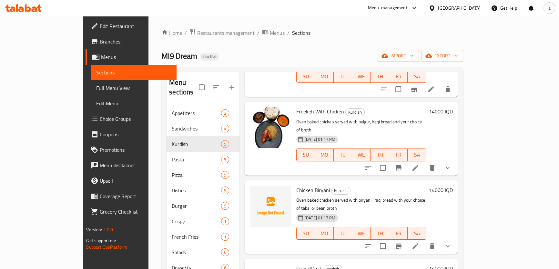
scroll to position [88, 0]
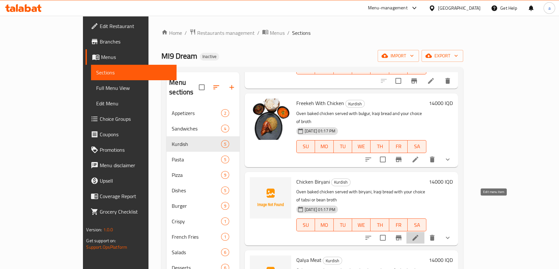
click at [419, 234] on icon at bounding box center [415, 238] width 8 height 8
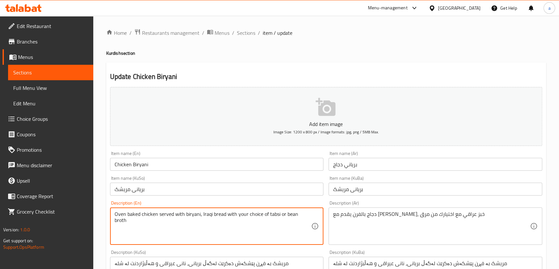
drag, startPoint x: 296, startPoint y: 214, endPoint x: 261, endPoint y: 214, distance: 35.8
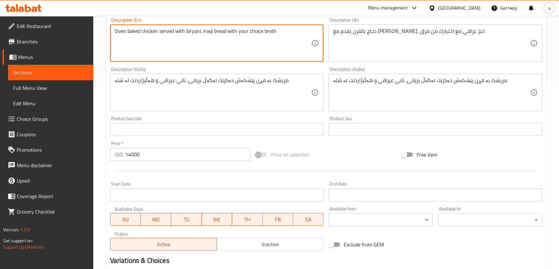
scroll to position [264, 0]
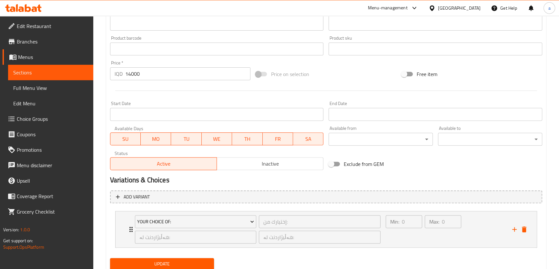
type textarea "Oven baked chicken served with biryani, Iraqi bread with your choice broth"
click at [193, 257] on div "Update" at bounding box center [161, 264] width 109 height 17
click at [191, 259] on button "Update" at bounding box center [162, 264] width 104 height 12
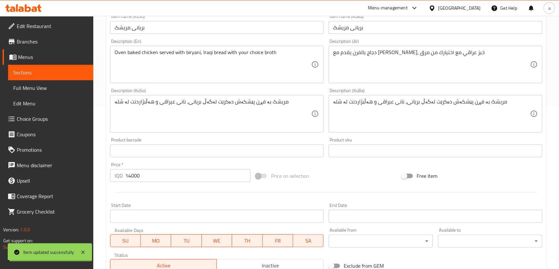
scroll to position [88, 0]
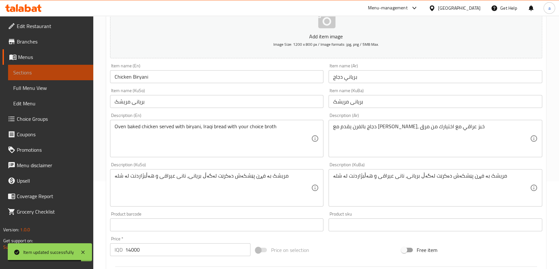
click at [74, 76] on span "Sections" at bounding box center [50, 73] width 75 height 8
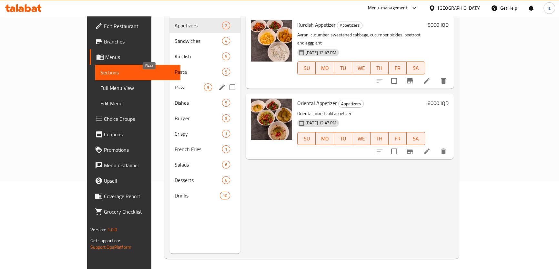
click at [175, 84] on span "Pizza" at bounding box center [189, 88] width 29 height 8
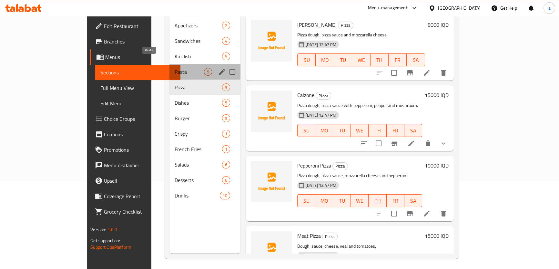
click at [175, 68] on span "Pasta" at bounding box center [189, 72] width 29 height 8
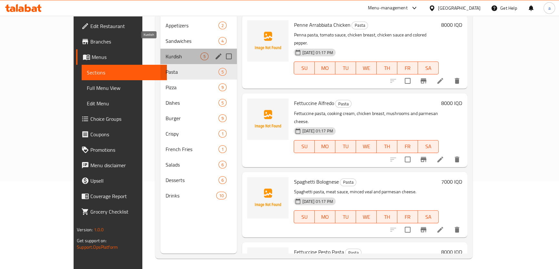
click at [168, 53] on span "Kurdish" at bounding box center [182, 57] width 35 height 8
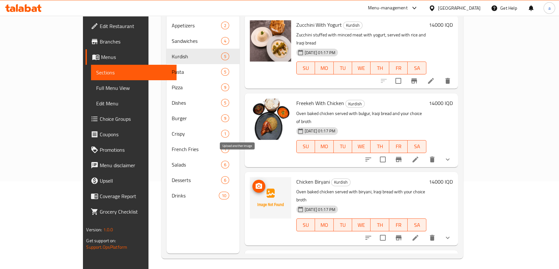
click at [255, 183] on icon "upload picture" at bounding box center [258, 186] width 6 height 6
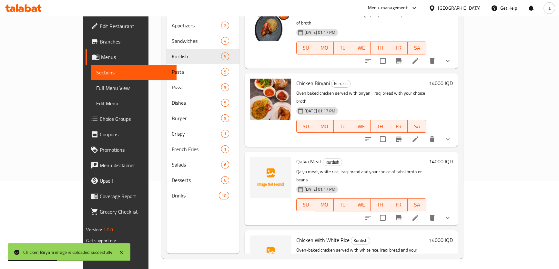
scroll to position [90, 0]
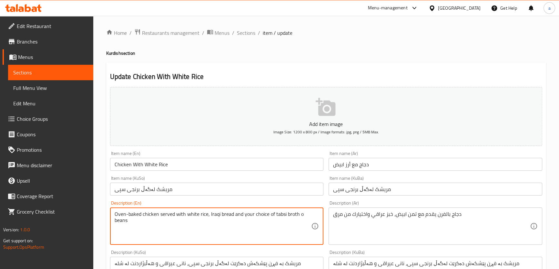
drag, startPoint x: 135, startPoint y: 225, endPoint x: 108, endPoint y: 219, distance: 28.4
click at [108, 219] on div "Description (En) Oven-baked chicken served with white rice, Iraqi bread and you…" at bounding box center [216, 222] width 219 height 49
drag, startPoint x: 284, startPoint y: 215, endPoint x: 269, endPoint y: 217, distance: 15.5
click at [269, 217] on textarea "Oven-baked chicken served with white rice, Iraqi bread and your choice of tabsi…" at bounding box center [213, 226] width 197 height 31
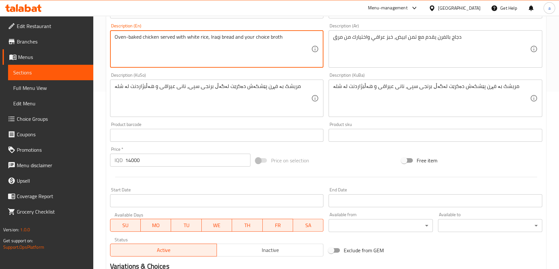
scroll to position [264, 0]
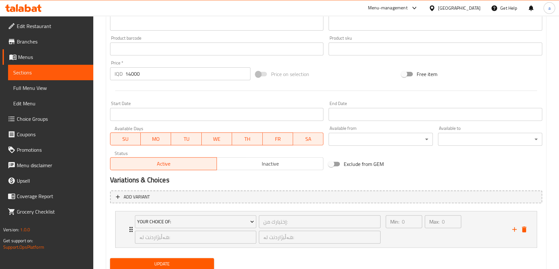
type textarea "Oven-baked chicken served with white rice, Iraqi bread and your choice broth"
click at [193, 262] on span "Update" at bounding box center [162, 264] width 94 height 8
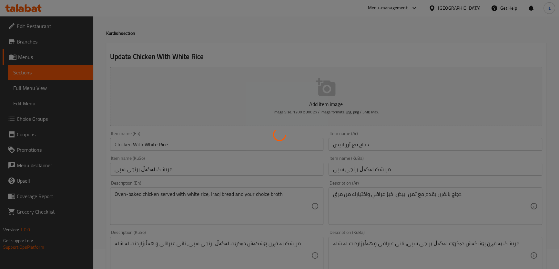
scroll to position [0, 0]
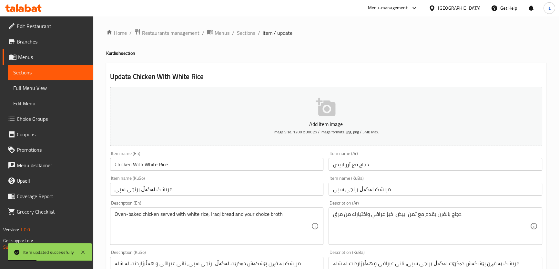
click at [79, 71] on span "Sections" at bounding box center [50, 73] width 75 height 8
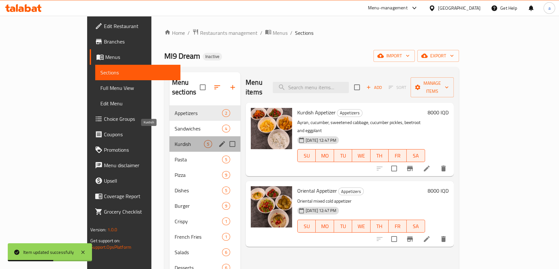
click at [175, 140] on span "Kurdish" at bounding box center [189, 144] width 29 height 8
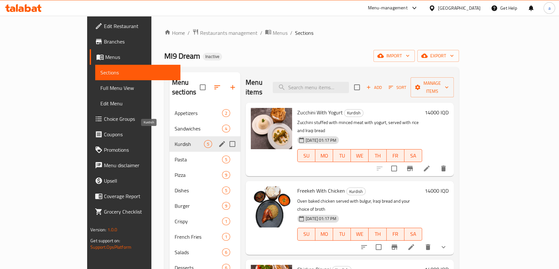
click at [175, 140] on span "Kurdish" at bounding box center [189, 144] width 29 height 8
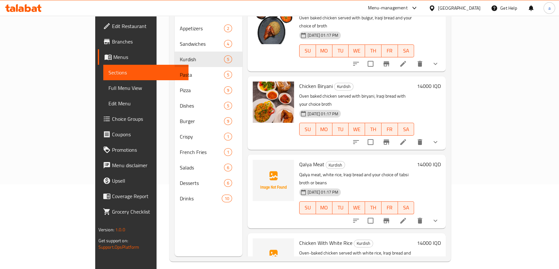
scroll to position [90, 0]
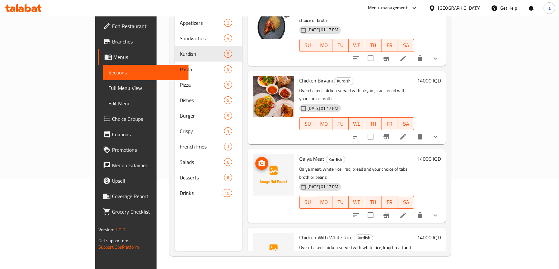
click at [261, 163] on circle "upload picture" at bounding box center [262, 164] width 2 height 2
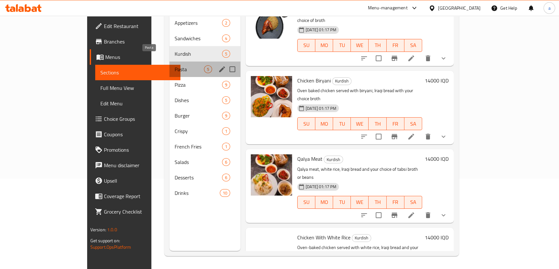
click at [179, 65] on span "Pasta" at bounding box center [189, 69] width 29 height 8
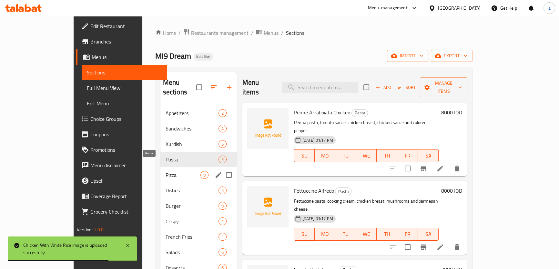
click at [165, 171] on span "Pizza" at bounding box center [182, 175] width 35 height 8
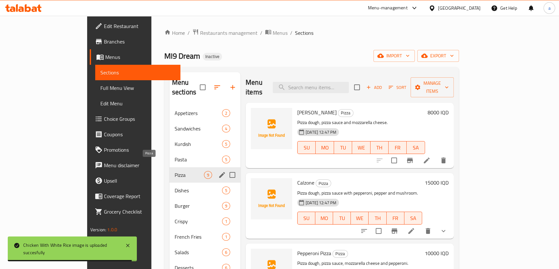
click at [169, 172] on div "Pizza 9" at bounding box center [204, 174] width 71 height 15
click at [175, 187] on span "Dishes" at bounding box center [189, 191] width 29 height 8
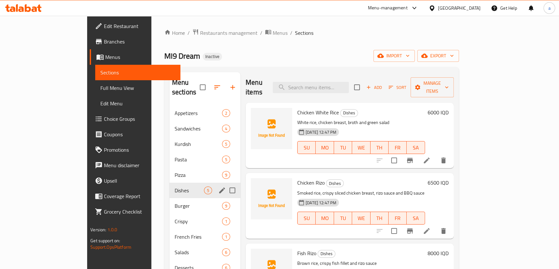
click at [175, 202] on span "Burger" at bounding box center [198, 206] width 47 height 8
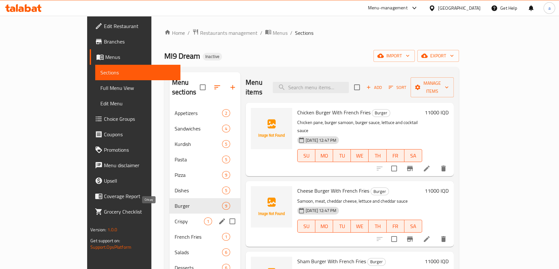
click at [175, 218] on span "Crispy" at bounding box center [189, 222] width 29 height 8
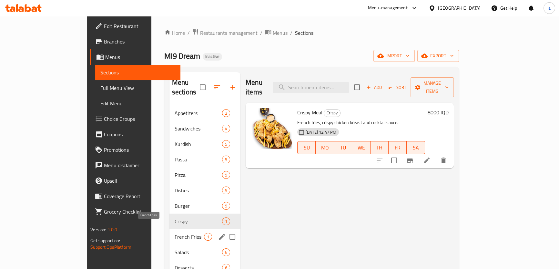
click at [175, 233] on span "French Fries" at bounding box center [189, 237] width 29 height 8
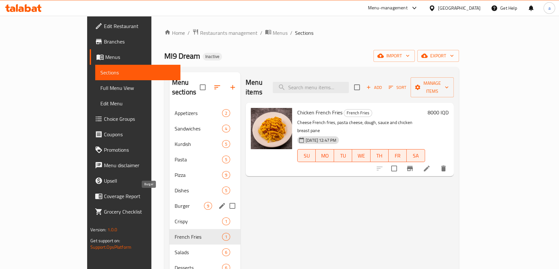
click at [175, 202] on span "Burger" at bounding box center [189, 206] width 29 height 8
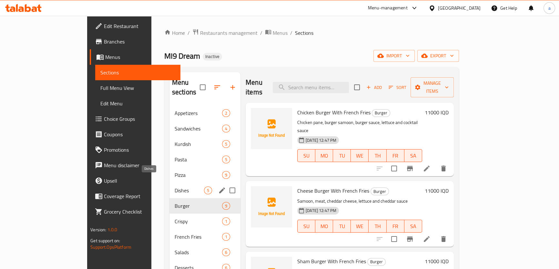
click at [175, 187] on span "Dishes" at bounding box center [189, 191] width 29 height 8
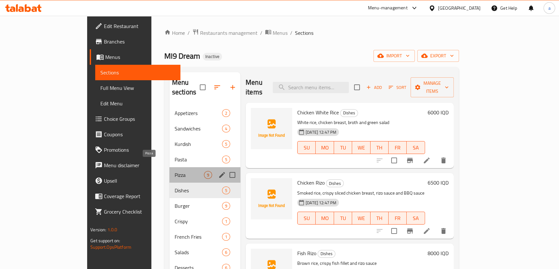
click at [175, 171] on span "Pizza" at bounding box center [189, 175] width 29 height 8
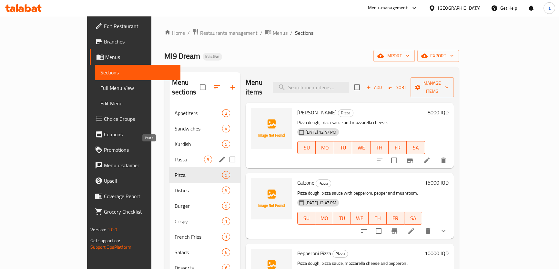
click at [175, 156] on span "Pasta" at bounding box center [189, 160] width 29 height 8
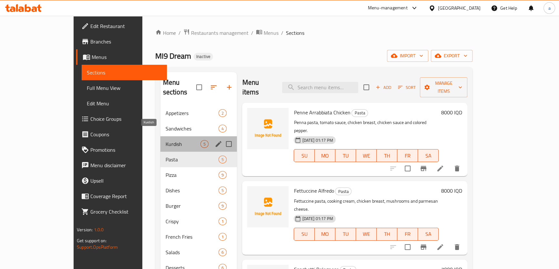
click at [169, 140] on span "Kurdish" at bounding box center [182, 144] width 35 height 8
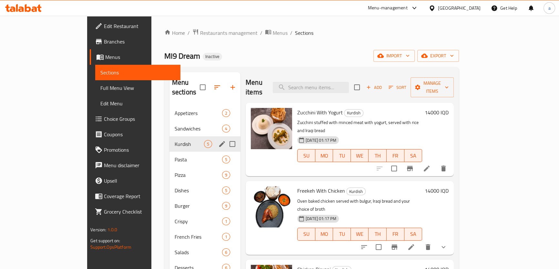
click at [169, 141] on div "Kurdish 5" at bounding box center [204, 143] width 71 height 15
click at [175, 156] on span "Pasta" at bounding box center [189, 160] width 29 height 8
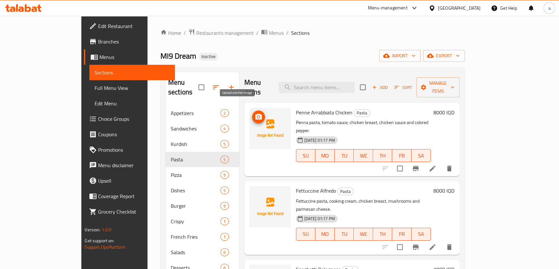
click at [255, 114] on icon "upload picture" at bounding box center [258, 117] width 6 height 6
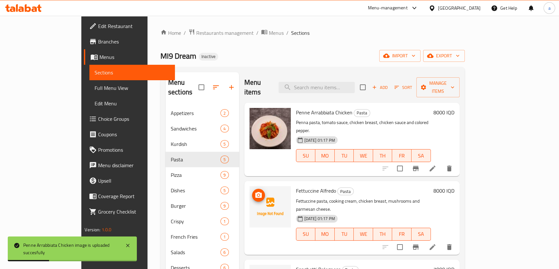
click at [255, 192] on icon "upload picture" at bounding box center [258, 195] width 6 height 6
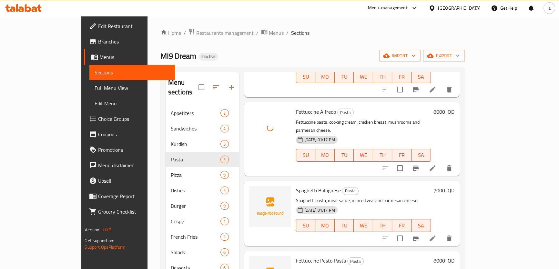
scroll to position [88, 0]
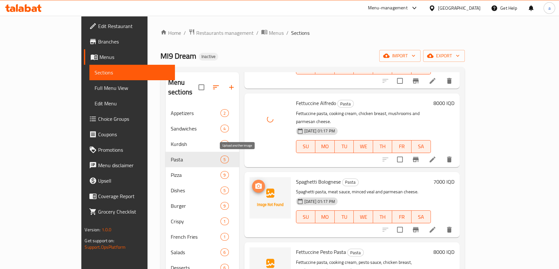
click at [252, 180] on button "upload picture" at bounding box center [258, 186] width 13 height 13
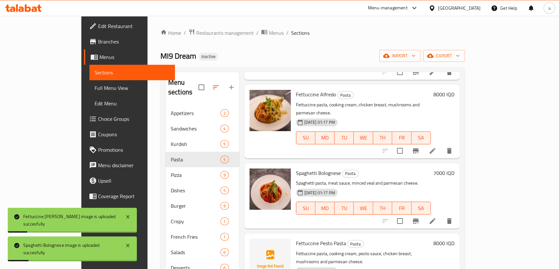
scroll to position [99, 0]
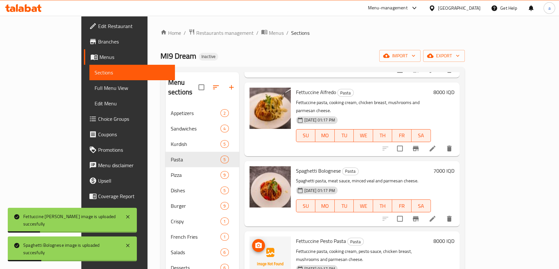
click at [252, 242] on span "upload picture" at bounding box center [258, 246] width 13 height 8
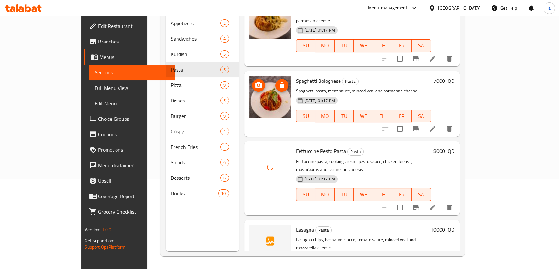
scroll to position [90, 0]
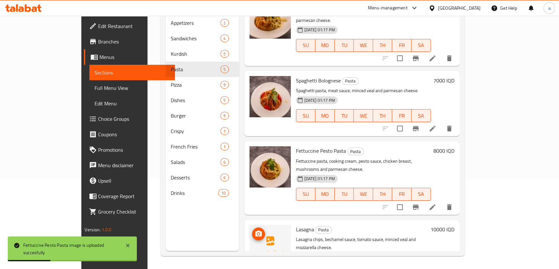
click at [249, 225] on img at bounding box center [269, 245] width 41 height 41
click at [255, 231] on icon "upload picture" at bounding box center [258, 234] width 6 height 6
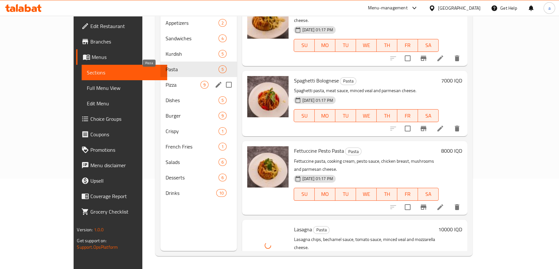
click at [165, 81] on span "Pizza" at bounding box center [182, 85] width 35 height 8
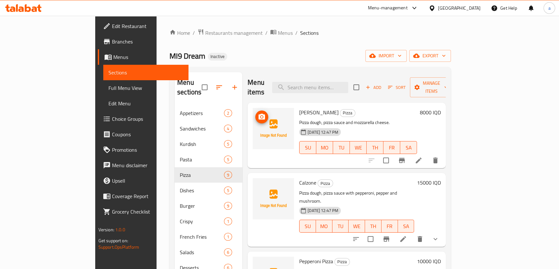
click at [253, 108] on img at bounding box center [273, 128] width 41 height 41
click at [258, 114] on icon "upload picture" at bounding box center [261, 117] width 6 height 6
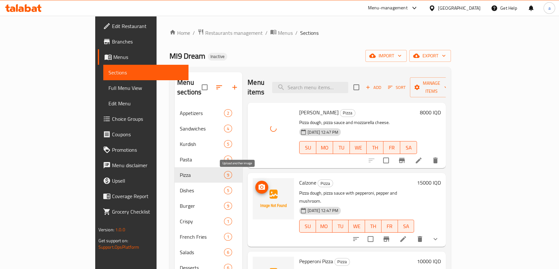
click at [258, 184] on icon "upload picture" at bounding box center [261, 187] width 6 height 6
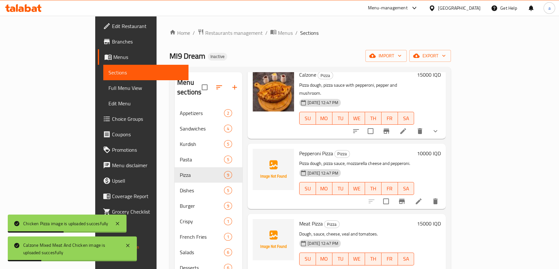
scroll to position [116, 0]
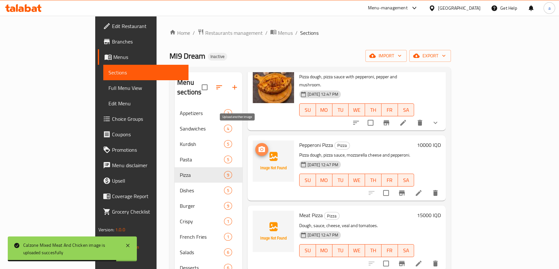
click at [255, 146] on span "upload picture" at bounding box center [261, 150] width 13 height 8
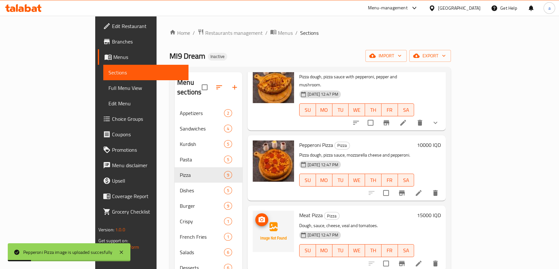
click at [258, 217] on icon "upload picture" at bounding box center [261, 220] width 6 height 6
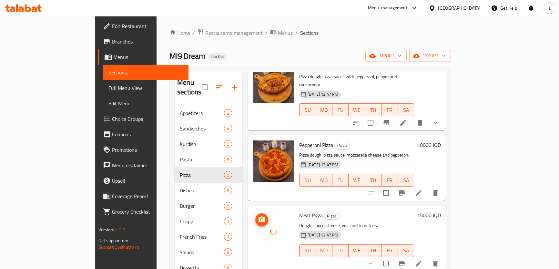
scroll to position [205, 0]
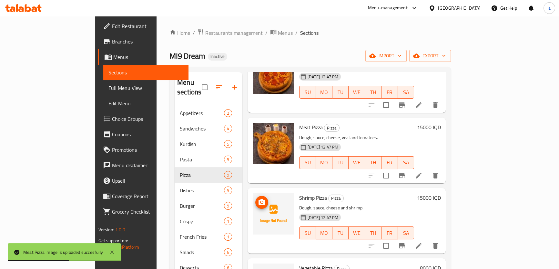
click at [253, 194] on img at bounding box center [273, 214] width 41 height 41
click at [258, 199] on icon "upload picture" at bounding box center [262, 203] width 8 height 8
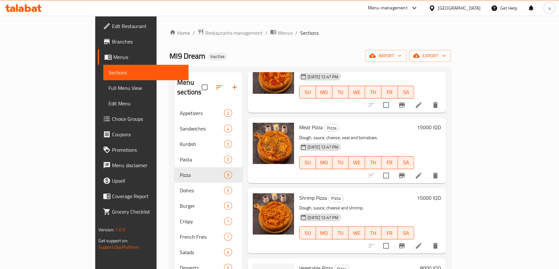
scroll to position [293, 0]
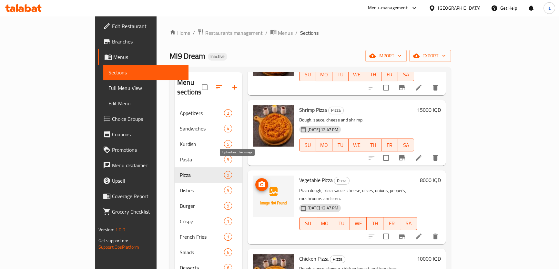
click at [258, 181] on icon "upload picture" at bounding box center [262, 185] width 8 height 8
click at [255, 181] on span "upload picture" at bounding box center [261, 185] width 13 height 8
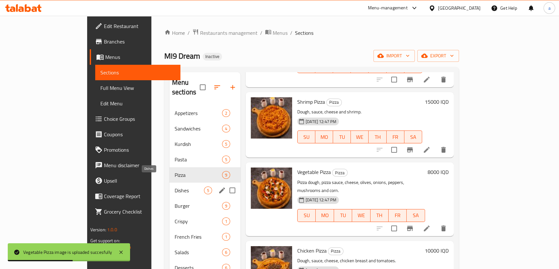
click at [175, 187] on span "Dishes" at bounding box center [189, 191] width 29 height 8
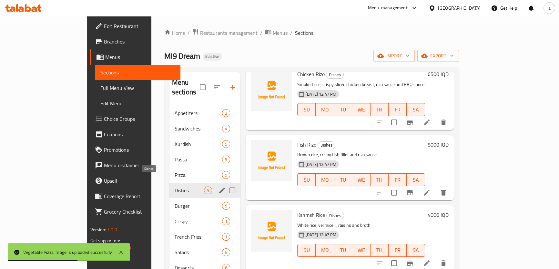
scroll to position [99, 0]
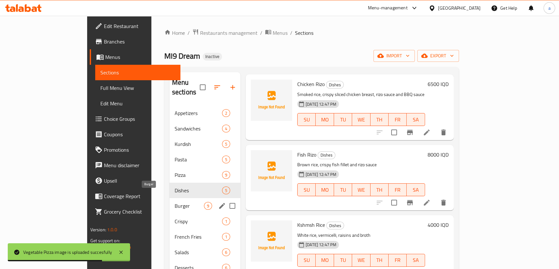
click at [175, 202] on span "Burger" at bounding box center [189, 206] width 29 height 8
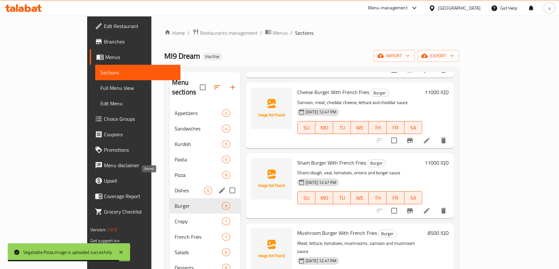
click at [175, 187] on span "Dishes" at bounding box center [189, 191] width 29 height 8
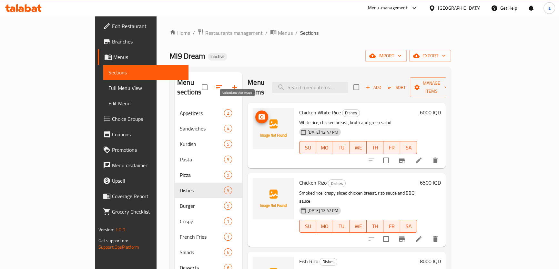
click at [258, 114] on icon "upload picture" at bounding box center [261, 117] width 6 height 6
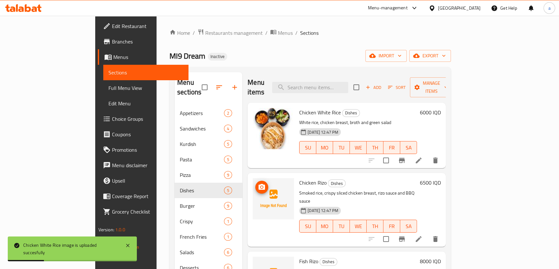
click at [253, 178] on img at bounding box center [273, 198] width 41 height 41
click at [253, 179] on img at bounding box center [273, 198] width 41 height 41
click at [258, 184] on icon "upload picture" at bounding box center [262, 188] width 8 height 8
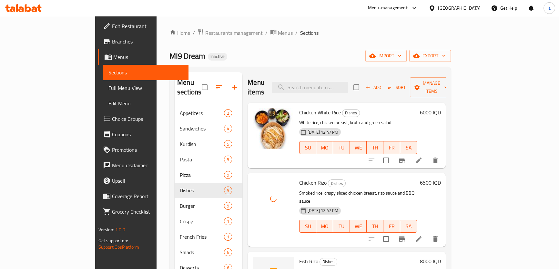
scroll to position [88, 0]
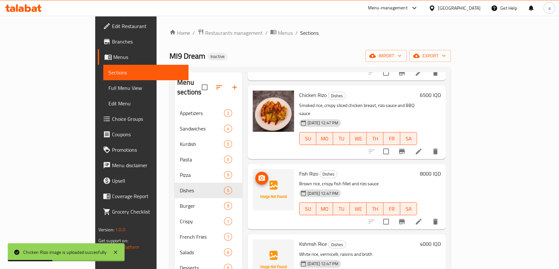
click at [258, 175] on icon "upload picture" at bounding box center [262, 179] width 8 height 8
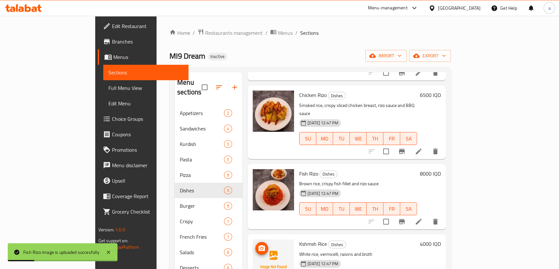
click at [253, 240] on img at bounding box center [273, 260] width 41 height 41
click at [258, 245] on icon "upload picture" at bounding box center [262, 249] width 8 height 8
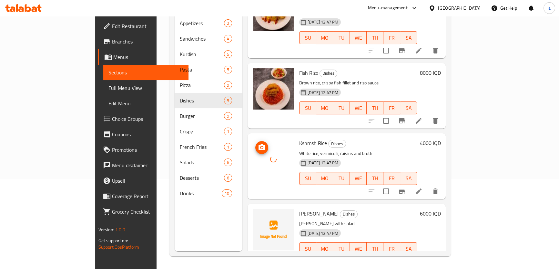
scroll to position [90, 0]
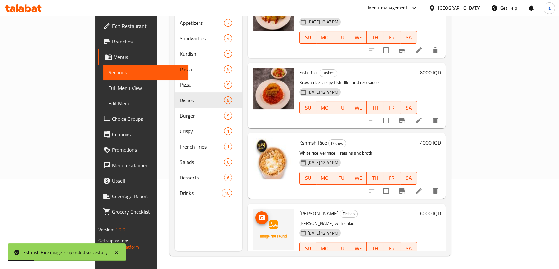
click at [258, 214] on icon "upload picture" at bounding box center [262, 218] width 8 height 8
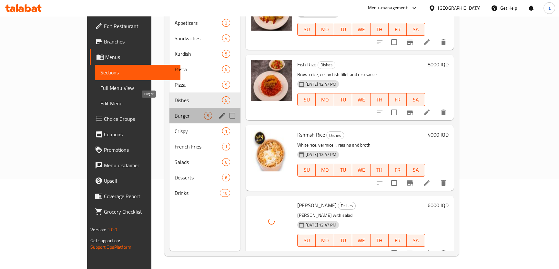
click at [175, 112] on span "Burger" at bounding box center [189, 116] width 29 height 8
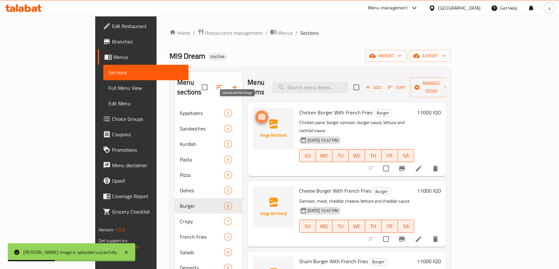
click at [255, 113] on span "upload picture" at bounding box center [261, 117] width 13 height 8
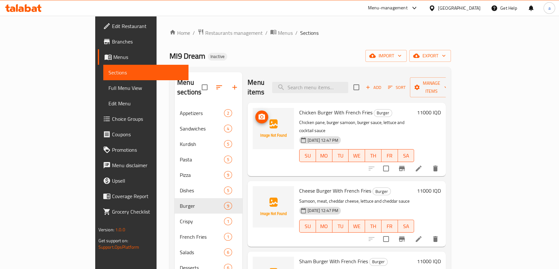
click at [258, 113] on icon "upload picture" at bounding box center [262, 117] width 8 height 8
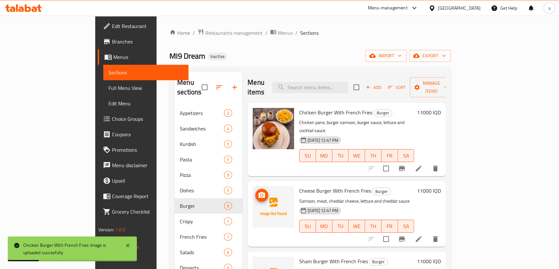
click at [258, 192] on icon "upload picture" at bounding box center [262, 196] width 8 height 8
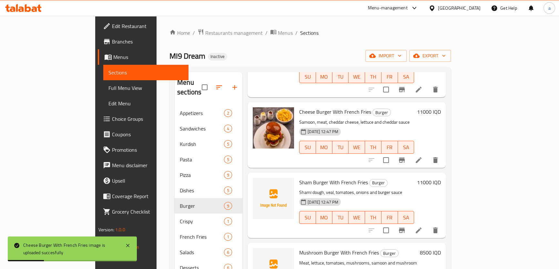
scroll to position [88, 0]
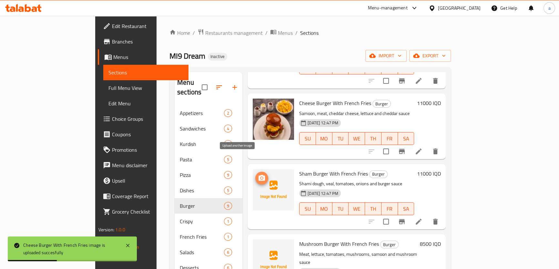
click at [258, 175] on icon "upload picture" at bounding box center [262, 179] width 8 height 8
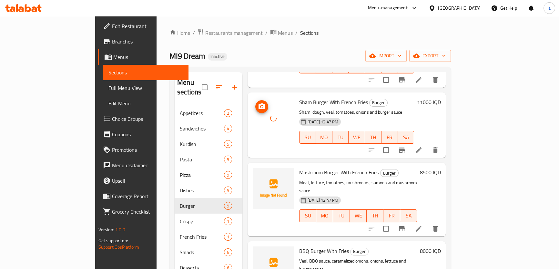
scroll to position [176, 0]
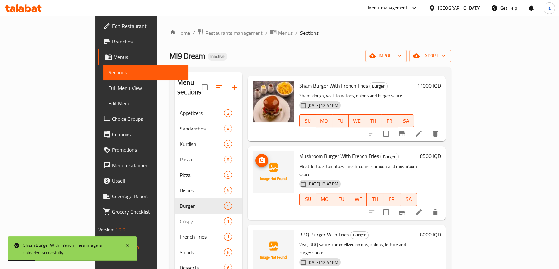
click at [253, 152] on img at bounding box center [273, 172] width 41 height 41
click at [258, 157] on icon "upload picture" at bounding box center [262, 161] width 8 height 8
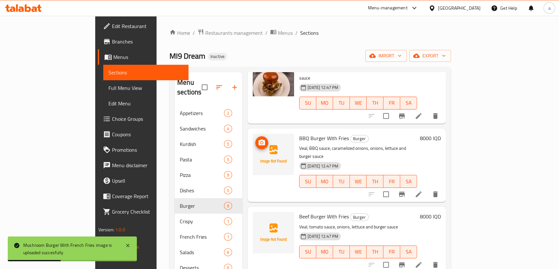
scroll to position [264, 0]
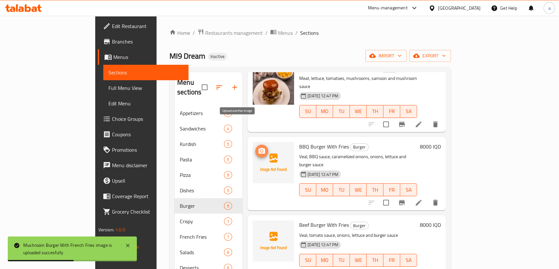
click at [255, 147] on span "upload picture" at bounding box center [261, 151] width 13 height 8
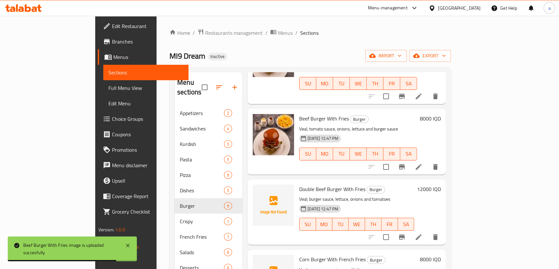
scroll to position [381, 0]
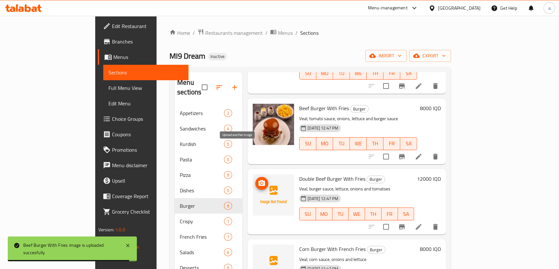
click at [258, 180] on icon "upload picture" at bounding box center [262, 184] width 8 height 8
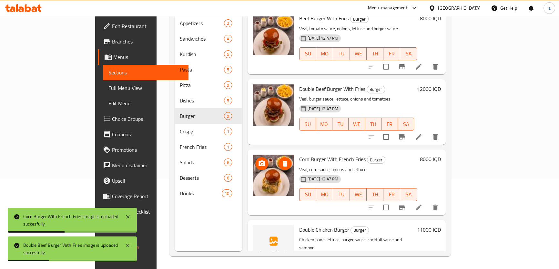
scroll to position [90, 0]
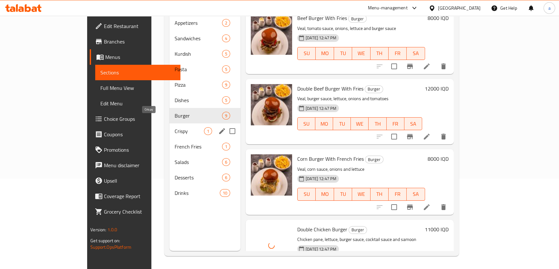
click at [175, 127] on span "Crispy" at bounding box center [189, 131] width 29 height 8
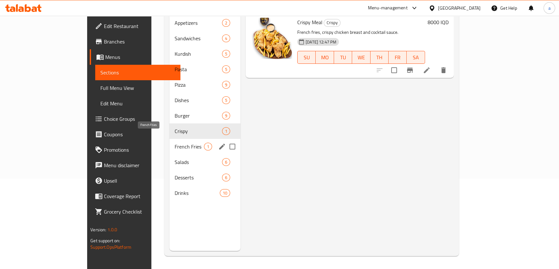
click at [175, 143] on span "French Fries" at bounding box center [189, 147] width 29 height 8
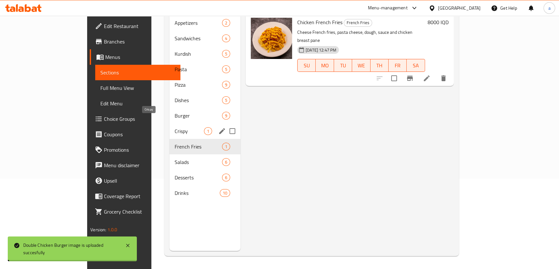
click at [175, 127] on span "Crispy" at bounding box center [189, 131] width 29 height 8
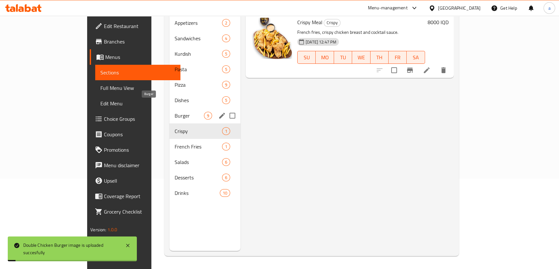
click at [175, 112] on span "Burger" at bounding box center [189, 116] width 29 height 8
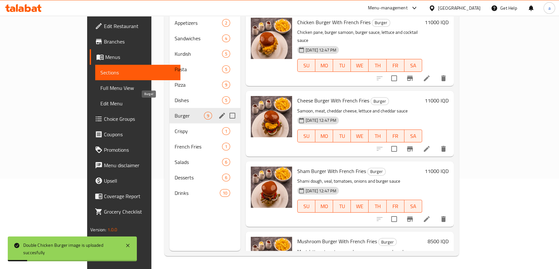
click at [175, 112] on span "Burger" at bounding box center [189, 116] width 29 height 8
click at [175, 96] on span "Dishes" at bounding box center [189, 100] width 29 height 8
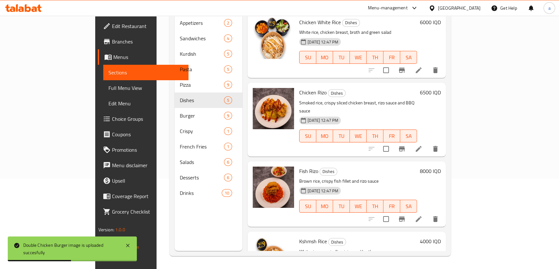
click at [103, 81] on link "Full Menu View" at bounding box center [145, 87] width 85 height 15
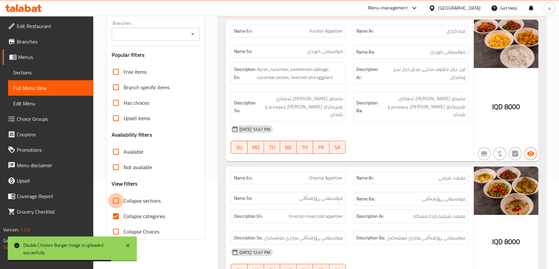
click at [122, 197] on input "Collapse sections" at bounding box center [115, 200] width 15 height 15
checkbox input "true"
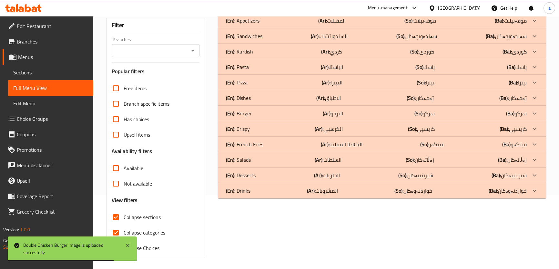
click at [122, 225] on input "Collapse categories" at bounding box center [115, 232] width 15 height 15
checkbox input "false"
click at [190, 51] on icon "Open" at bounding box center [193, 51] width 8 height 8
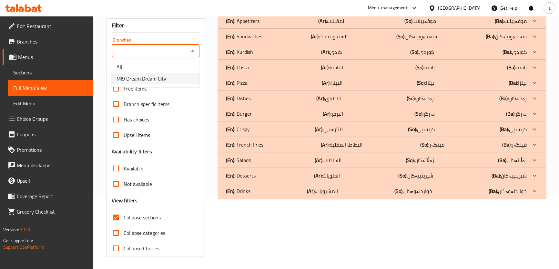
click at [188, 75] on li "MI9 Dream,Dream City" at bounding box center [155, 79] width 88 height 12
type input "MI9 Dream,Dream City"
click at [514, 112] on b "(Ba):" at bounding box center [510, 114] width 9 height 10
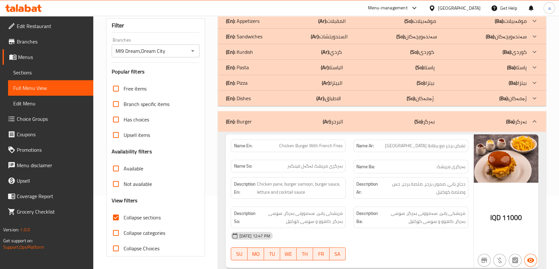
click at [527, 99] on div at bounding box center [533, 98] width 15 height 15
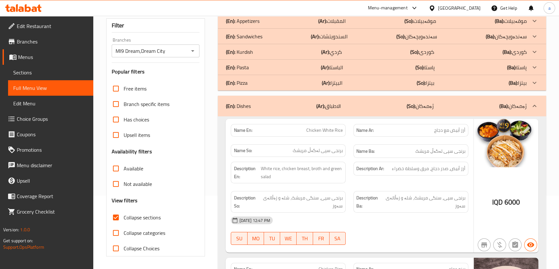
click at [521, 80] on p "(Ba): بیتزا" at bounding box center [517, 83] width 18 height 8
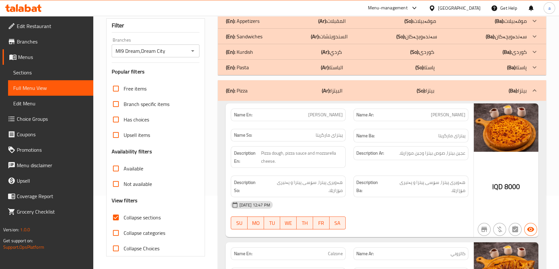
click at [527, 65] on div at bounding box center [533, 67] width 15 height 15
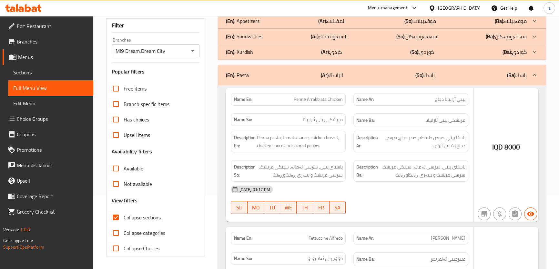
click at [523, 53] on p "(Ba): کوردی" at bounding box center [514, 52] width 24 height 8
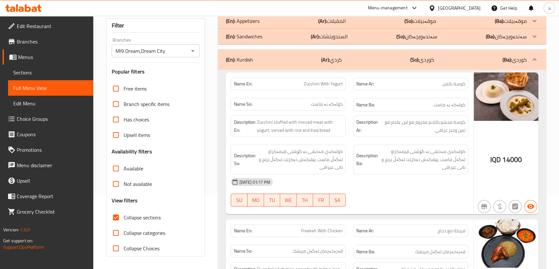
drag, startPoint x: 523, startPoint y: 53, endPoint x: 527, endPoint y: 42, distance: 11.3
click at [527, 42] on div "(En): Sandwiches (Ar): السندويتشات (So): سەندەویچەکان (Ba): سەندەویچەکان" at bounding box center [382, 36] width 328 height 15
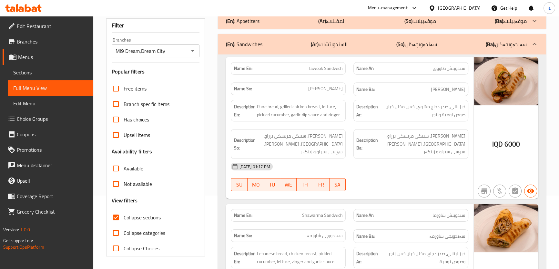
click at [528, 25] on div at bounding box center [533, 20] width 15 height 15
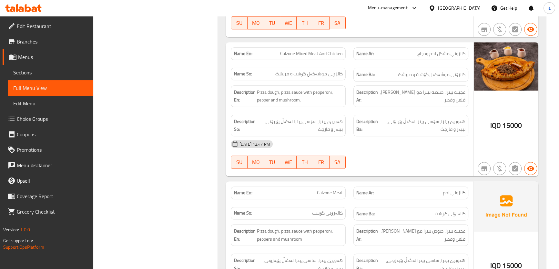
scroll to position [3938, 0]
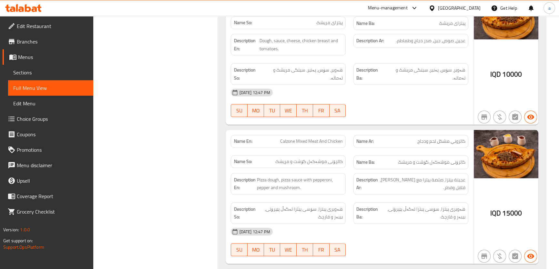
click at [64, 72] on span "Sections" at bounding box center [50, 73] width 75 height 8
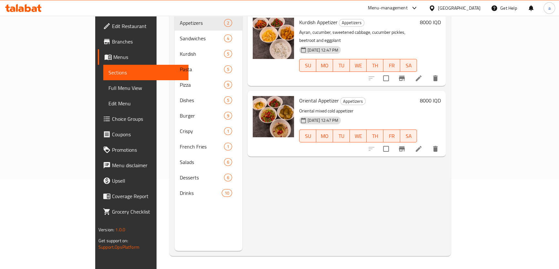
scroll to position [90, 0]
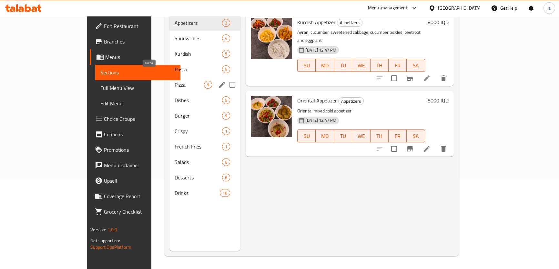
click at [175, 81] on span "Pizza" at bounding box center [189, 85] width 29 height 8
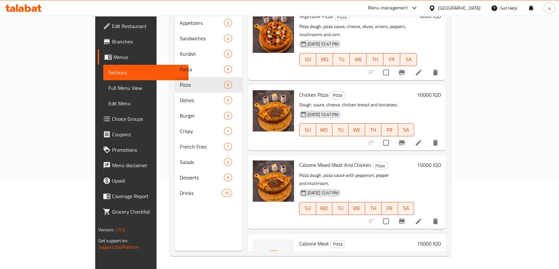
scroll to position [381, 0]
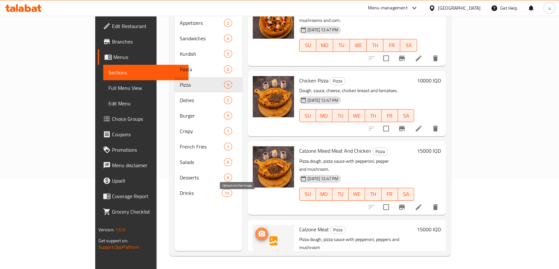
click at [255, 230] on span "upload picture" at bounding box center [261, 234] width 13 height 8
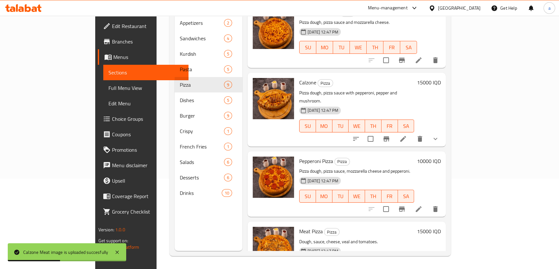
scroll to position [0, 0]
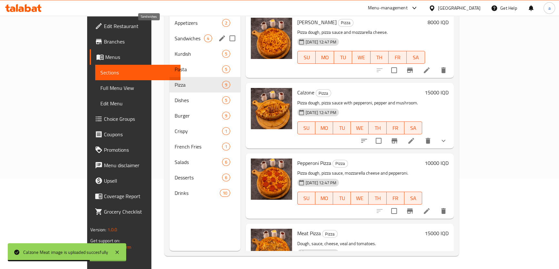
click at [175, 35] on span "Sandwiches" at bounding box center [189, 39] width 29 height 8
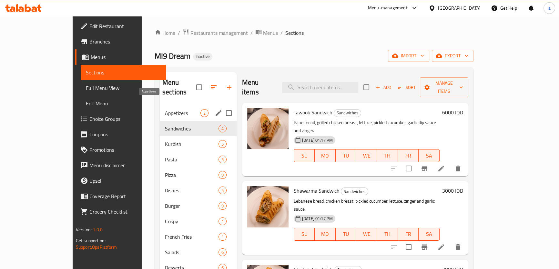
click at [165, 109] on span "Appetizers" at bounding box center [182, 113] width 35 height 8
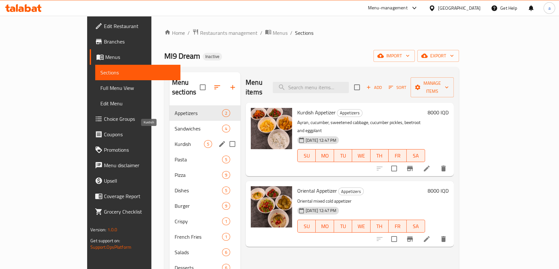
click at [175, 140] on span "Kurdish" at bounding box center [189, 144] width 29 height 8
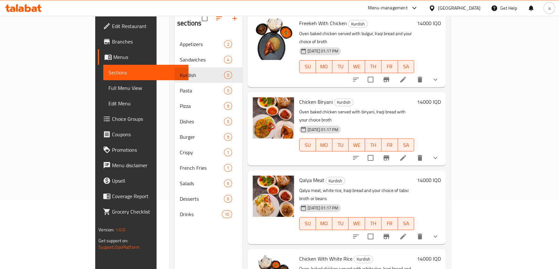
scroll to position [90, 0]
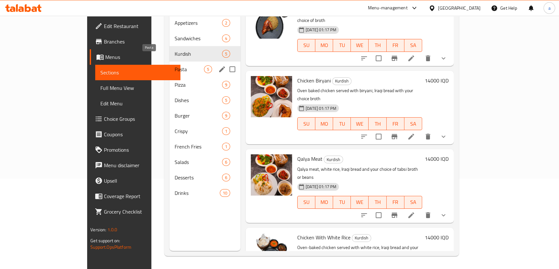
click at [175, 65] on span "Pasta" at bounding box center [189, 69] width 29 height 8
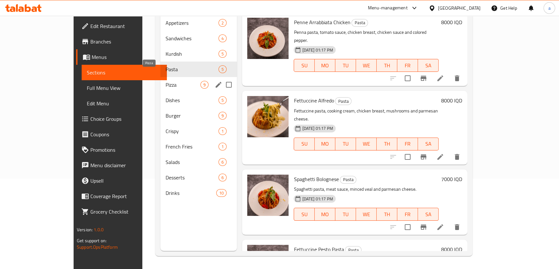
click at [179, 81] on span "Pizza" at bounding box center [182, 85] width 35 height 8
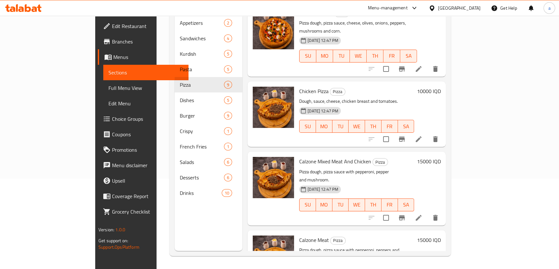
scroll to position [381, 0]
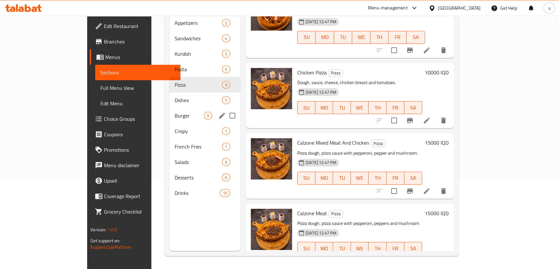
click at [169, 108] on div "Burger 9" at bounding box center [204, 115] width 71 height 15
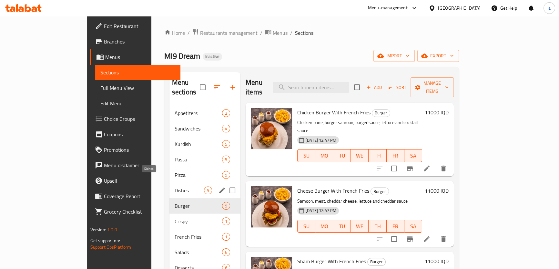
click at [175, 187] on span "Dishes" at bounding box center [189, 191] width 29 height 8
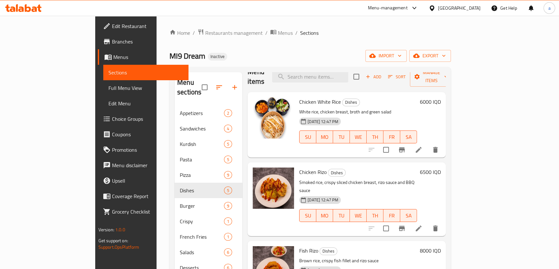
click at [103, 83] on link "Full Menu View" at bounding box center [145, 87] width 85 height 15
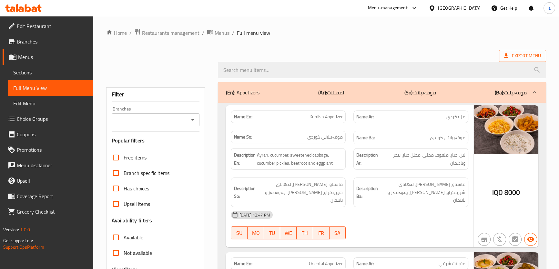
click at [194, 120] on icon "Open" at bounding box center [193, 120] width 8 height 8
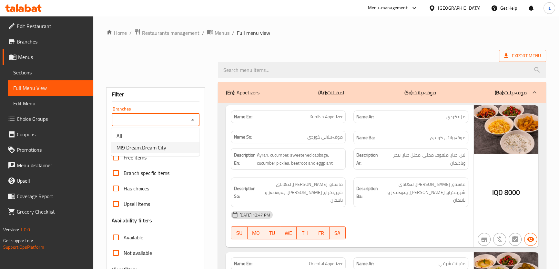
click at [182, 144] on li "MI9 Dream,Dream City" at bounding box center [155, 148] width 88 height 12
type input "MI9 Dream,Dream City"
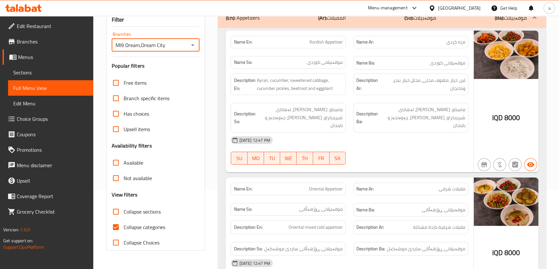
scroll to position [88, 0]
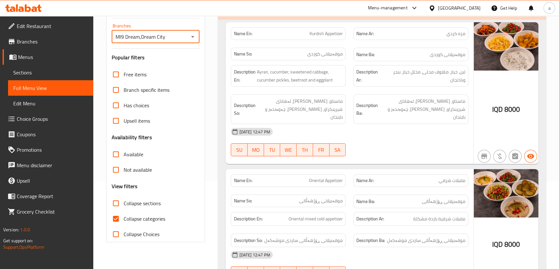
click at [158, 217] on span "Collapse categories" at bounding box center [145, 219] width 42 height 8
click at [124, 217] on input "Collapse categories" at bounding box center [115, 218] width 15 height 15
checkbox input "false"
click at [158, 205] on span "Collapse sections" at bounding box center [142, 204] width 37 height 8
click at [124, 205] on input "Collapse sections" at bounding box center [115, 203] width 15 height 15
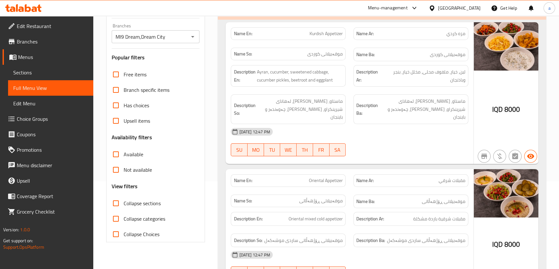
checkbox input "true"
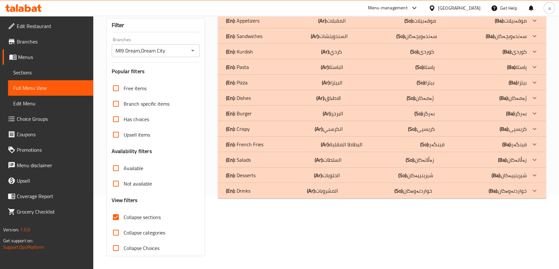
scroll to position [74, 0]
click at [531, 114] on icon at bounding box center [534, 114] width 8 height 8
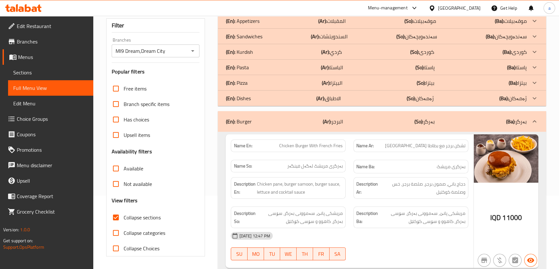
click at [531, 97] on icon at bounding box center [534, 99] width 8 height 8
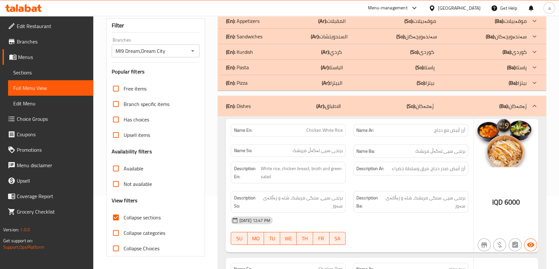
click at [531, 82] on icon at bounding box center [534, 83] width 8 height 8
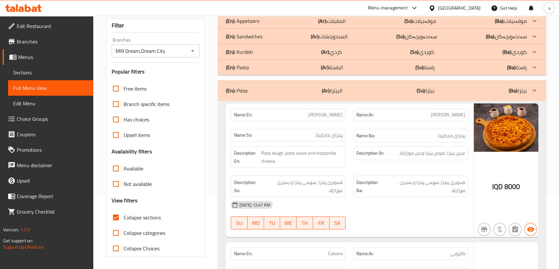
click at [531, 68] on icon at bounding box center [534, 68] width 8 height 8
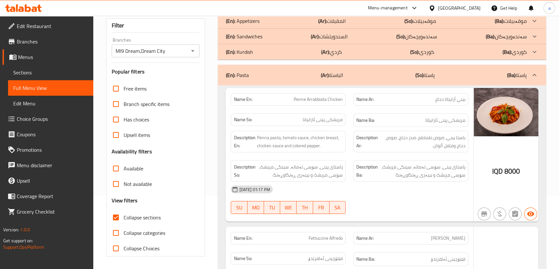
click at [526, 50] on p "(Ba): کوردی" at bounding box center [514, 52] width 24 height 8
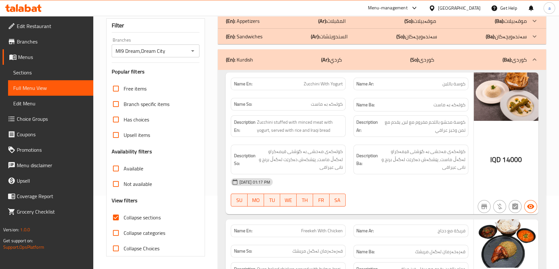
click at [535, 38] on icon at bounding box center [534, 37] width 8 height 8
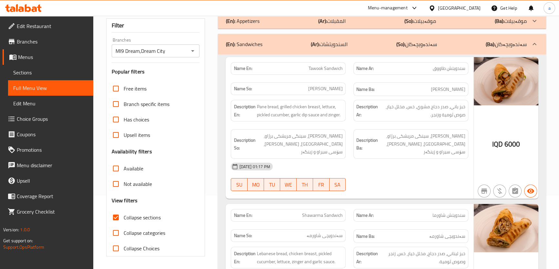
click at [532, 21] on icon at bounding box center [534, 21] width 8 height 8
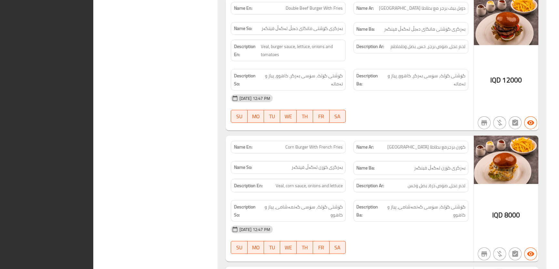
scroll to position [6065, 0]
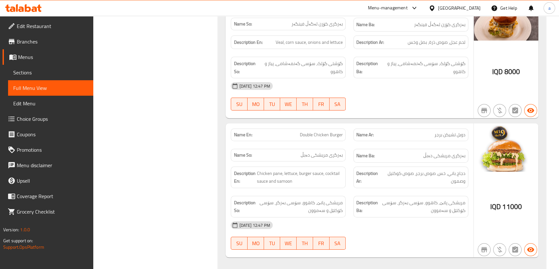
click at [60, 26] on span "Edit Restaurant" at bounding box center [52, 26] width 71 height 8
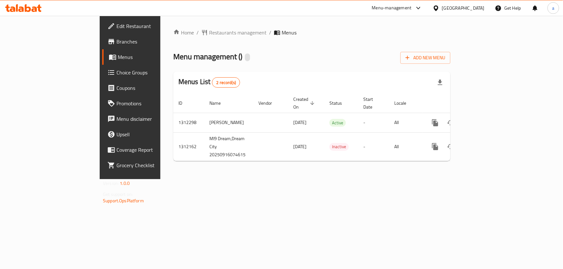
click at [32, 12] on div at bounding box center [23, 8] width 47 height 13
click at [32, 9] on icon at bounding box center [34, 8] width 5 height 5
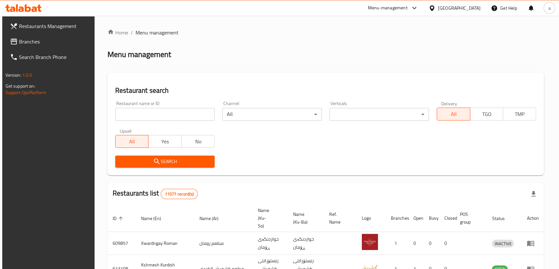
click at [177, 110] on input "search" at bounding box center [164, 114] width 99 height 13
type input "mi9"
click button "Search" at bounding box center [164, 162] width 99 height 12
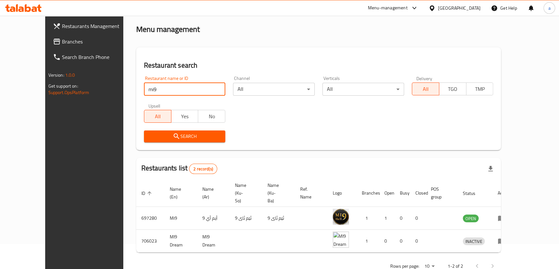
scroll to position [35, 0]
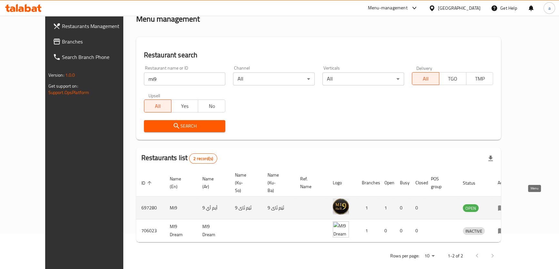
click at [505, 206] on icon "enhanced table" at bounding box center [501, 208] width 7 height 5
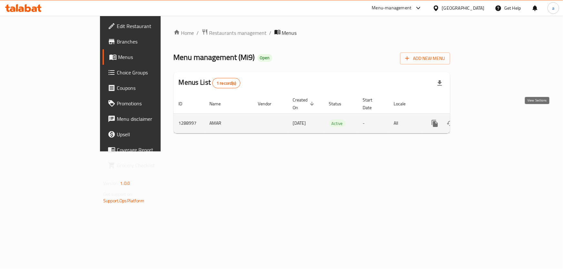
click at [485, 120] on icon "enhanced table" at bounding box center [481, 124] width 8 height 8
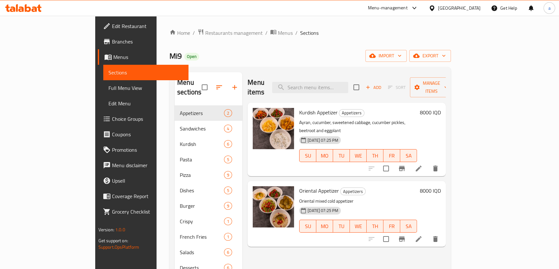
click at [112, 27] on span "Edit Restaurant" at bounding box center [147, 26] width 71 height 8
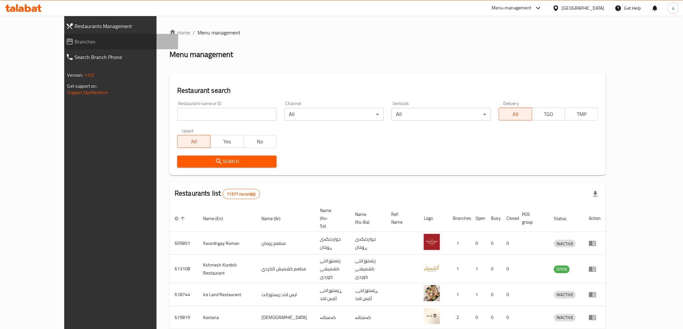
click at [75, 44] on span "Branches" at bounding box center [124, 42] width 98 height 8
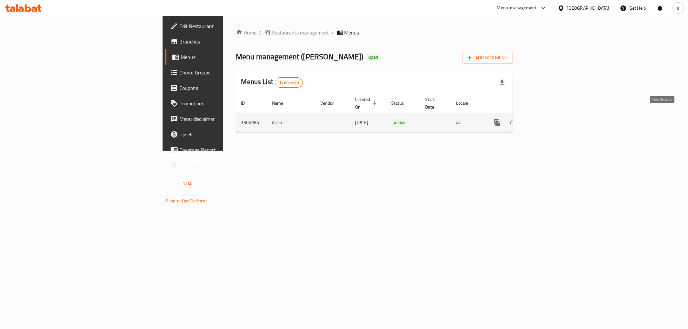
click at [548, 119] on icon "enhanced table" at bounding box center [544, 123] width 8 height 8
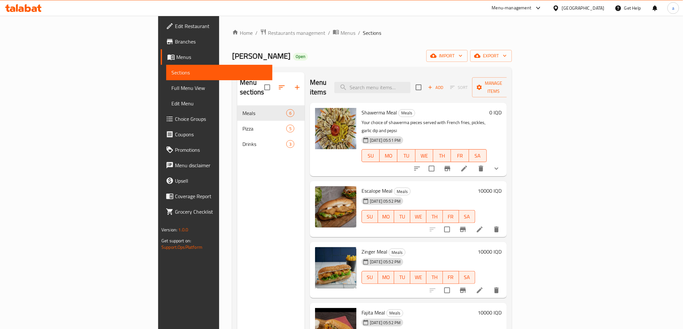
click at [504, 161] on div at bounding box center [456, 168] width 95 height 15
click at [504, 161] on button "show more" at bounding box center [495, 168] width 15 height 15
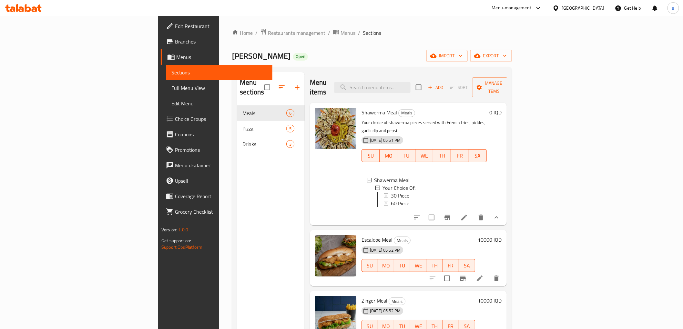
click at [504, 210] on button "show more" at bounding box center [495, 217] width 15 height 15
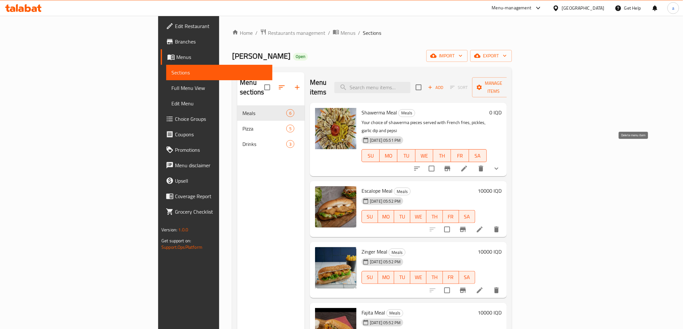
click at [483, 166] on icon "delete" at bounding box center [480, 169] width 5 height 6
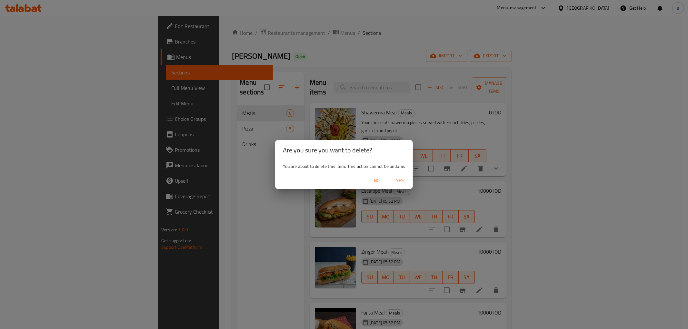
click at [404, 180] on span "Yes" at bounding box center [399, 181] width 15 height 8
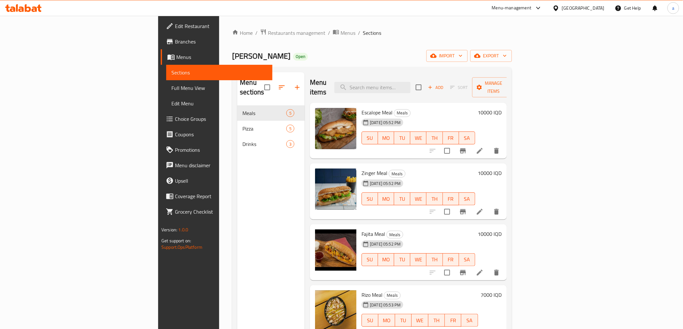
click at [444, 84] on span "Add" at bounding box center [435, 87] width 17 height 7
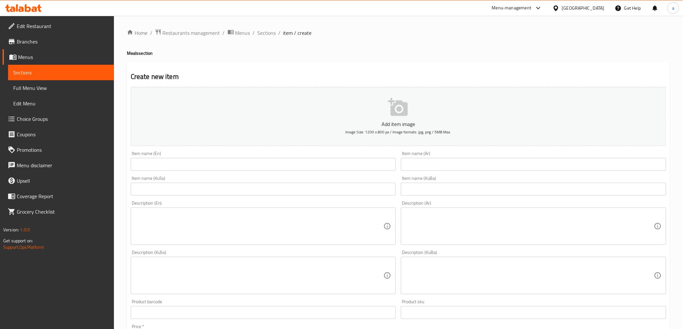
click at [360, 191] on input "text" at bounding box center [263, 189] width 265 height 13
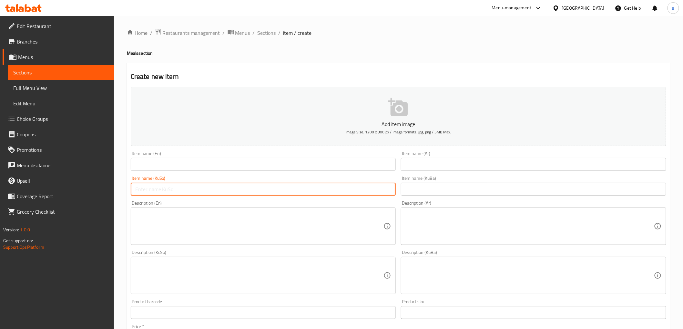
paste input "شاورمەی عەرەبی"
type input "شاورمەی عەرەبی"
click at [435, 187] on input "text" at bounding box center [533, 189] width 265 height 13
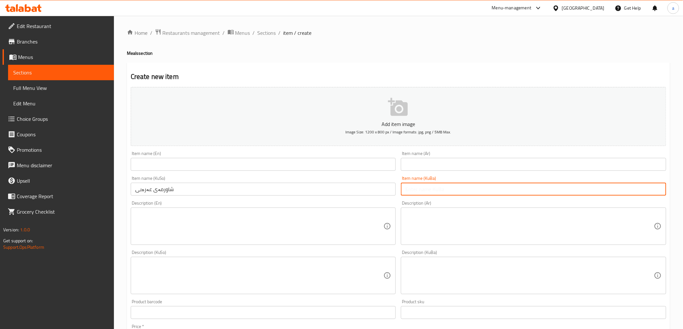
paste input "شاورمەی عەرەبی"
type input "شاورمەی عەرەبی"
drag, startPoint x: 443, startPoint y: 159, endPoint x: 425, endPoint y: 157, distance: 17.8
click at [443, 159] on input "text" at bounding box center [533, 164] width 265 height 13
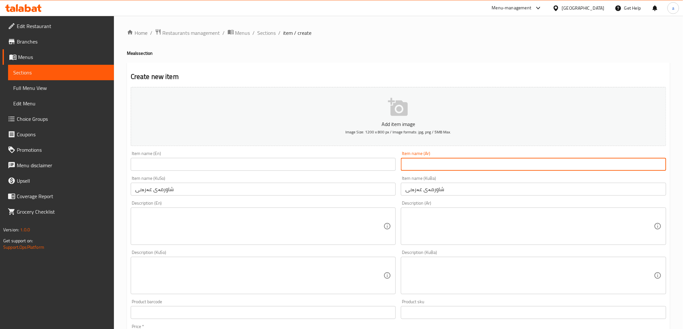
paste input "شاورما عربي"
type input "شاورما عربي"
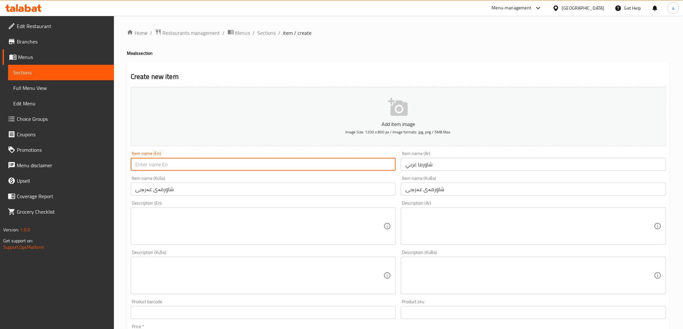
click at [363, 168] on input "text" at bounding box center [263, 164] width 265 height 13
paste input "Arabic Shawarma"
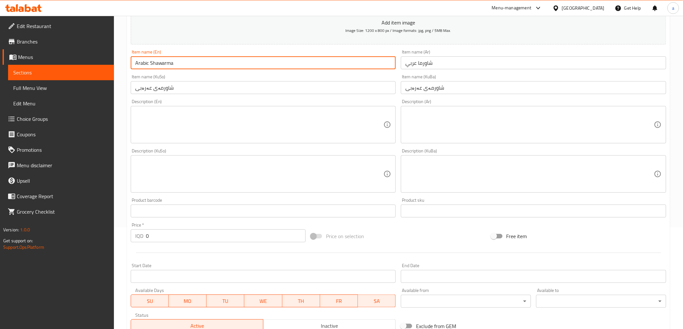
scroll to position [107, 0]
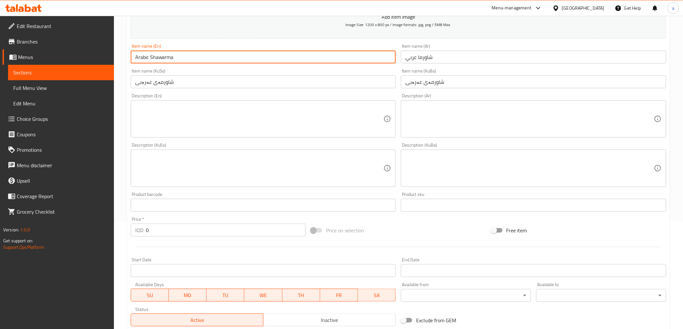
type input "Arabic Shawarma"
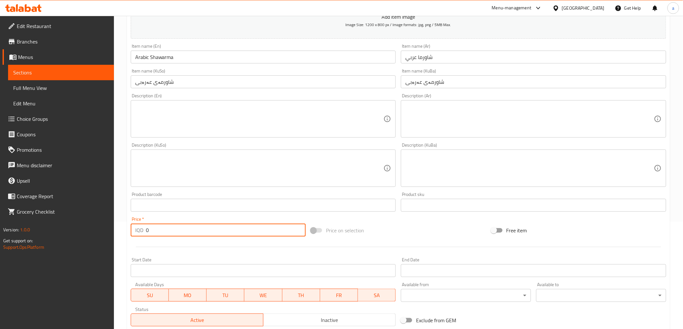
drag, startPoint x: 169, startPoint y: 228, endPoint x: 137, endPoint y: 232, distance: 31.8
click at [137, 232] on div "IQD 0 Price *" at bounding box center [218, 230] width 175 height 13
paste input "500"
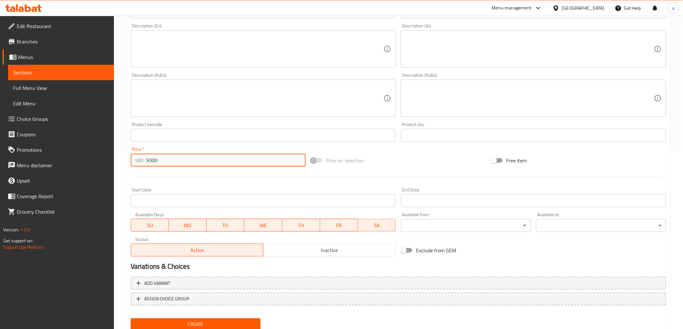
scroll to position [199, 0]
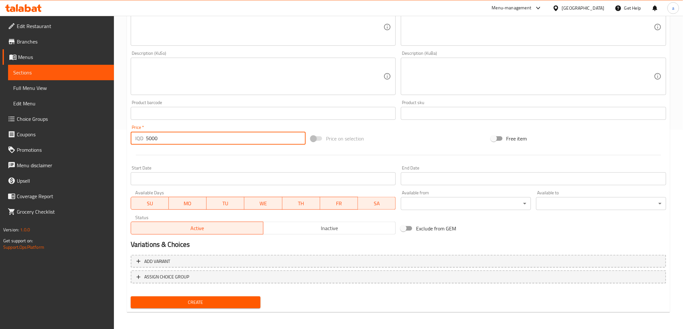
type input "5000"
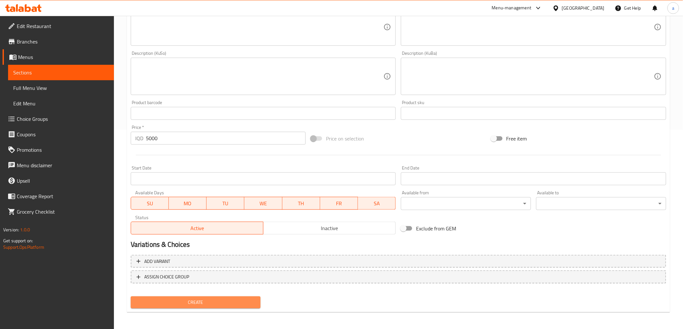
click at [205, 301] on span "Create" at bounding box center [196, 303] width 120 height 8
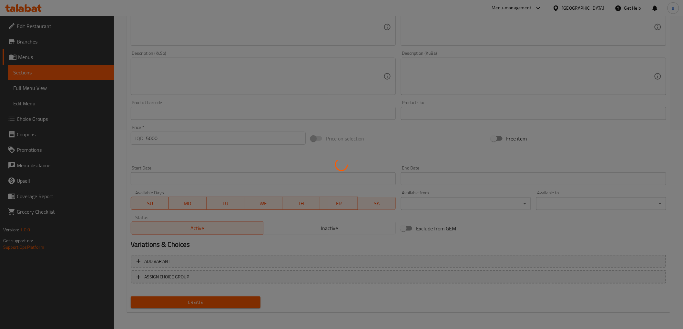
type input "0"
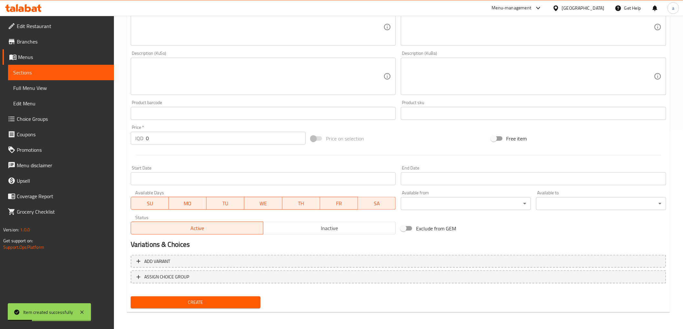
scroll to position [0, 0]
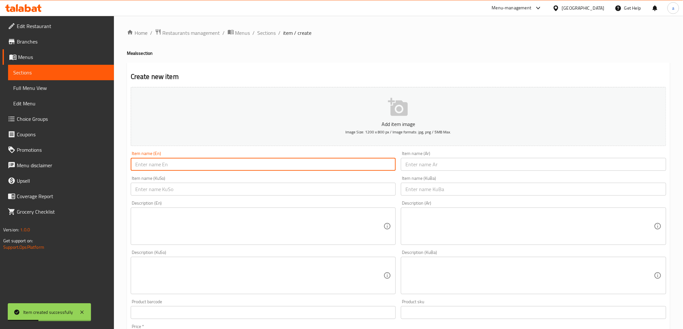
click at [215, 169] on input "text" at bounding box center [263, 164] width 265 height 13
paste input "30 pieces Shawarma"
drag, startPoint x: 155, startPoint y: 165, endPoint x: 123, endPoint y: 159, distance: 32.2
click at [123, 159] on div "Home / Restaurants management / Menus / Sections / item / create Meals section …" at bounding box center [398, 273] width 569 height 514
click at [187, 164] on input "Shawarma" at bounding box center [263, 164] width 265 height 13
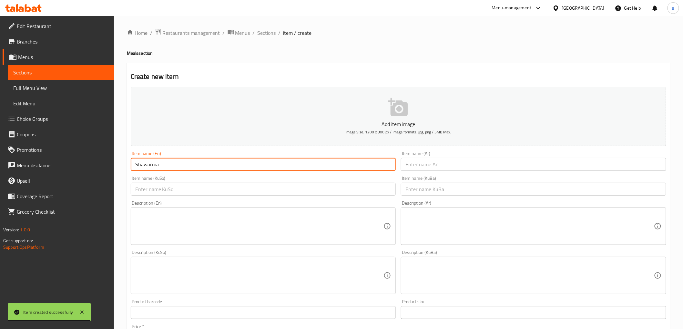
paste input "30 pieces"
click at [137, 168] on input "Shawarma - 30 pieces" at bounding box center [263, 164] width 265 height 13
click at [172, 165] on input "Shawarma - 30 pieces" at bounding box center [263, 164] width 265 height 13
drag, startPoint x: 207, startPoint y: 165, endPoint x: 121, endPoint y: 165, distance: 85.5
click at [121, 165] on div "Home / Restaurants management / Menus / Sections / item / create Meals section …" at bounding box center [398, 273] width 569 height 514
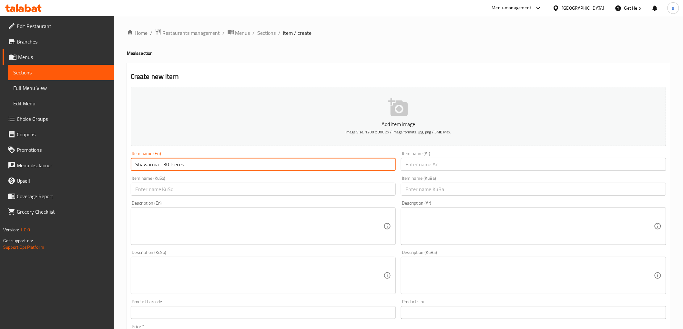
type input "Shawarma - 30 Pieces"
click at [440, 168] on input "text" at bounding box center [533, 164] width 265 height 13
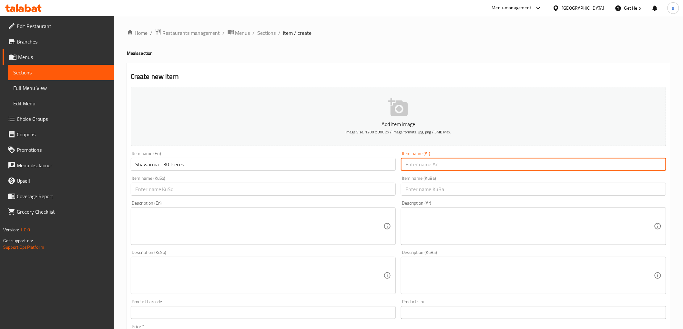
paste input "شاورما - 30 قطعة"
type input "شاورما - 30 قطعة"
click at [365, 187] on input "text" at bounding box center [263, 189] width 265 height 13
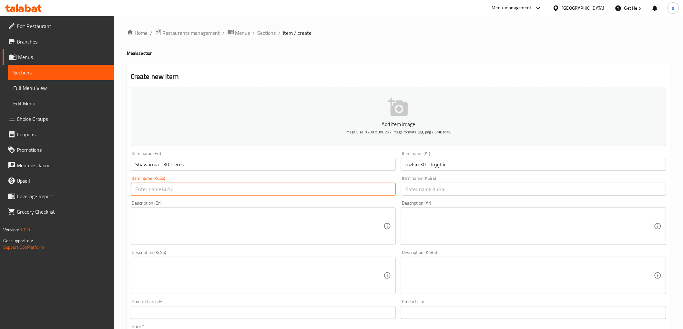
paste input "شاورمە - ٣٠ پارچە"
type input "شاورمە - ٣٠ پارچە"
click at [436, 193] on input "text" at bounding box center [533, 189] width 265 height 13
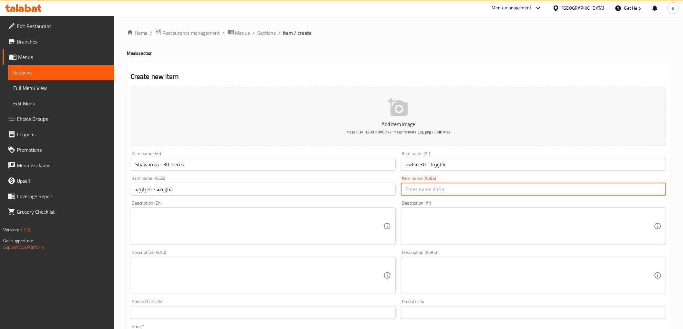
paste input "شاورمە - ٣٠ پارچە"
type input "شاورمە - ٣٠ پارچە"
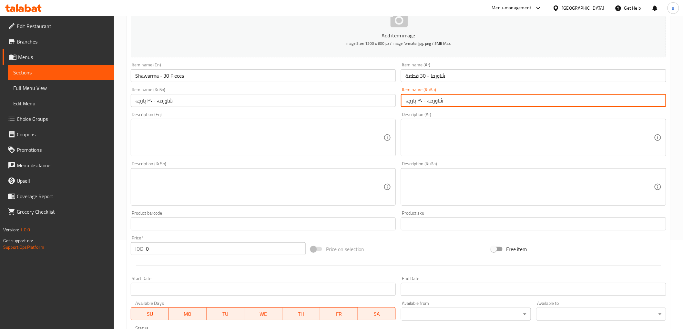
scroll to position [107, 0]
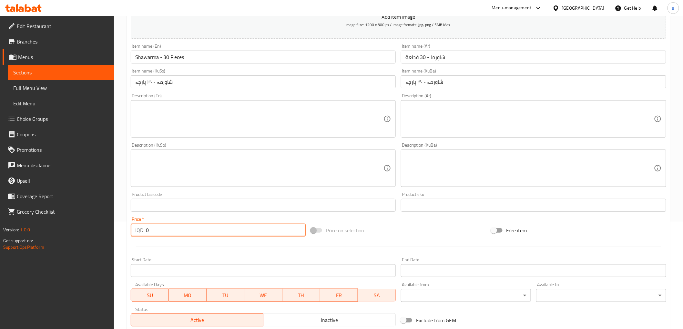
drag, startPoint x: 133, startPoint y: 230, endPoint x: 128, endPoint y: 233, distance: 5.8
click at [128, 233] on div "Price   * IQD 0 Price *" at bounding box center [218, 227] width 180 height 25
paste input "1000"
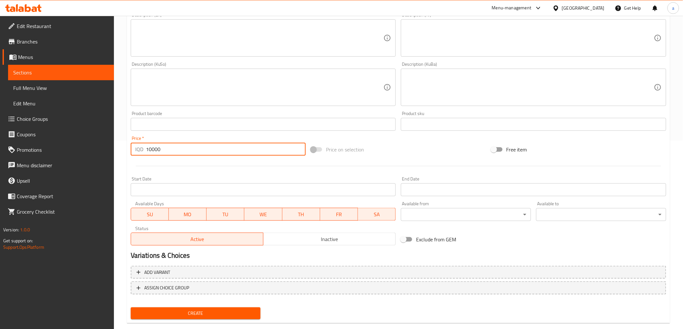
scroll to position [199, 0]
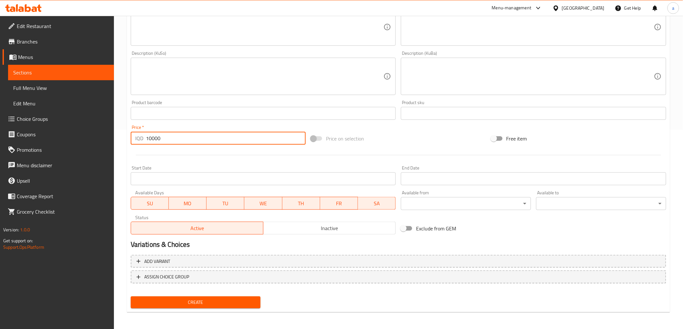
type input "10000"
click at [204, 310] on div "Create" at bounding box center [195, 302] width 135 height 17
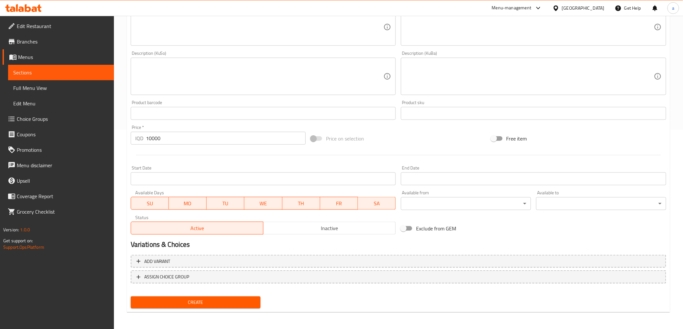
click at [204, 307] on div "Create" at bounding box center [195, 302] width 135 height 17
click at [203, 305] on span "Create" at bounding box center [196, 303] width 120 height 8
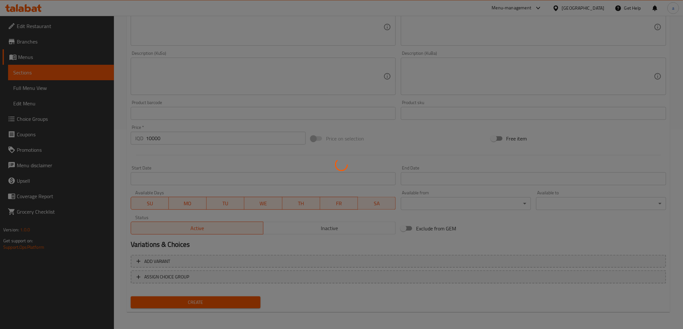
type input "0"
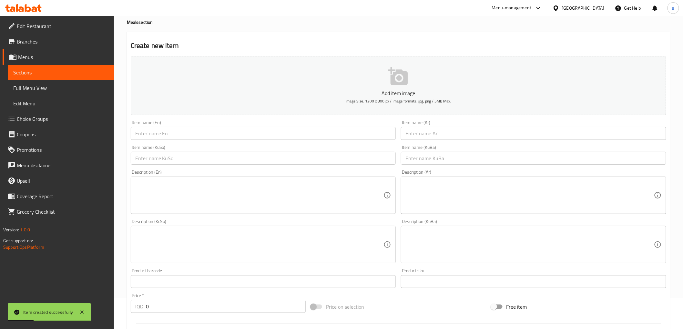
scroll to position [0, 0]
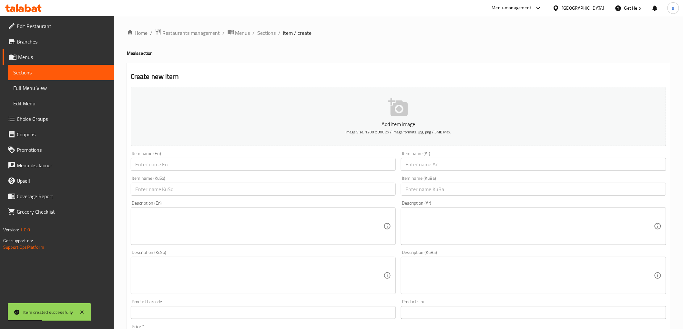
click at [211, 166] on input "text" at bounding box center [263, 164] width 265 height 13
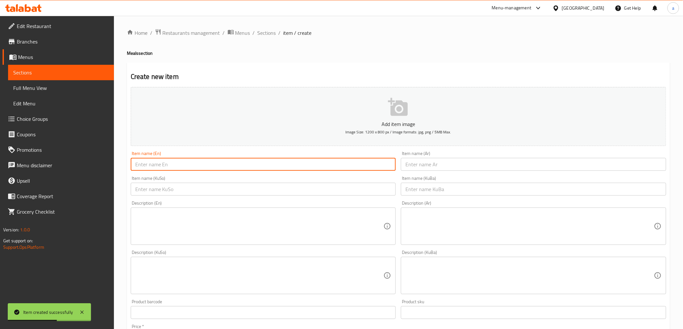
paste input "Shawarma - 30 Pieces"
drag, startPoint x: 167, startPoint y: 164, endPoint x: 161, endPoint y: 192, distance: 28.6
click at [163, 167] on input "Shawarma - 30 Pieces" at bounding box center [263, 164] width 265 height 13
drag, startPoint x: 210, startPoint y: 162, endPoint x: 112, endPoint y: 166, distance: 97.8
click at [112, 166] on div "Edit Restaurant Branches Menus Sections Full Menu View Edit Menu Choice Groups …" at bounding box center [341, 273] width 683 height 514
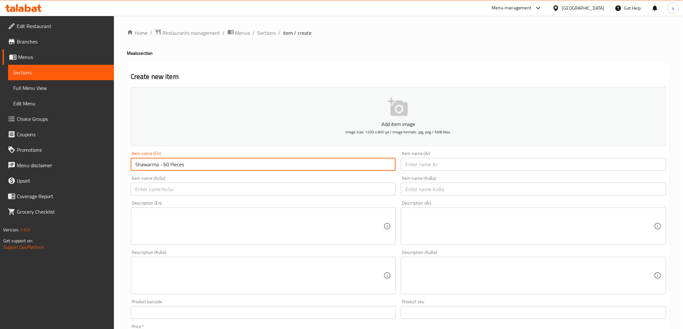
type input "Shawarma - 60 Pieces"
click at [419, 170] on input "text" at bounding box center [533, 164] width 265 height 13
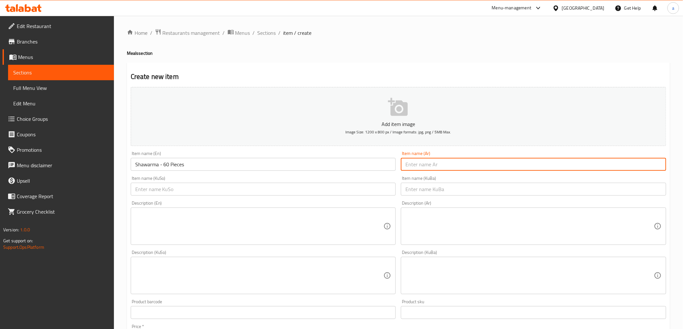
paste input "شاورما - 60 قطعة"
type input "شاورما - 60 قطعة"
click at [377, 190] on input "text" at bounding box center [263, 189] width 265 height 13
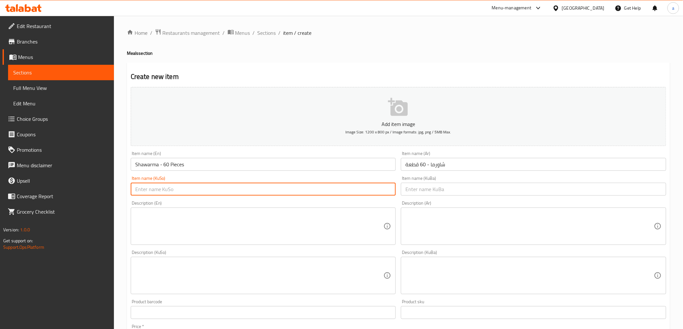
paste input "شاورمە - ٦٠ پارچە"
type input "شاورمە - ٦٠ پارچە"
click at [444, 188] on input "text" at bounding box center [533, 189] width 265 height 13
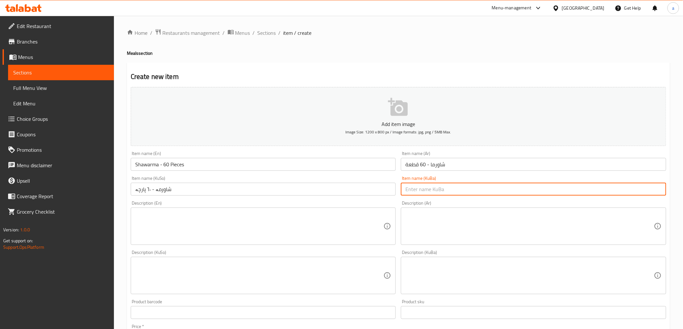
paste input "شاورمە - ٦٠ پارچە"
type input "شاورمە - ٦٠ پارچە"
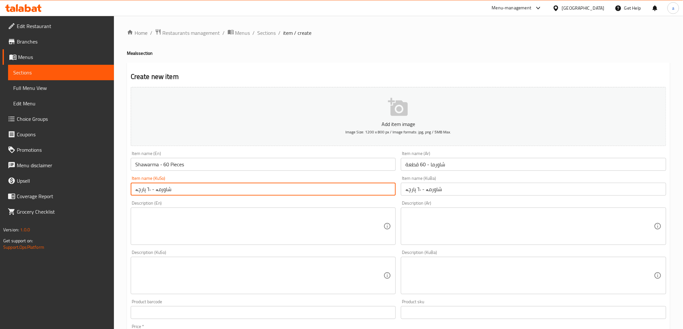
click at [149, 192] on input "شاورمە - ٦٠ پارچە" at bounding box center [263, 189] width 265 height 13
click at [147, 189] on input "شاورمە -60 پارچە" at bounding box center [263, 189] width 265 height 13
drag, startPoint x: 179, startPoint y: 187, endPoint x: 132, endPoint y: 187, distance: 46.8
click at [132, 187] on input "شاورمە - 60 پارچە" at bounding box center [263, 189] width 265 height 13
type input "شاورمە - 60 پارچە"
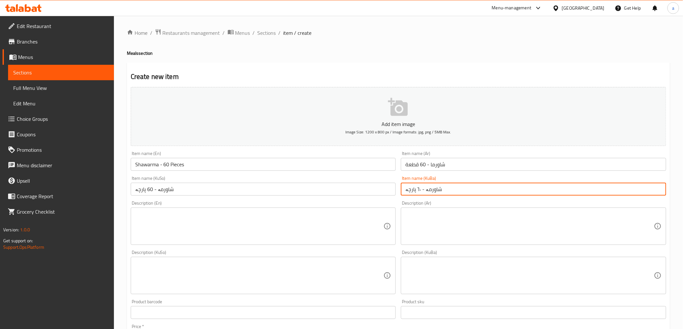
drag, startPoint x: 425, startPoint y: 192, endPoint x: 392, endPoint y: 192, distance: 33.2
click at [392, 192] on div "Add item image Image Size: 1200 x 800 px / Image formats: jpg, png / 5MB Max. I…" at bounding box center [398, 261] width 540 height 352
paste input "60"
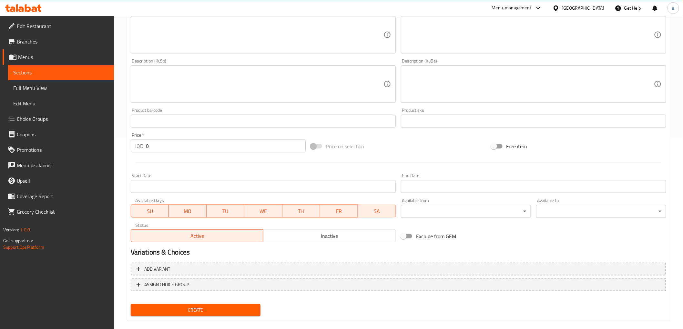
scroll to position [199, 0]
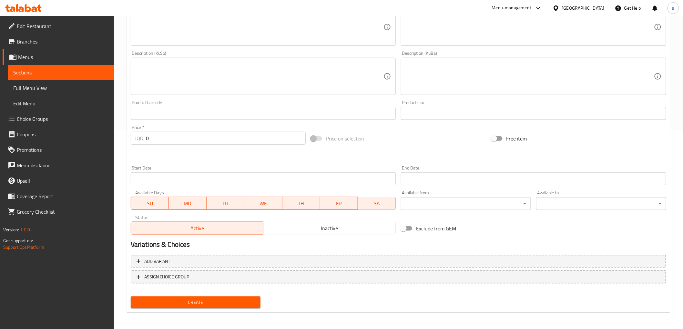
type input "شاورمە - 60 پارچە"
click at [213, 300] on span "Create" at bounding box center [196, 303] width 120 height 8
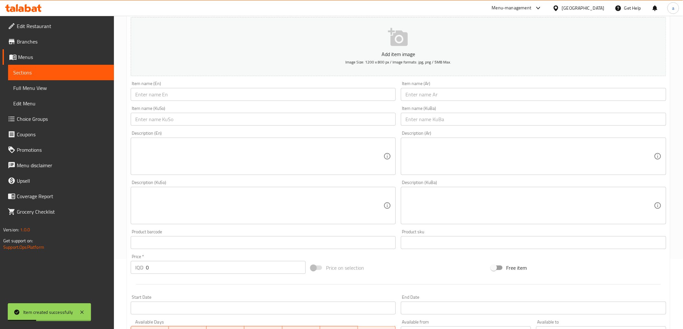
scroll to position [0, 0]
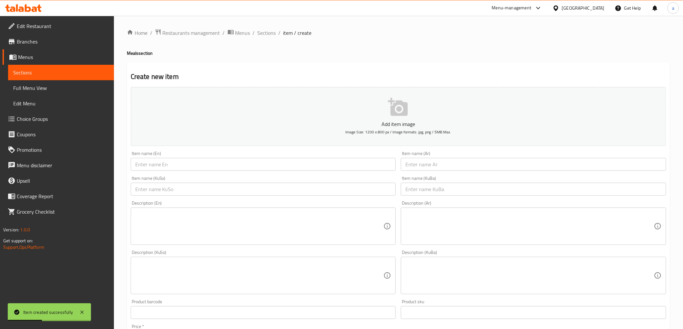
click at [234, 194] on input "text" at bounding box center [263, 189] width 265 height 13
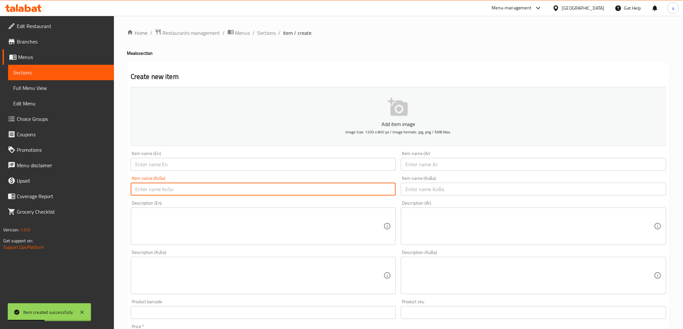
paste input "بەرگری گۆشت كلاسيک"
type input "بەرگری گۆشت كلاسيک"
click at [437, 194] on input "text" at bounding box center [533, 189] width 265 height 13
paste input "بەرگری گۆشت كلاسيک"
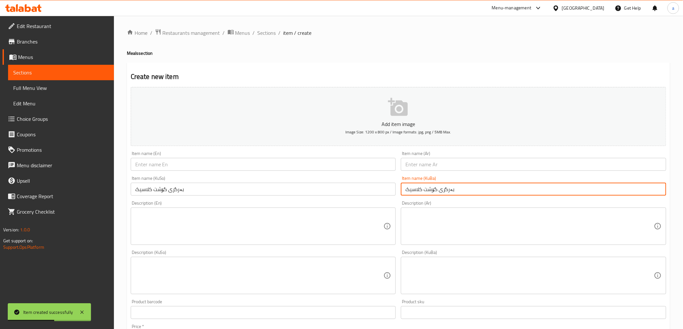
type input "بەرگری گۆشت كلاسيک"
click at [449, 160] on input "text" at bounding box center [533, 164] width 265 height 13
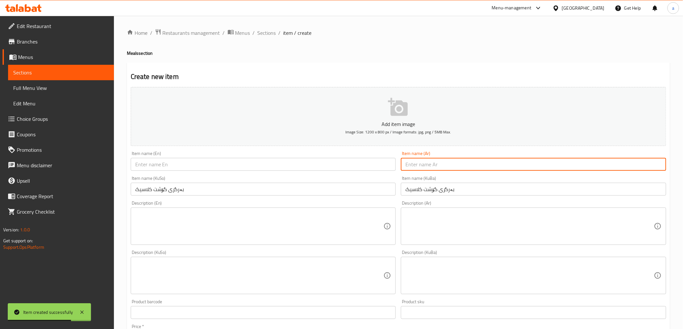
paste input "برجر لحم كلاسيك"
type input "برجر لحم كلاسيك"
click at [340, 163] on input "text" at bounding box center [263, 164] width 265 height 13
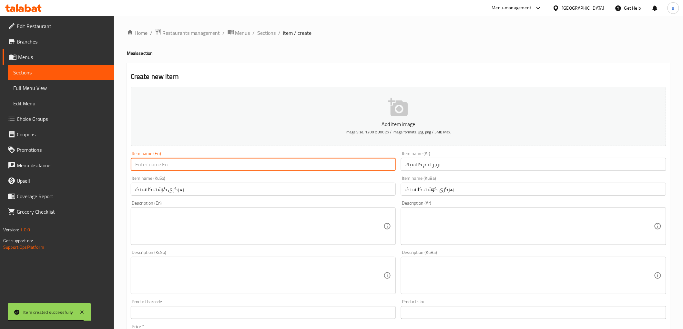
paste input "Classic Meat Burger"
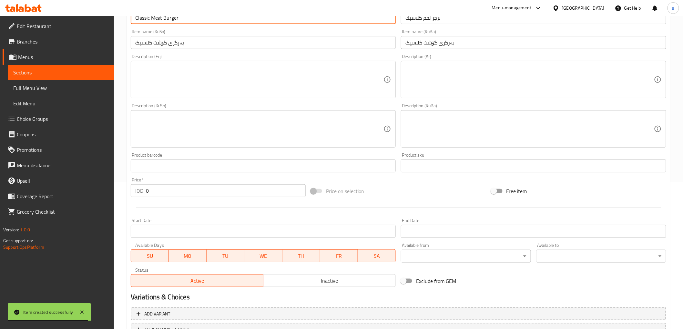
scroll to position [199, 0]
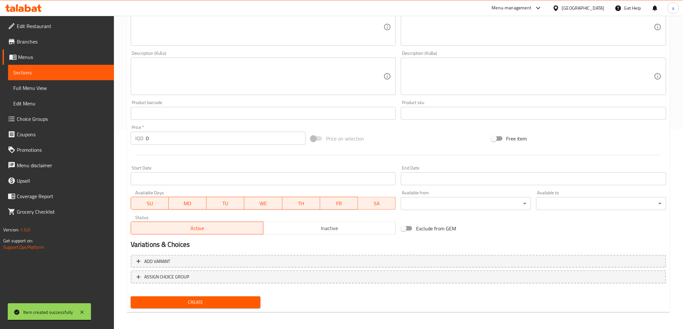
type input "Classic Meat Burger"
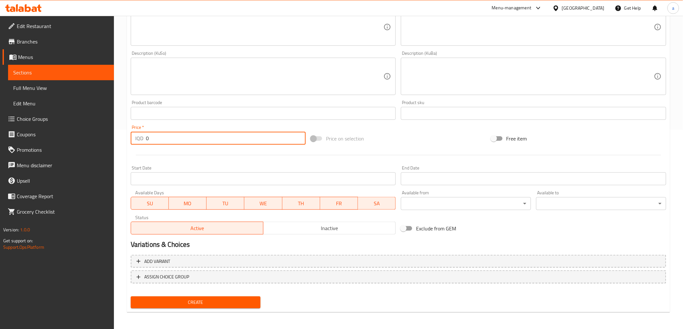
click at [140, 140] on div "IQD 0 Price *" at bounding box center [218, 138] width 175 height 13
paste input "500"
type input "5000"
click at [170, 303] on span "Create" at bounding box center [196, 303] width 120 height 8
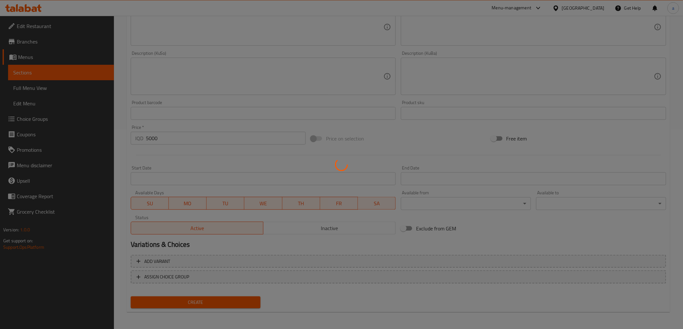
type input "0"
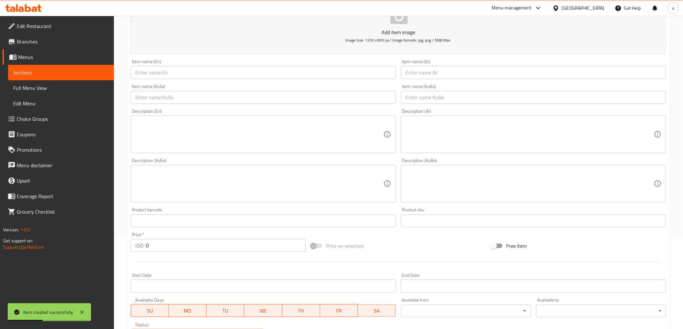
scroll to position [0, 0]
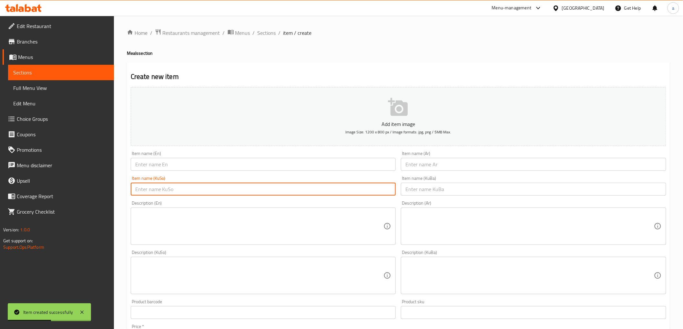
click at [246, 192] on input "text" at bounding box center [263, 189] width 265 height 13
paste input "بەرگری مریشک"
type input "بەرگری مریشک"
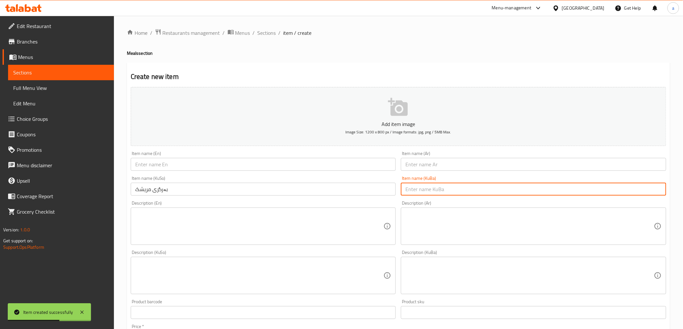
click at [438, 192] on input "text" at bounding box center [533, 189] width 265 height 13
paste input "بەرگری مریشک"
type input "بەرگری مریشک"
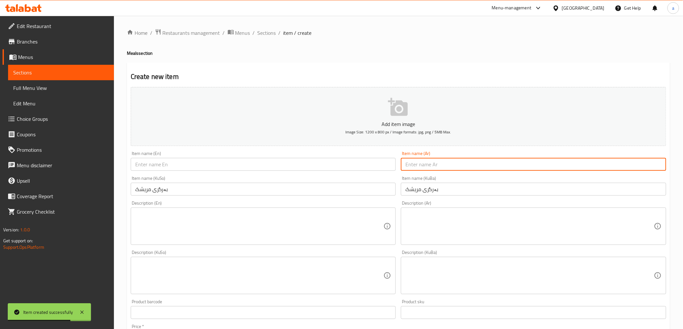
click at [443, 166] on input "text" at bounding box center [533, 164] width 265 height 13
paste input "برجر دجاج"
type input "برجر دجاج"
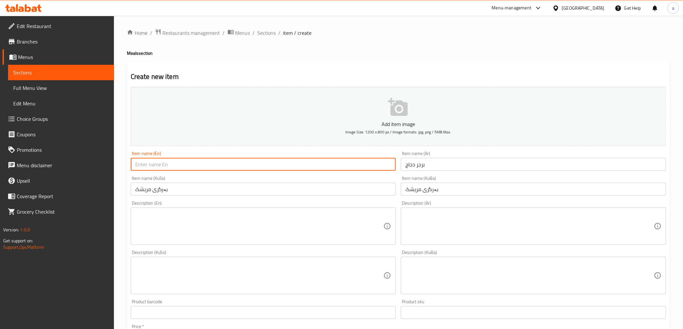
click at [348, 169] on input "text" at bounding box center [263, 164] width 265 height 13
paste input "Chicken Burger"
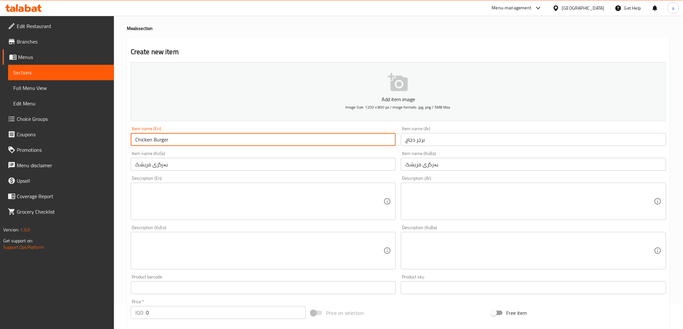
scroll to position [199, 0]
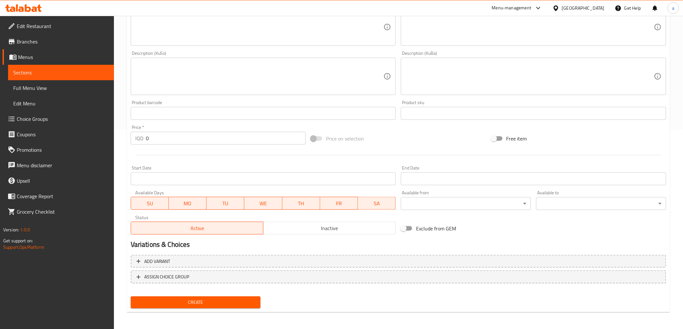
type input "Chicken Burger"
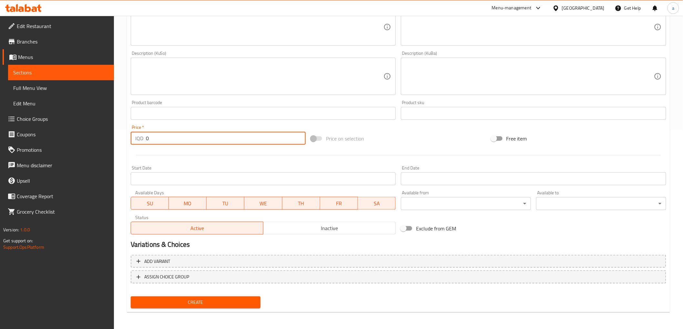
drag, startPoint x: 175, startPoint y: 135, endPoint x: 117, endPoint y: 137, distance: 58.4
click at [117, 137] on div "Home / Restaurants management / Menus / Sections / item / create Meals section …" at bounding box center [398, 73] width 569 height 514
paste input "400"
type input "4000"
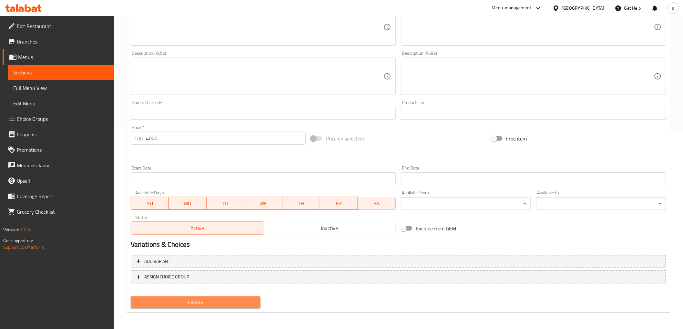
click at [205, 299] on span "Create" at bounding box center [196, 303] width 120 height 8
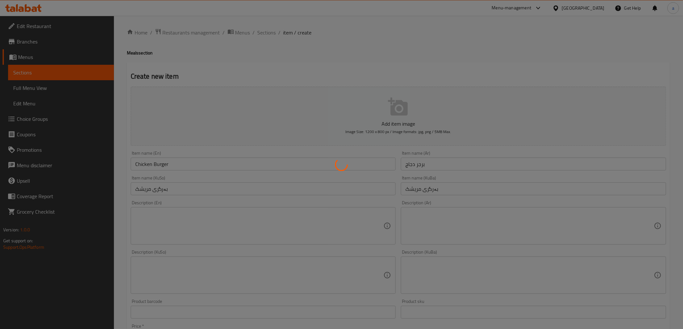
scroll to position [0, 0]
type input "0"
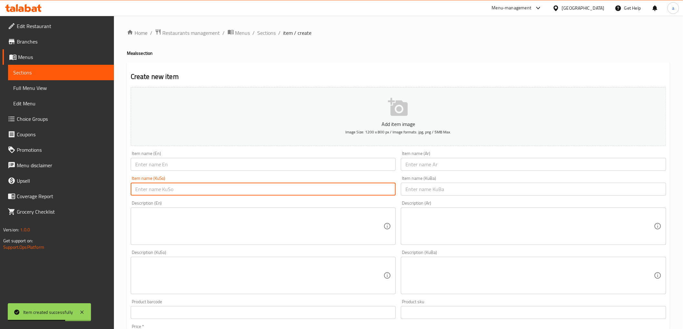
click at [250, 185] on input "text" at bounding box center [263, 189] width 265 height 13
paste input "برگەری گۆشت بە پەنیر"
type input "برگەری گۆشت بە پەنیر"
click at [422, 194] on input "text" at bounding box center [533, 189] width 265 height 13
paste input "برگەری گۆشت بە پەنیر"
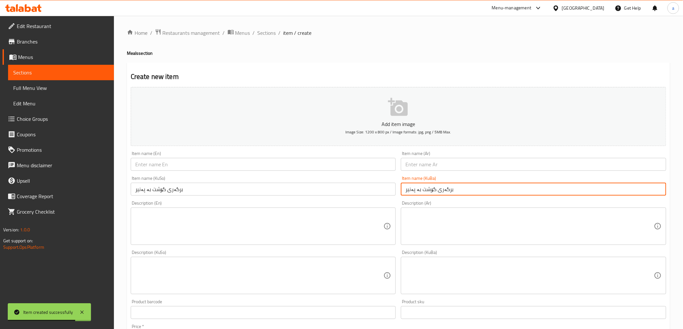
type input "برگەری گۆشت بە پەنیر"
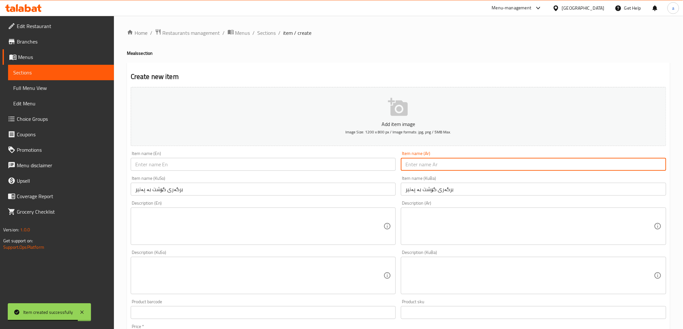
click at [431, 168] on input "text" at bounding box center [533, 164] width 265 height 13
paste input "برجر لحم بالجبنة"
type input "برجر لحم بالجبنة"
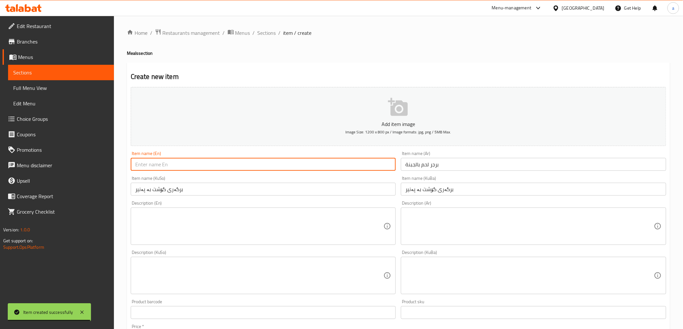
click at [352, 171] on input "text" at bounding box center [263, 164] width 265 height 13
paste input "Meat Cheese Burger"
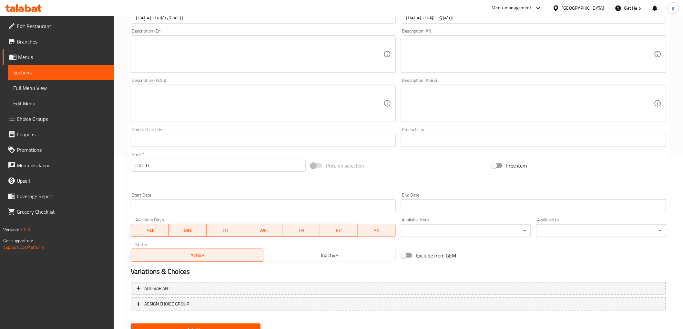
scroll to position [199, 0]
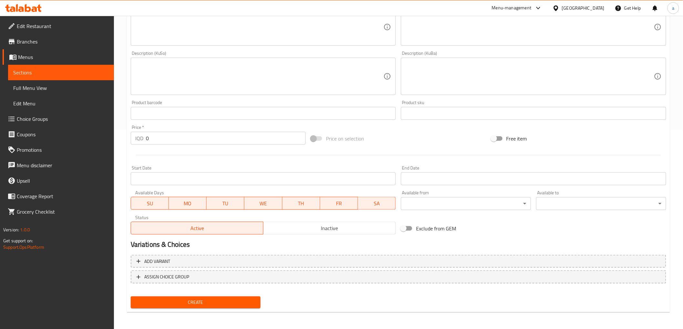
type input "Meat Cheese Burger"
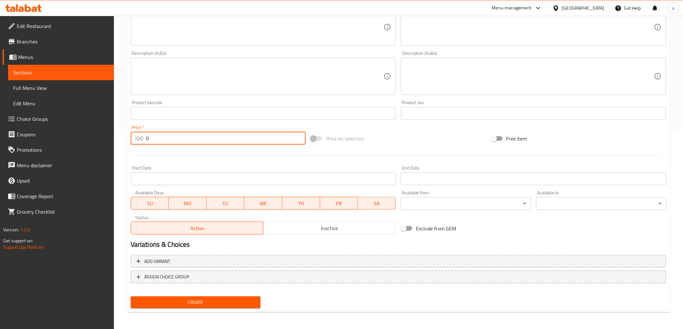
drag, startPoint x: 163, startPoint y: 136, endPoint x: 132, endPoint y: 135, distance: 31.6
click at [132, 135] on div "IQD 0 Price *" at bounding box center [218, 138] width 175 height 13
paste input "600"
type input "6000"
click at [210, 303] on span "Create" at bounding box center [196, 303] width 120 height 8
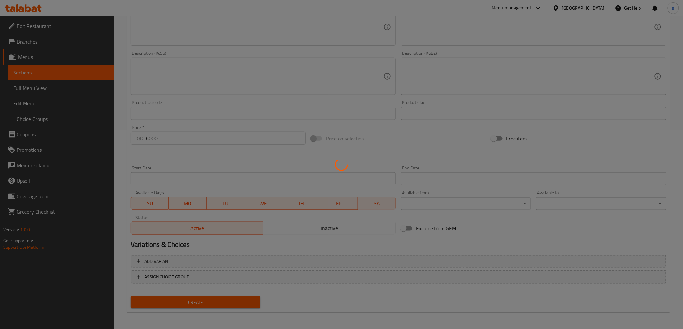
type input "0"
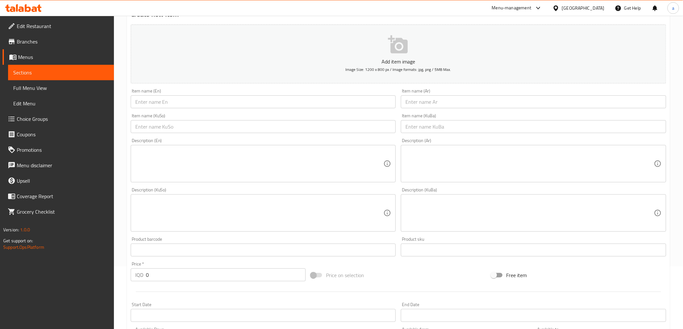
scroll to position [0, 0]
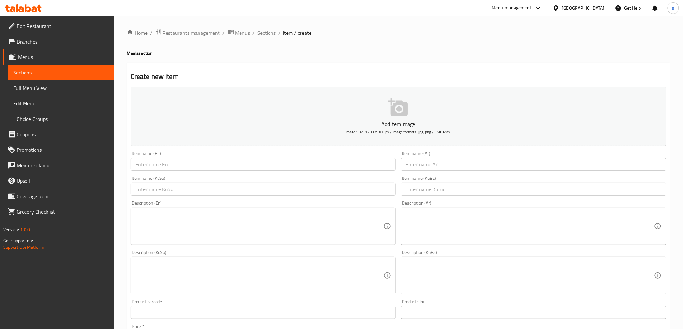
click at [83, 70] on span "Sections" at bounding box center [60, 73] width 95 height 8
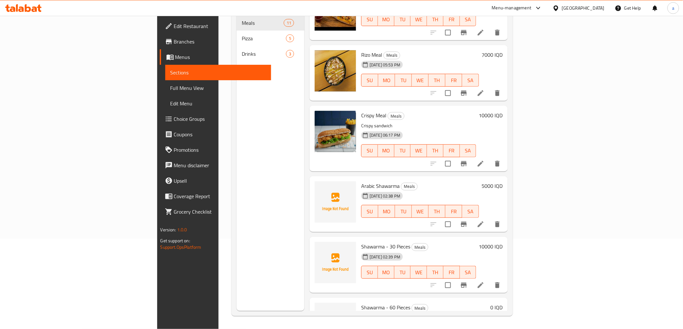
scroll to position [257, 0]
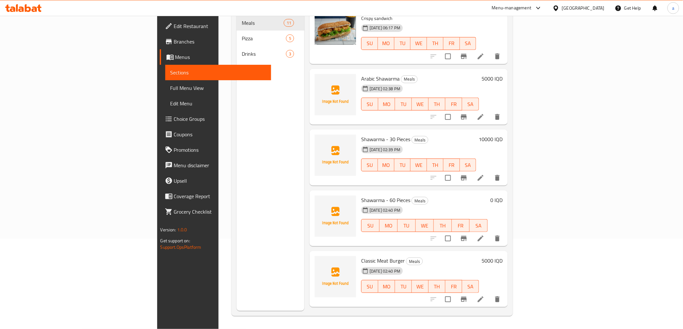
click at [489, 172] on li at bounding box center [480, 178] width 18 height 12
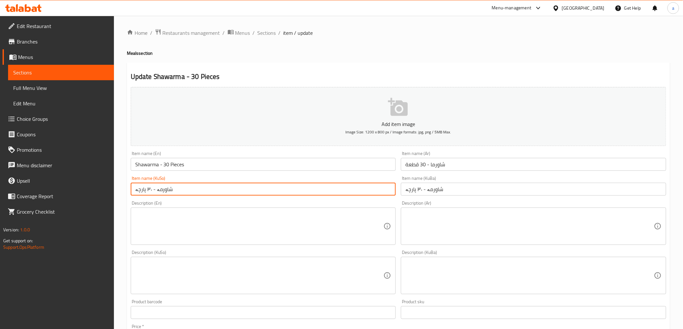
drag, startPoint x: 145, startPoint y: 191, endPoint x: 150, endPoint y: 190, distance: 4.6
click at [150, 190] on input "شاورمە - ٣٠ پارچە" at bounding box center [263, 189] width 265 height 13
drag, startPoint x: 182, startPoint y: 188, endPoint x: 108, endPoint y: 184, distance: 73.6
click at [108, 184] on div "Edit Restaurant Branches Menus Sections Full Menu View Edit Menu Choice Groups …" at bounding box center [341, 273] width 683 height 514
type input "شاورمە - 30 پارچە"
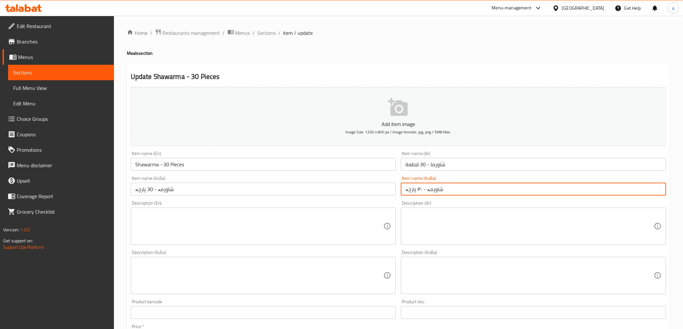
drag, startPoint x: 476, startPoint y: 190, endPoint x: 354, endPoint y: 196, distance: 122.1
click at [354, 196] on div "Add item image Image Size: 1200 x 800 px / Image formats: jpg, png / 5MB Max. I…" at bounding box center [398, 261] width 540 height 352
paste input "30"
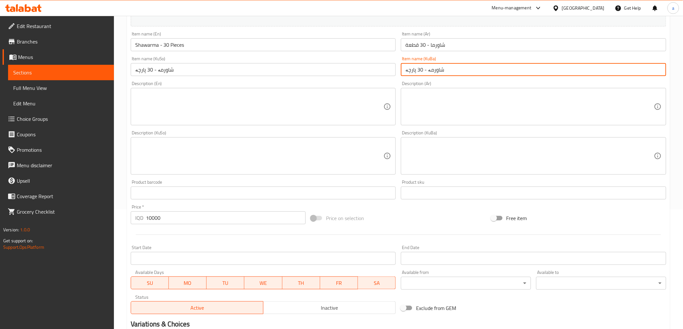
scroll to position [199, 0]
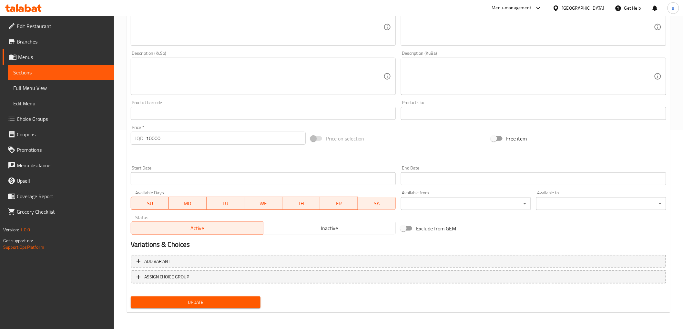
type input "شاورمە - 30 پارچە"
click at [174, 297] on button "Update" at bounding box center [196, 303] width 130 height 12
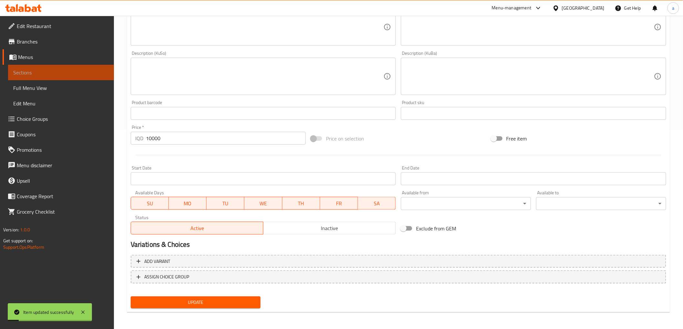
click at [43, 68] on link "Sections" at bounding box center [61, 72] width 106 height 15
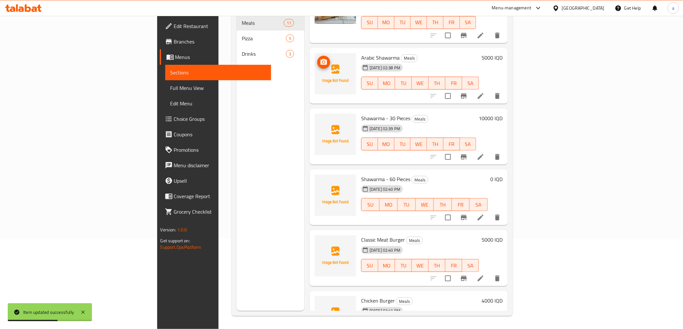
scroll to position [257, 0]
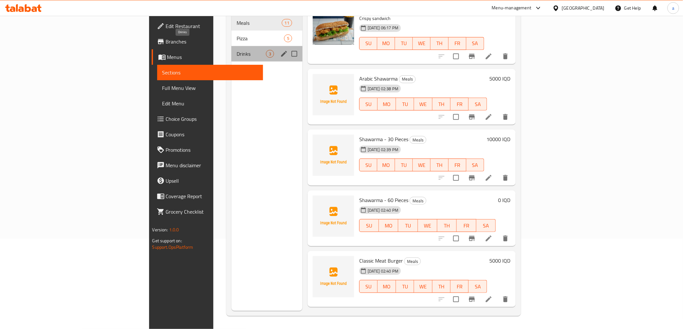
click at [236, 50] on span "Drinks" at bounding box center [250, 54] width 29 height 8
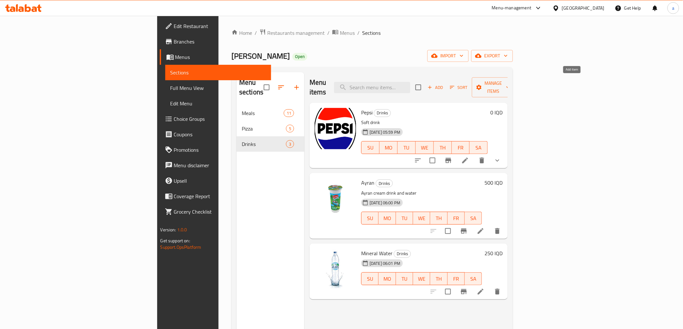
click at [444, 84] on span "Add" at bounding box center [434, 87] width 17 height 7
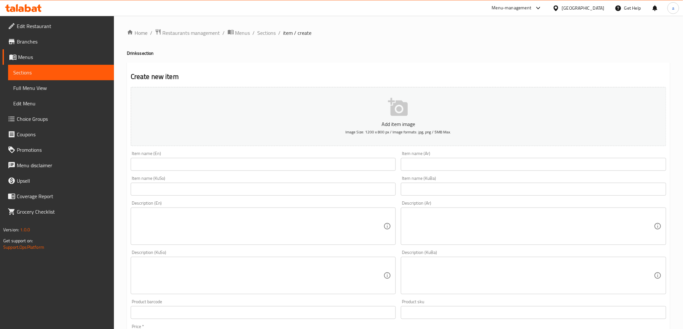
click at [357, 169] on input "text" at bounding box center [263, 164] width 265 height 13
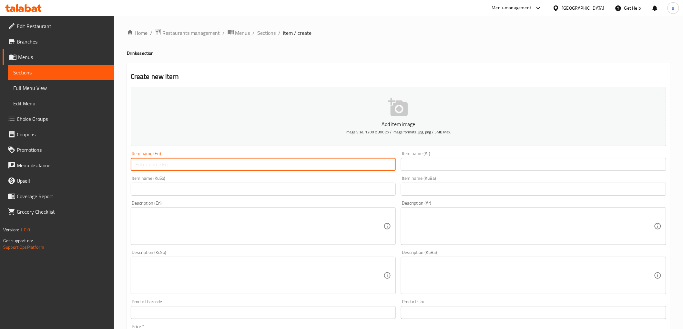
paste input "سێڤن ئاپ"
type input "سێڤن ئاپ"
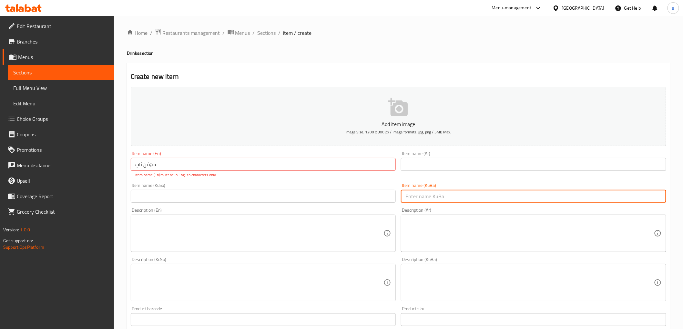
click at [462, 184] on div "Item name (KuBa) Item name (KuBa)" at bounding box center [533, 193] width 265 height 20
paste input "سێڤن ئاپ"
type input "سێڤن ئاپ"
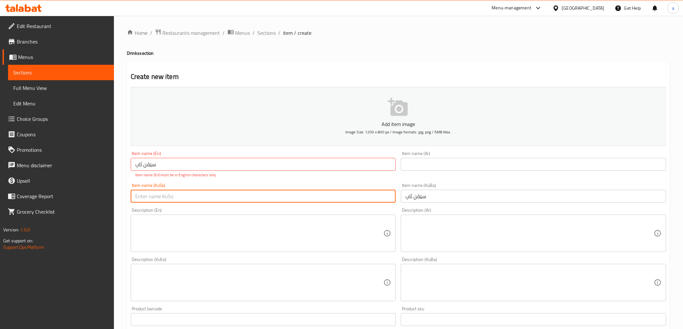
click at [359, 197] on input "text" at bounding box center [263, 196] width 265 height 13
paste input "سێڤن ئاپ"
type input "سێڤن ئاپ"
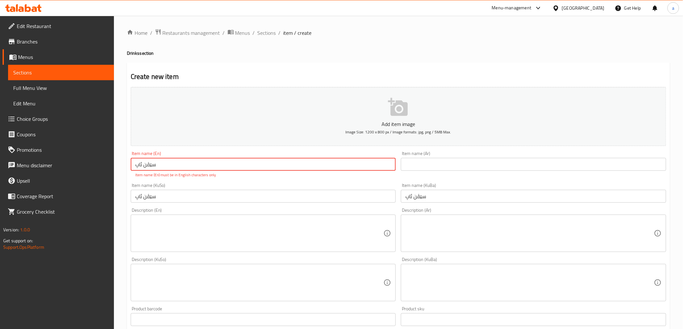
drag, startPoint x: 191, startPoint y: 166, endPoint x: 124, endPoint y: 164, distance: 66.8
click at [124, 164] on div "Home / Restaurants management / Menus / Sections / item / create Drinks section…" at bounding box center [398, 276] width 569 height 521
paste input "7 Up"
type input "7 Up"
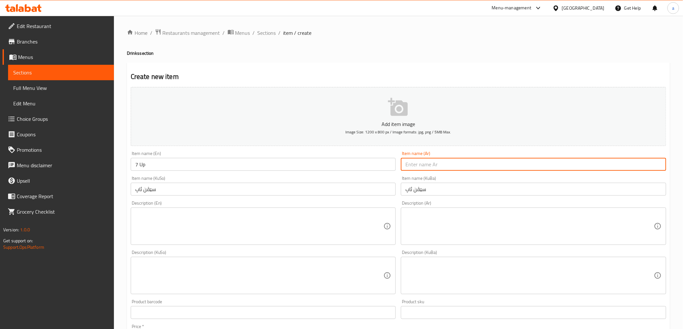
click at [413, 165] on input "text" at bounding box center [533, 164] width 265 height 13
paste input "سفن أب"
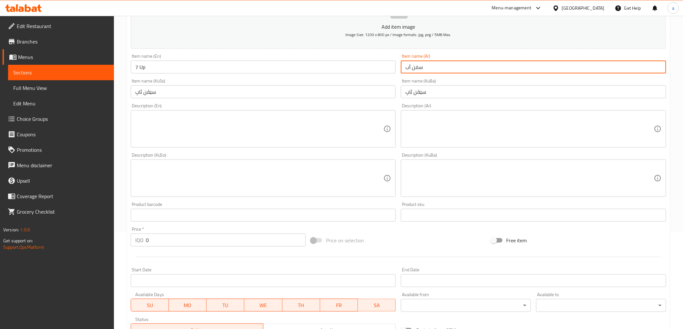
scroll to position [107, 0]
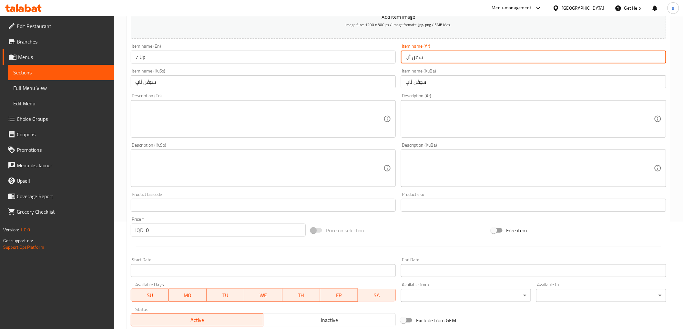
type input "سفن أب"
drag, startPoint x: 137, startPoint y: 233, endPoint x: 127, endPoint y: 235, distance: 10.2
click at [127, 235] on div "Create new item Add item image Image Size: 1200 x 800 px / Image formats: jpg, …" at bounding box center [398, 180] width 543 height 450
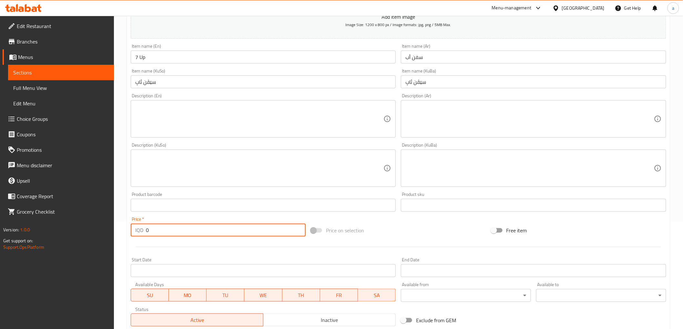
paste input "50"
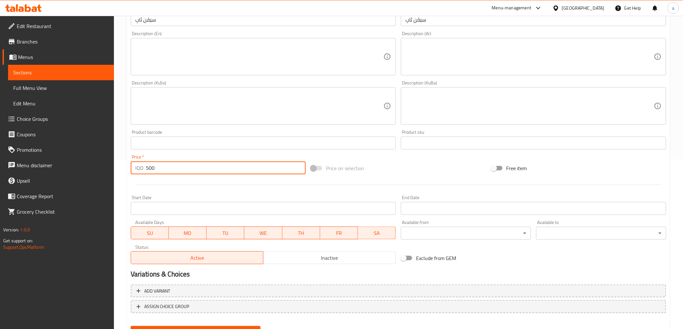
scroll to position [199, 0]
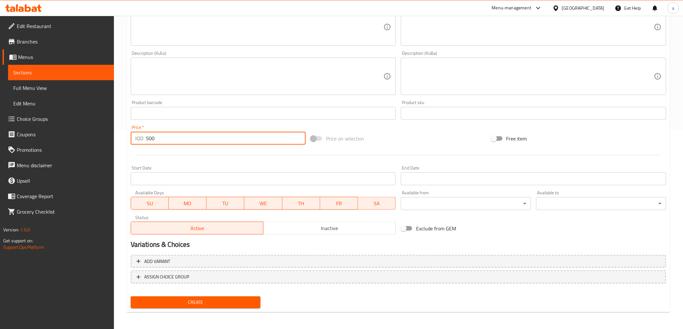
type input "500"
click at [185, 304] on span "Create" at bounding box center [196, 303] width 120 height 8
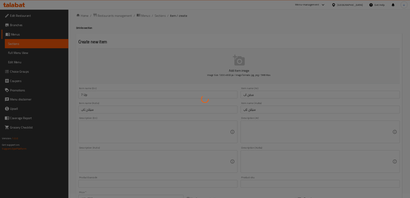
scroll to position [0, 0]
type input "0"
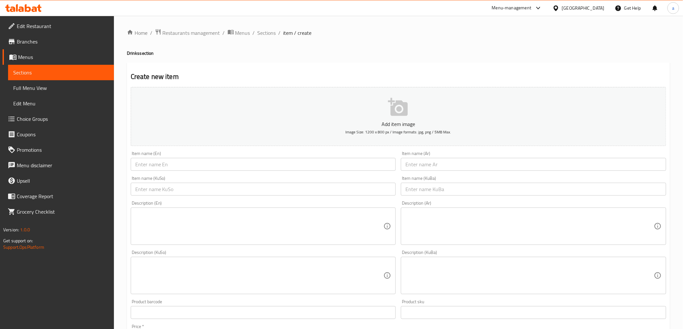
click at [211, 189] on input "text" at bounding box center [263, 189] width 265 height 13
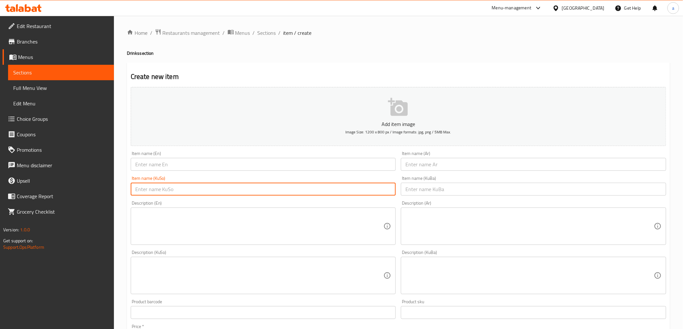
paste input "میرندا پرتەقاڵ"
type input "میرندا پرتەقاڵ"
click at [447, 191] on input "text" at bounding box center [533, 189] width 265 height 13
paste input "میرندا پرتەقاڵ"
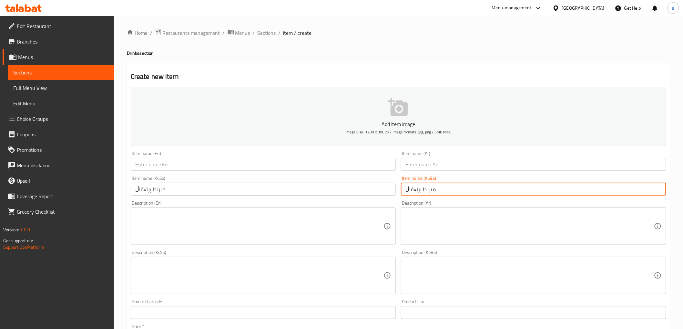
type input "میرندا پرتەقاڵ"
click at [450, 168] on input "text" at bounding box center [533, 164] width 265 height 13
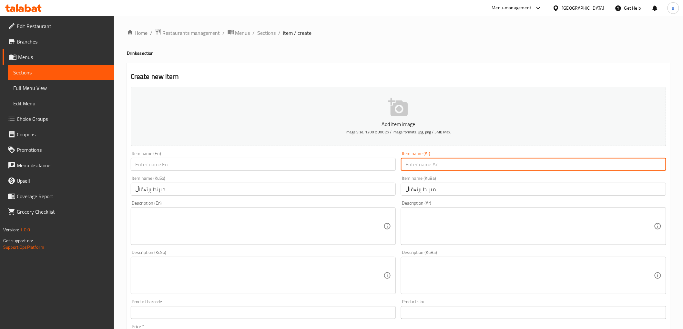
paste input "ميرندا برتقال"
type input "ميرندا برتقال"
click at [371, 165] on input "text" at bounding box center [263, 164] width 265 height 13
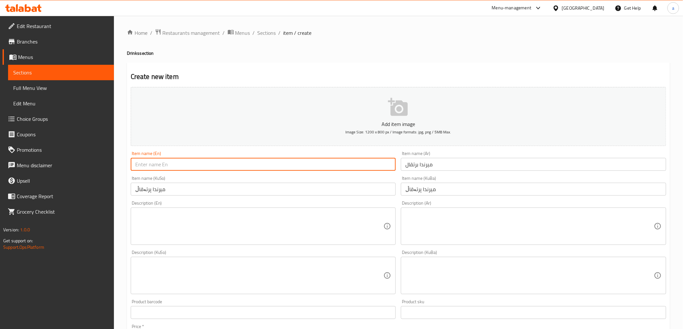
paste input "[PERSON_NAME]"
type input "[PERSON_NAME]"
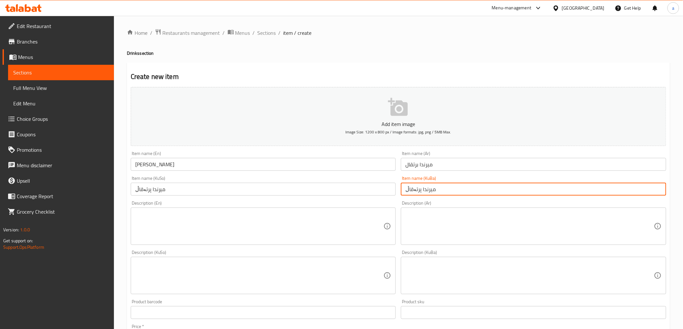
drag, startPoint x: 446, startPoint y: 190, endPoint x: 389, endPoint y: 183, distance: 57.8
click at [389, 183] on div "Add item image Image Size: 1200 x 800 px / Image formats: jpg, png / 5MB Max. I…" at bounding box center [398, 261] width 540 height 352
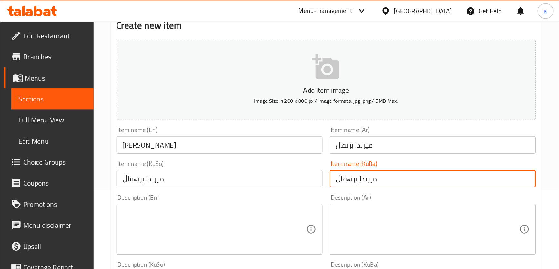
scroll to position [65, 0]
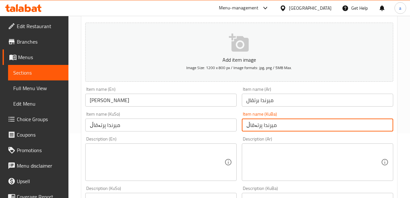
click at [218, 137] on div "Description (En) Description (En)" at bounding box center [160, 158] width 151 height 44
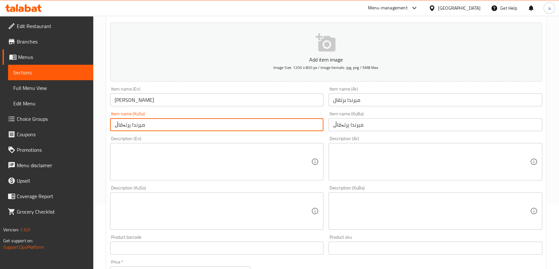
drag, startPoint x: 188, startPoint y: 123, endPoint x: 90, endPoint y: 125, distance: 98.4
click at [90, 125] on div "Edit Restaurant Branches Menus Sections Full Menu View Edit Menu Choice Groups …" at bounding box center [279, 208] width 559 height 514
paste input "کۆکاکۆلا"
drag, startPoint x: 170, startPoint y: 125, endPoint x: 98, endPoint y: 122, distance: 72.3
click at [98, 122] on div "Home / Restaurants management / Menus / Sections / item / create Drinks section…" at bounding box center [325, 208] width 465 height 514
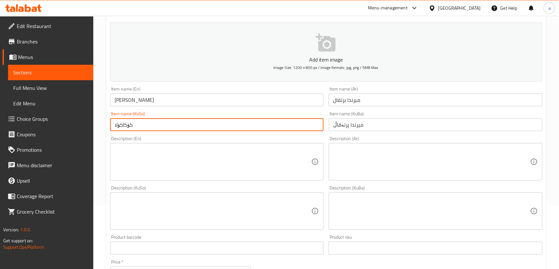
drag, startPoint x: 163, startPoint y: 128, endPoint x: 111, endPoint y: 128, distance: 52.3
click at [111, 128] on input "کۆکاکۆلا" at bounding box center [217, 124] width 214 height 13
paste input "میرندا پرتەقاڵ"
type input "میرندا پرتەقاڵ"
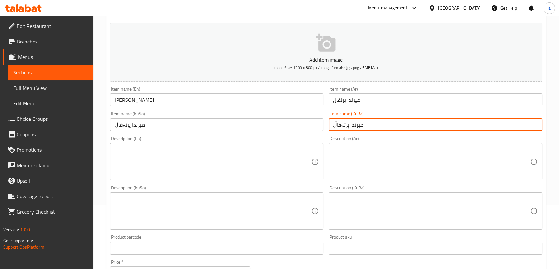
drag, startPoint x: 377, startPoint y: 126, endPoint x: 299, endPoint y: 128, distance: 78.4
click at [299, 128] on div "Add item image Image Size: 1200 x 800 px / Image formats: jpg, png / 5MB Max. I…" at bounding box center [325, 196] width 437 height 352
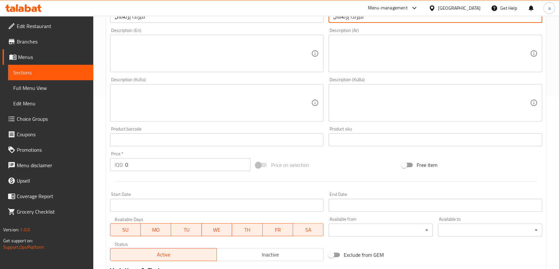
scroll to position [240, 0]
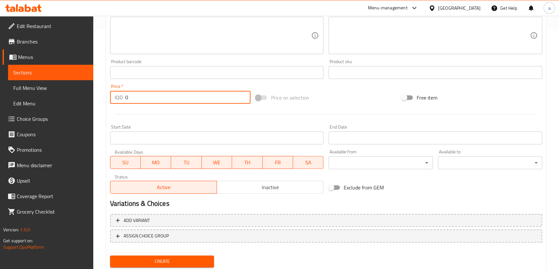
drag, startPoint x: 125, startPoint y: 94, endPoint x: 111, endPoint y: 94, distance: 14.2
click at [111, 94] on div "IQD 0 Price *" at bounding box center [180, 97] width 141 height 13
paste input "50"
type input "500"
click at [168, 260] on span "Create" at bounding box center [162, 262] width 94 height 8
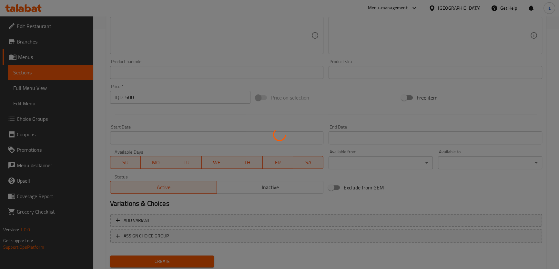
type input "0"
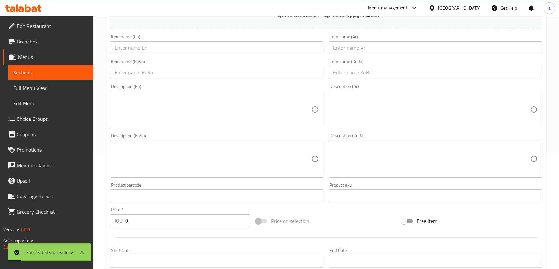
scroll to position [65, 0]
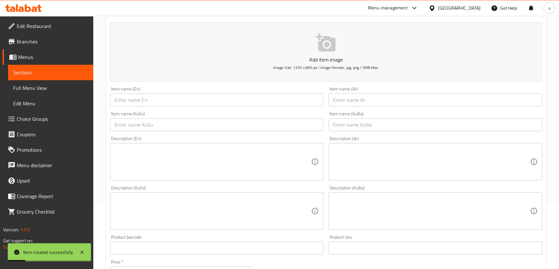
click at [204, 128] on input "text" at bounding box center [217, 124] width 214 height 13
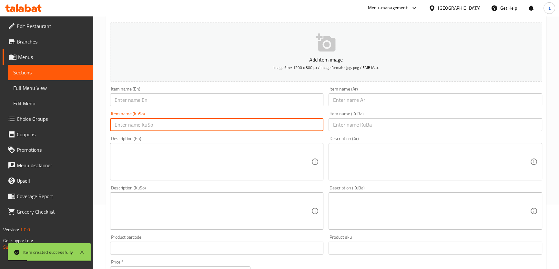
paste input "[PERSON_NAME]"
type input "[PERSON_NAME]"
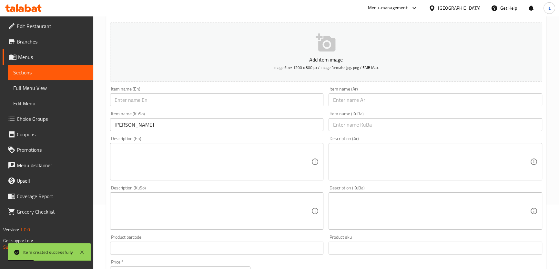
click at [359, 134] on div "Description (Ar) Description (Ar)" at bounding box center [435, 158] width 219 height 49
click at [368, 128] on input "text" at bounding box center [435, 124] width 214 height 13
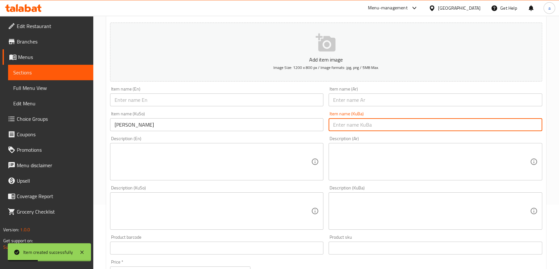
paste input "[PERSON_NAME]"
type input "[PERSON_NAME]"
click at [380, 95] on input "text" at bounding box center [435, 100] width 214 height 13
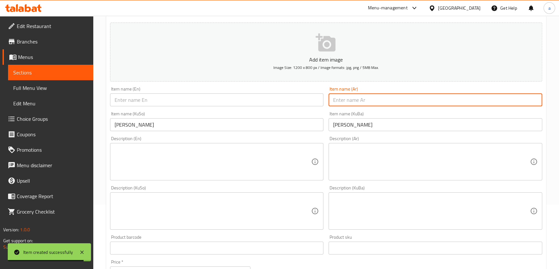
paste input "[PERSON_NAME]"
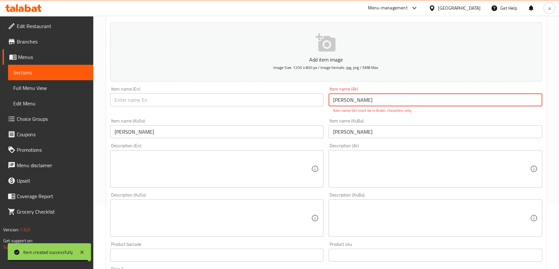
type input "[PERSON_NAME]"
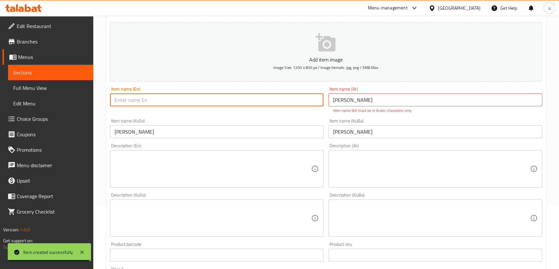
click at [300, 97] on input "text" at bounding box center [217, 100] width 214 height 13
click at [257, 104] on input "text" at bounding box center [217, 100] width 214 height 13
paste input "Mountain Dew"
type input "Mountain Dew"
click at [314, 129] on input "[PERSON_NAME]" at bounding box center [217, 131] width 214 height 13
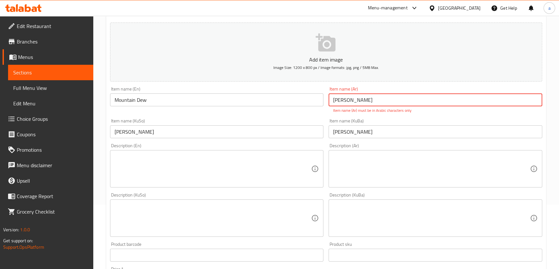
drag, startPoint x: 368, startPoint y: 99, endPoint x: 331, endPoint y: 97, distance: 37.5
click at [331, 97] on input "[PERSON_NAME]" at bounding box center [435, 100] width 214 height 13
paste input "ي"
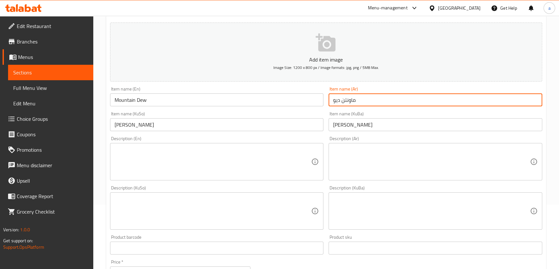
type input "ماونتن ديو"
drag, startPoint x: 364, startPoint y: 125, endPoint x: 313, endPoint y: 125, distance: 51.6
click at [313, 125] on div "Add item image Image Size: 1200 x 800 px / Image formats: jpg, png / 5MB Max. I…" at bounding box center [325, 196] width 437 height 352
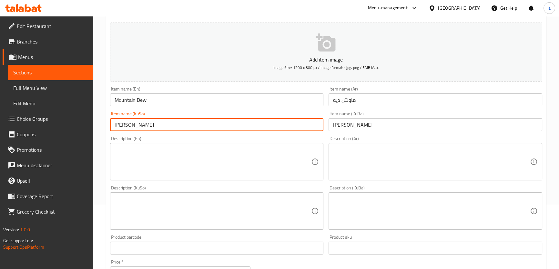
drag, startPoint x: 252, startPoint y: 124, endPoint x: 110, endPoint y: 121, distance: 142.6
click at [110, 121] on input "[PERSON_NAME]" at bounding box center [217, 124] width 214 height 13
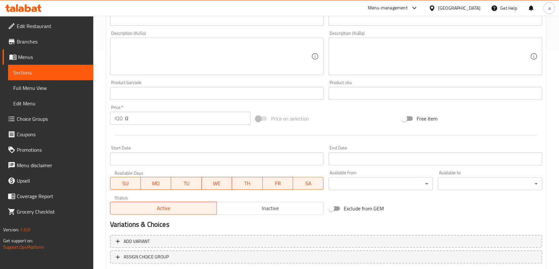
scroll to position [260, 0]
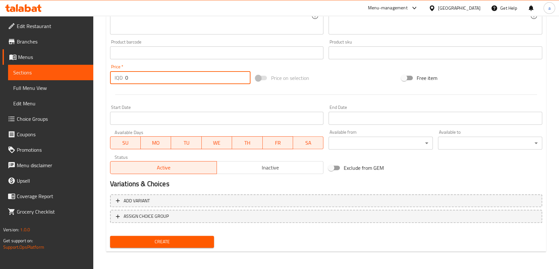
drag, startPoint x: 113, startPoint y: 77, endPoint x: 102, endPoint y: 79, distance: 11.1
click at [102, 79] on div "Home / Restaurants management / Menus / Sections / item / create Drinks section…" at bounding box center [325, 13] width 465 height 514
paste input "50"
type input "500"
click at [149, 239] on span "Create" at bounding box center [162, 242] width 94 height 8
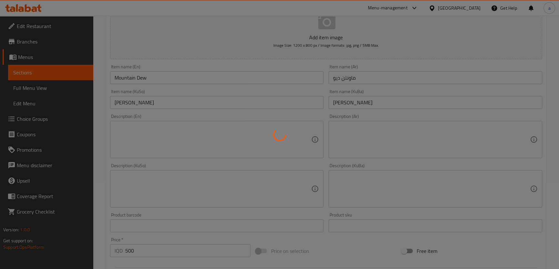
scroll to position [0, 0]
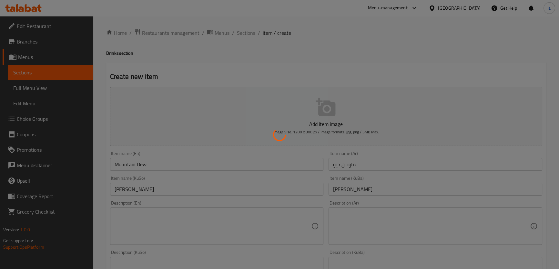
type input "0"
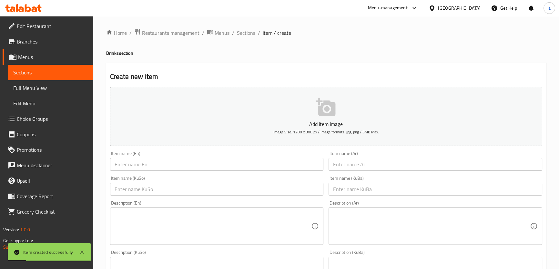
click at [81, 74] on span "Sections" at bounding box center [50, 73] width 75 height 8
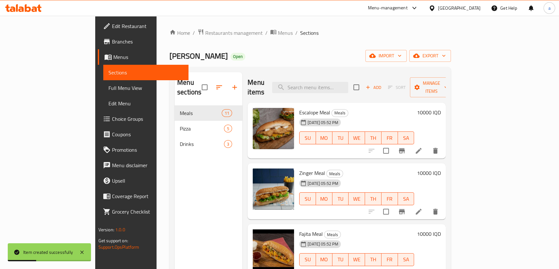
click at [103, 83] on link "Full Menu View" at bounding box center [145, 87] width 85 height 15
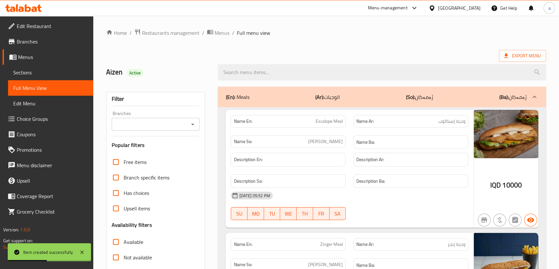
click at [191, 125] on icon "Open" at bounding box center [193, 125] width 8 height 8
click at [195, 123] on icon "Open" at bounding box center [193, 125] width 8 height 8
click at [194, 122] on icon "Open" at bounding box center [193, 125] width 8 height 8
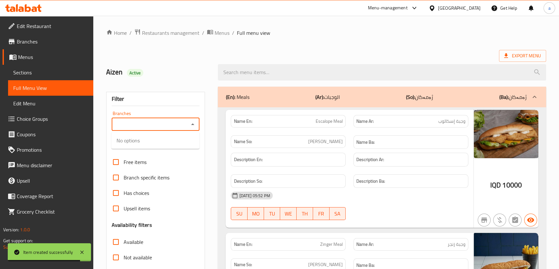
click at [73, 88] on span "Full Menu View" at bounding box center [50, 88] width 75 height 8
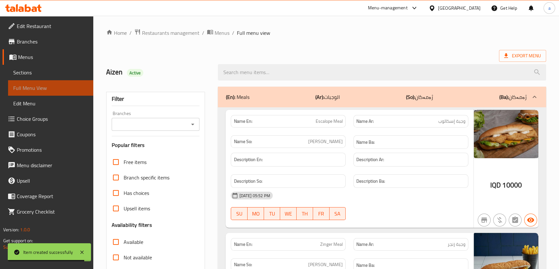
click at [73, 88] on span "Full Menu View" at bounding box center [50, 88] width 75 height 8
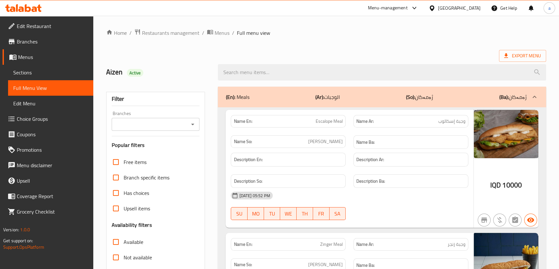
click at [190, 125] on icon "Open" at bounding box center [193, 125] width 8 height 8
click at [67, 70] on span "Sections" at bounding box center [50, 73] width 75 height 8
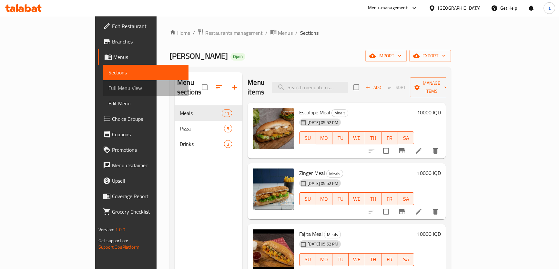
click at [108, 84] on span "Full Menu View" at bounding box center [145, 88] width 75 height 8
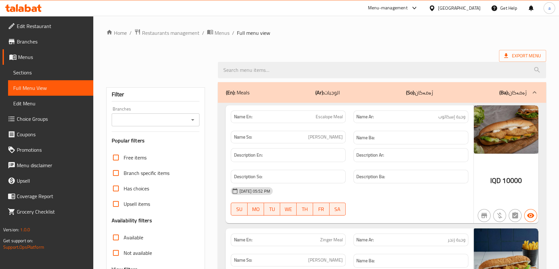
click at [192, 119] on icon "Open" at bounding box center [192, 120] width 3 height 2
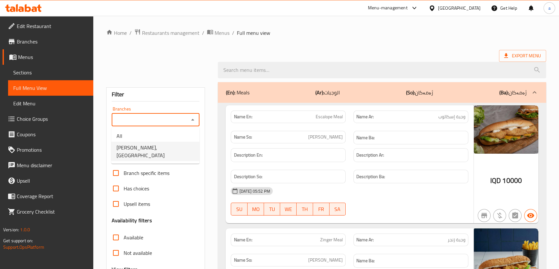
drag, startPoint x: 181, startPoint y: 140, endPoint x: 181, endPoint y: 150, distance: 9.7
click at [181, 150] on ul "All [PERSON_NAME], [GEOGRAPHIC_DATA]" at bounding box center [155, 146] width 88 height 36
click at [181, 150] on span "[PERSON_NAME], [GEOGRAPHIC_DATA]" at bounding box center [155, 151] width 78 height 15
type input "[PERSON_NAME], [GEOGRAPHIC_DATA]"
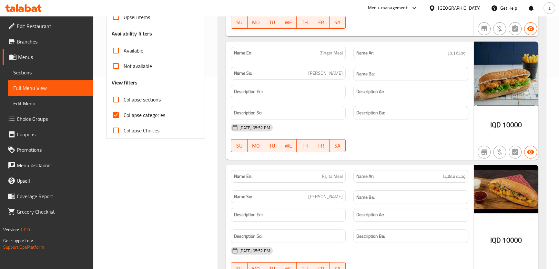
scroll to position [245, 0]
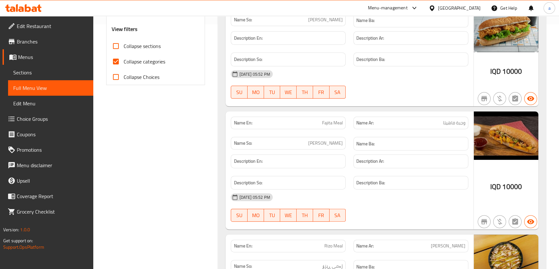
click at [148, 65] on span "Collapse categories" at bounding box center [145, 62] width 42 height 8
click at [124, 65] on input "Collapse categories" at bounding box center [115, 61] width 15 height 15
checkbox input "false"
click at [151, 46] on span "Collapse sections" at bounding box center [142, 46] width 37 height 8
click at [124, 46] on input "Collapse sections" at bounding box center [115, 45] width 15 height 15
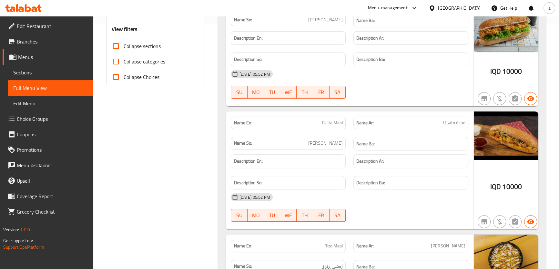
checkbox input "true"
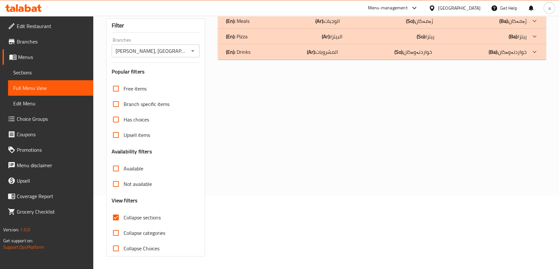
scroll to position [0, 0]
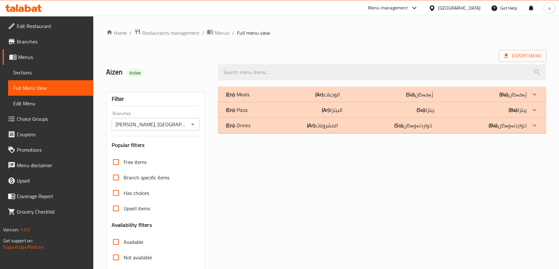
click at [482, 123] on div "(En): Drinks (Ar): المشروبات (So): خواردنەوەکان (Ba): خواردنەوەکان" at bounding box center [375, 126] width 301 height 8
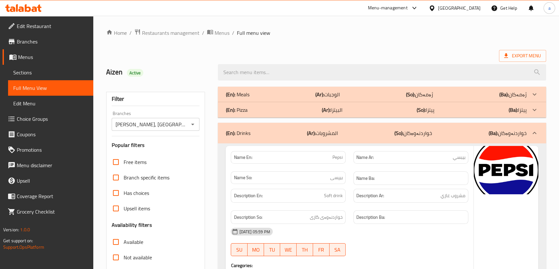
click at [504, 94] on b "(Ba):" at bounding box center [503, 95] width 9 height 10
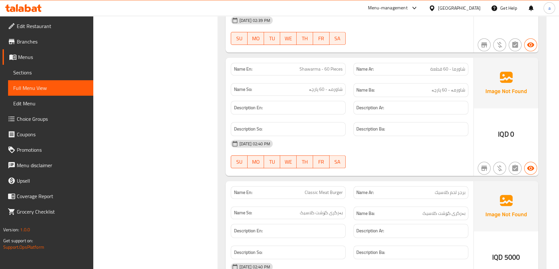
scroll to position [968, 0]
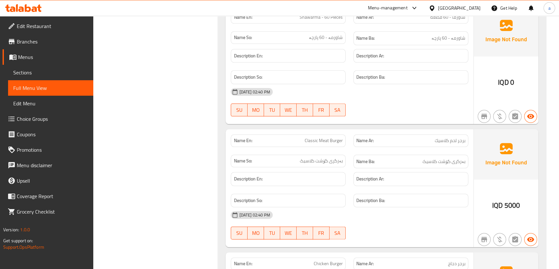
click at [72, 74] on span "Sections" at bounding box center [50, 73] width 75 height 8
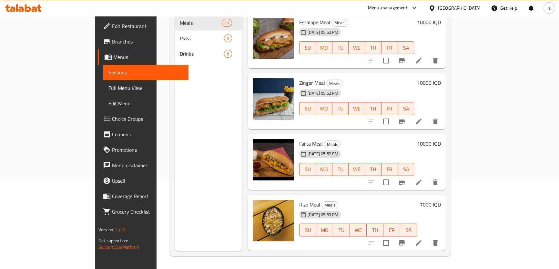
scroll to position [90, 0]
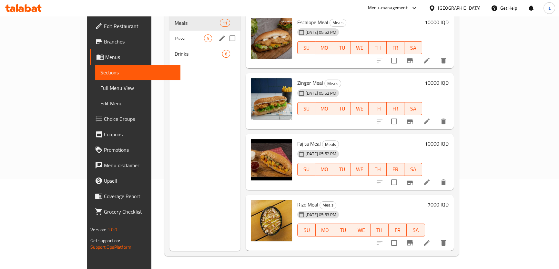
click at [175, 35] on span "Pizza" at bounding box center [189, 39] width 29 height 8
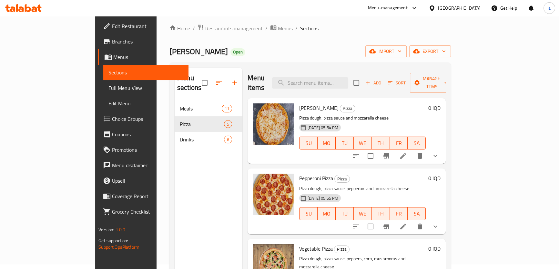
scroll to position [3, 0]
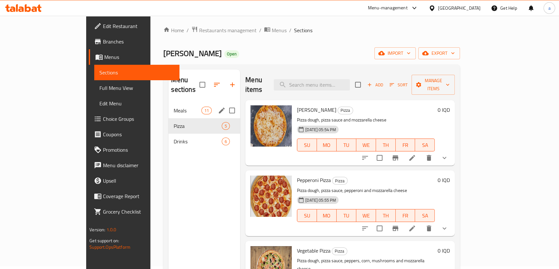
click at [168, 103] on div "Meals 11" at bounding box center [204, 110] width 72 height 15
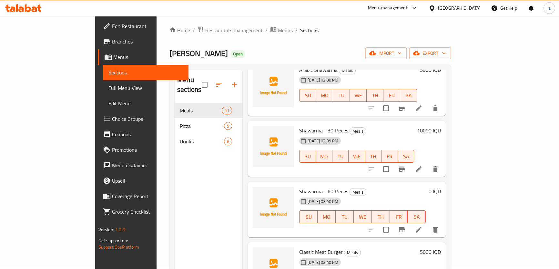
scroll to position [425, 0]
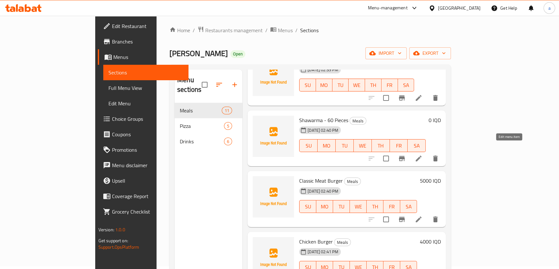
click at [421, 156] on icon at bounding box center [418, 159] width 6 height 6
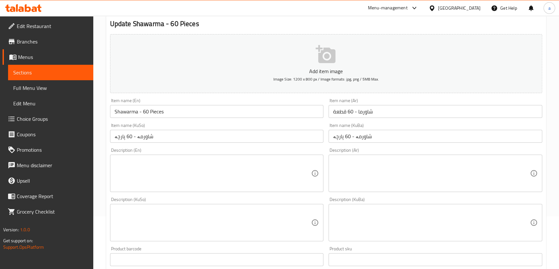
scroll to position [88, 0]
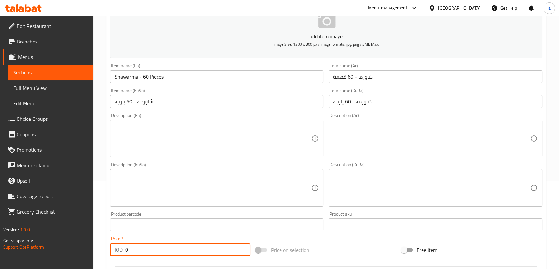
drag, startPoint x: 157, startPoint y: 247, endPoint x: 111, endPoint y: 249, distance: 46.2
click at [111, 249] on div "IQD 0 Price *" at bounding box center [180, 250] width 141 height 13
paste input "1600"
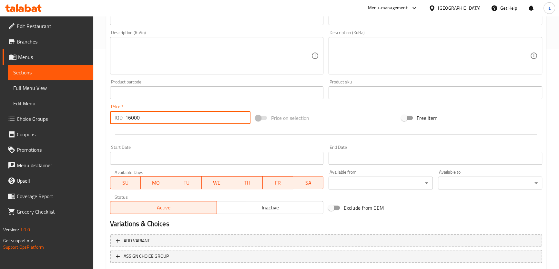
scroll to position [260, 0]
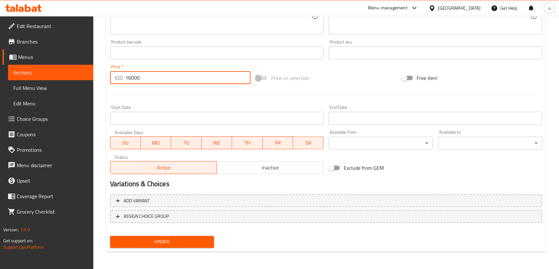
type input "16000"
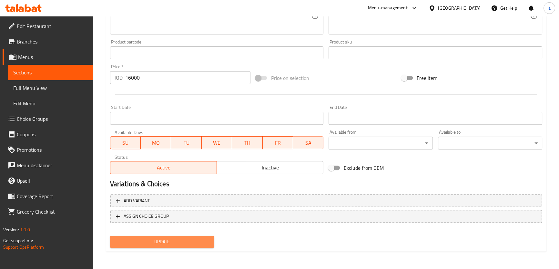
click at [168, 240] on span "Update" at bounding box center [162, 242] width 94 height 8
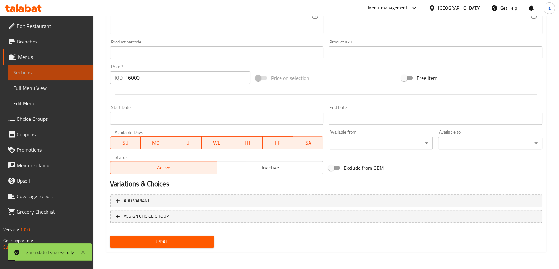
click at [71, 75] on span "Sections" at bounding box center [50, 73] width 75 height 8
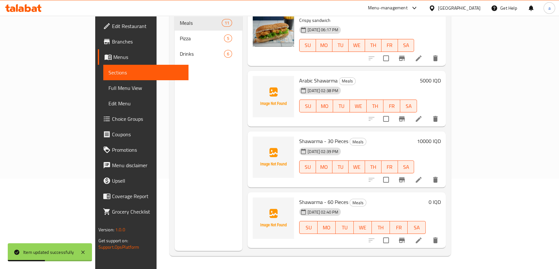
scroll to position [264, 0]
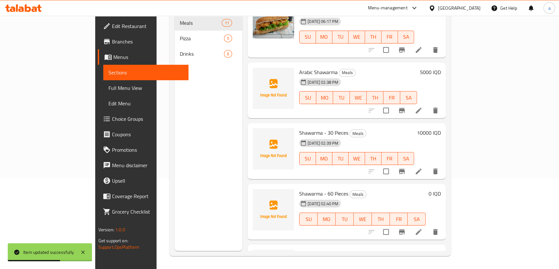
click at [440, 189] on h6 "0 IQD" at bounding box center [434, 193] width 12 height 9
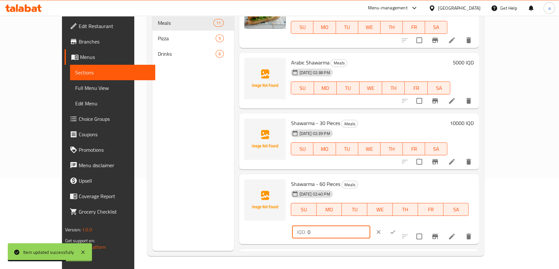
drag, startPoint x: 485, startPoint y: 182, endPoint x: 437, endPoint y: 189, distance: 48.5
click at [370, 226] on div "IQD 0 ​" at bounding box center [331, 232] width 78 height 13
paste input "1600"
type input "16000"
click at [396, 229] on icon "ok" at bounding box center [392, 232] width 6 height 6
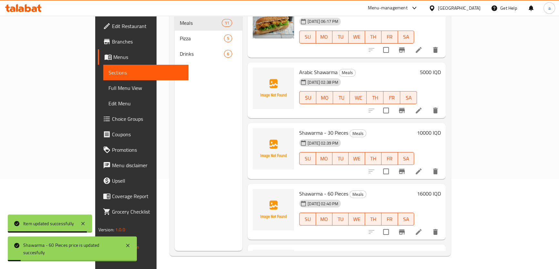
click at [405, 228] on icon "Branch-specific-item" at bounding box center [402, 232] width 8 height 8
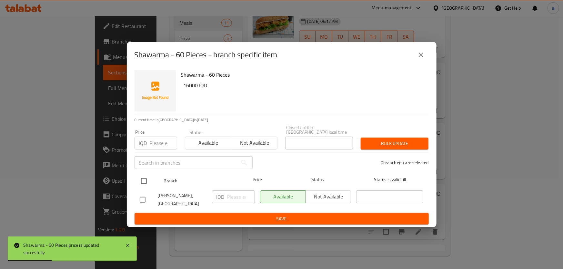
click at [144, 177] on input "checkbox" at bounding box center [144, 182] width 14 height 14
checkbox input "true"
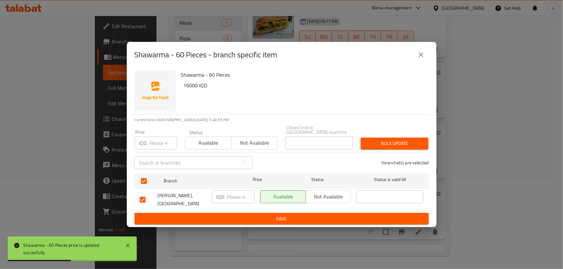
click at [234, 194] on input "number" at bounding box center [241, 197] width 28 height 13
paste input "16000"
type input "16000"
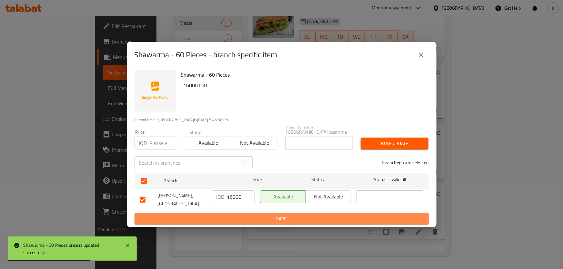
click at [248, 215] on span "Save" at bounding box center [282, 219] width 284 height 8
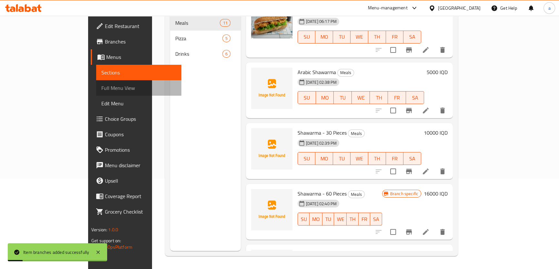
click at [96, 82] on link "Full Menu View" at bounding box center [138, 87] width 85 height 15
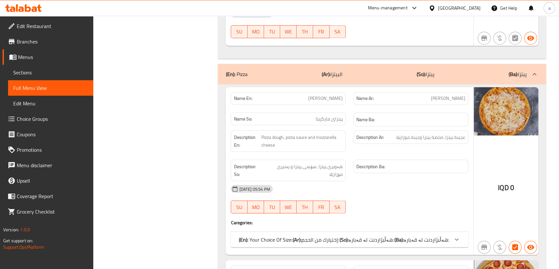
scroll to position [1407, 0]
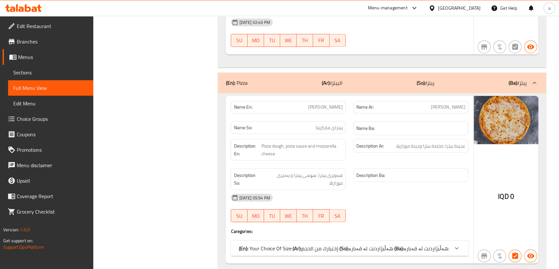
click at [534, 82] on icon at bounding box center [534, 83] width 8 height 8
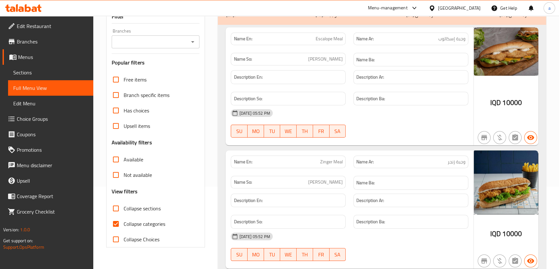
scroll to position [88, 0]
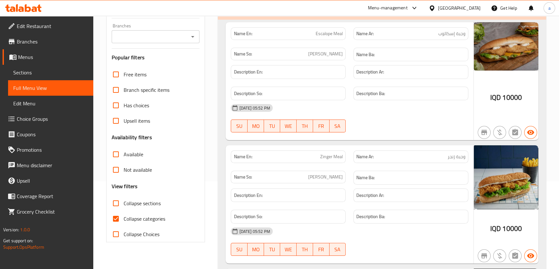
click at [147, 220] on span "Collapse categories" at bounding box center [145, 219] width 42 height 8
click at [124, 220] on input "Collapse categories" at bounding box center [115, 218] width 15 height 15
checkbox input "false"
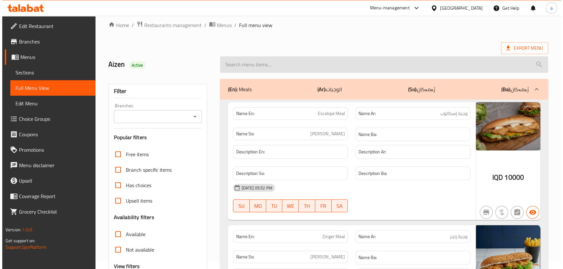
scroll to position [0, 0]
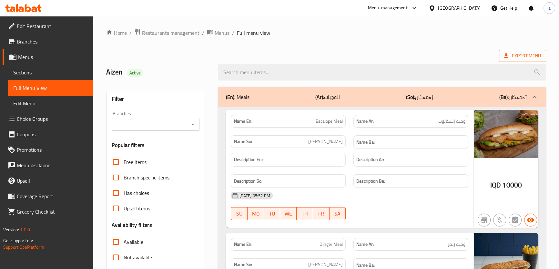
click at [191, 121] on icon "Open" at bounding box center [193, 125] width 8 height 8
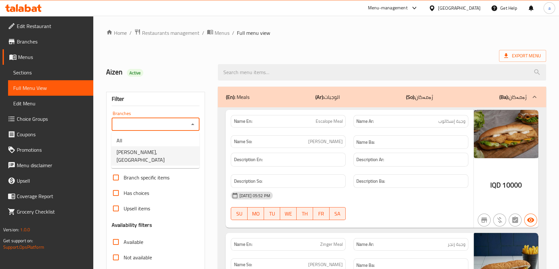
click at [173, 149] on span "[PERSON_NAME], [GEOGRAPHIC_DATA]" at bounding box center [155, 155] width 78 height 15
type input "[PERSON_NAME], [GEOGRAPHIC_DATA]"
